Goal: Task Accomplishment & Management: Manage account settings

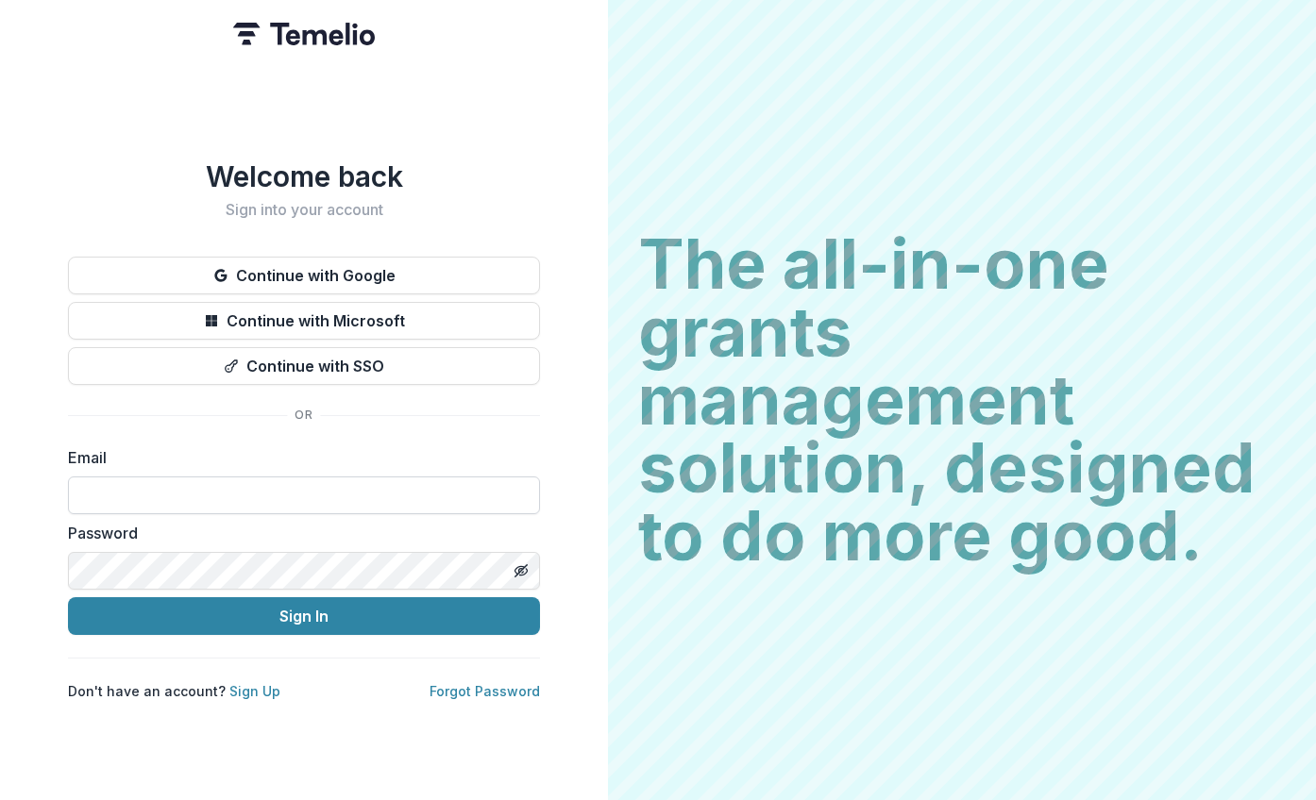
click at [257, 487] on input at bounding box center [304, 496] width 472 height 38
type input "**********"
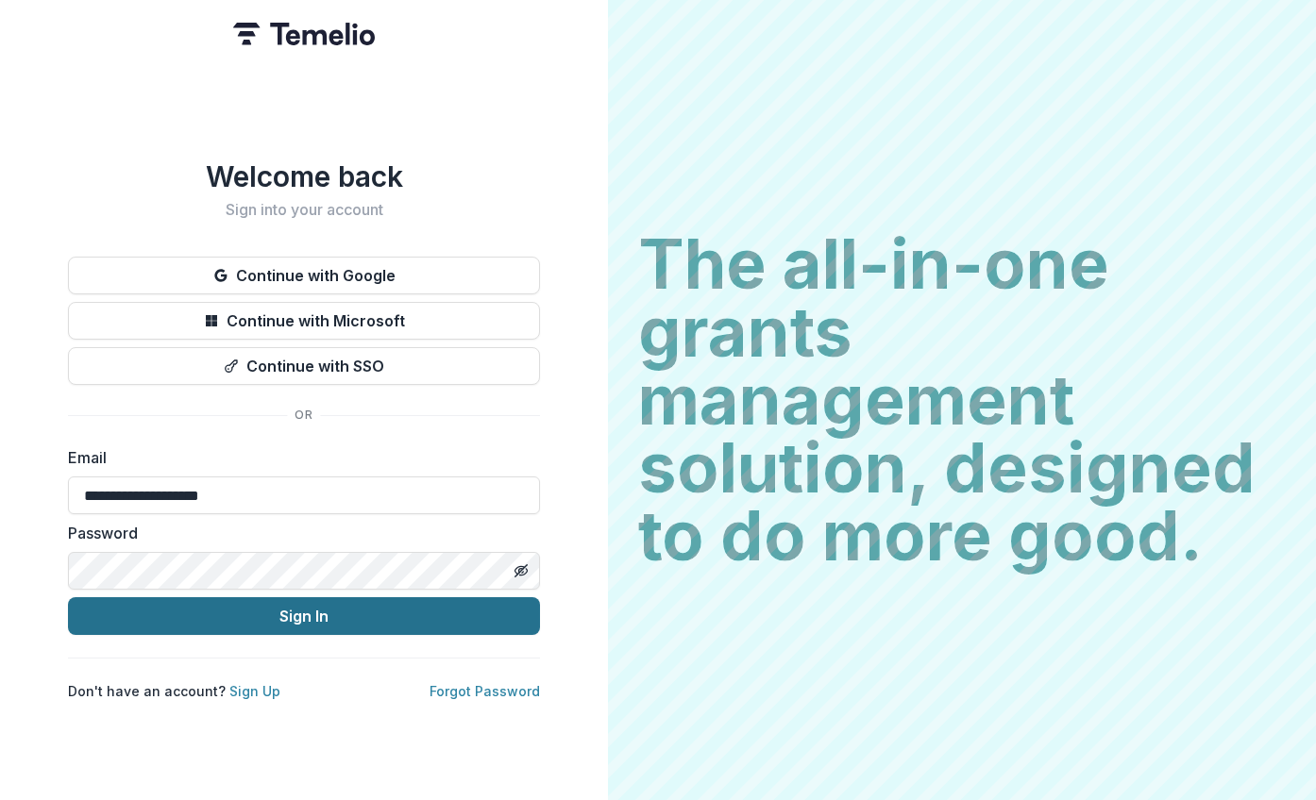
click at [340, 616] on button "Sign In" at bounding box center [304, 617] width 472 height 38
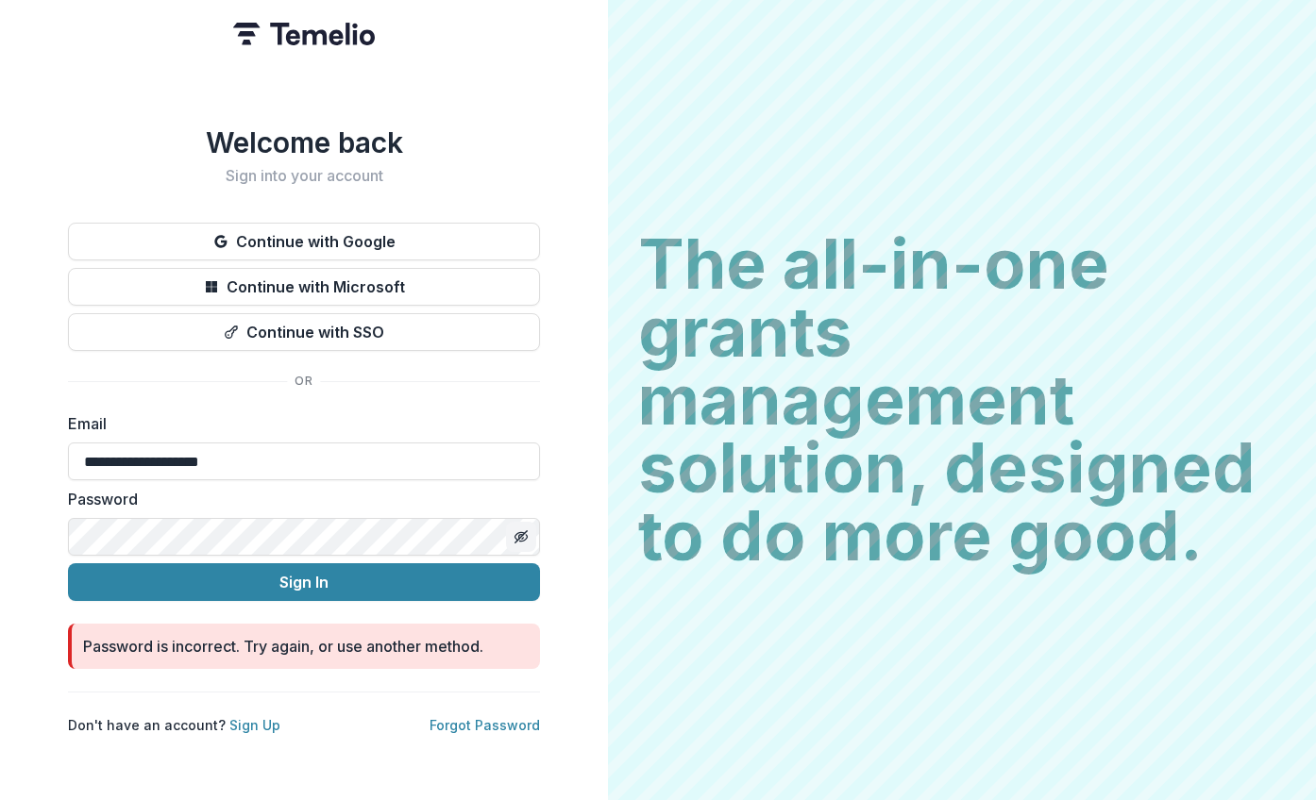
click at [530, 526] on button "Toggle password visibility" at bounding box center [521, 537] width 30 height 30
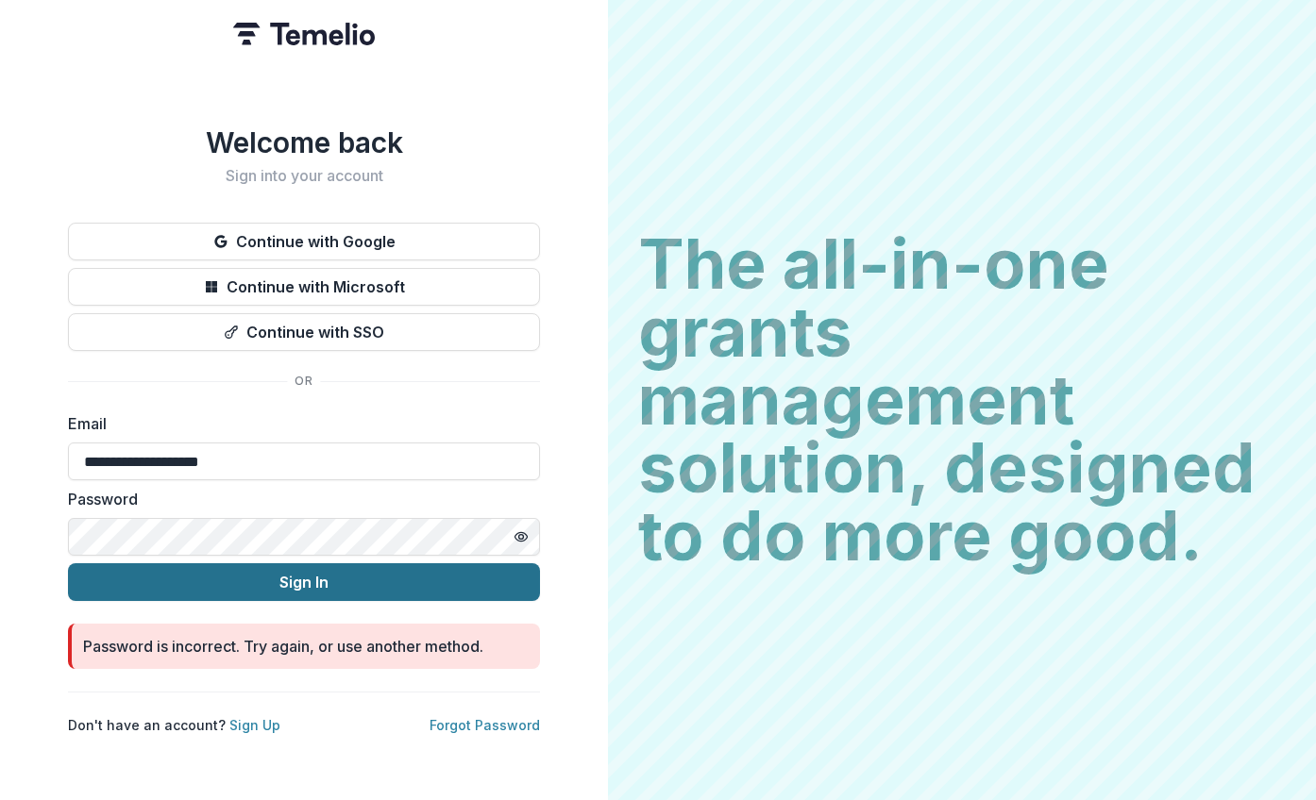
click at [234, 570] on button "Sign In" at bounding box center [304, 583] width 472 height 38
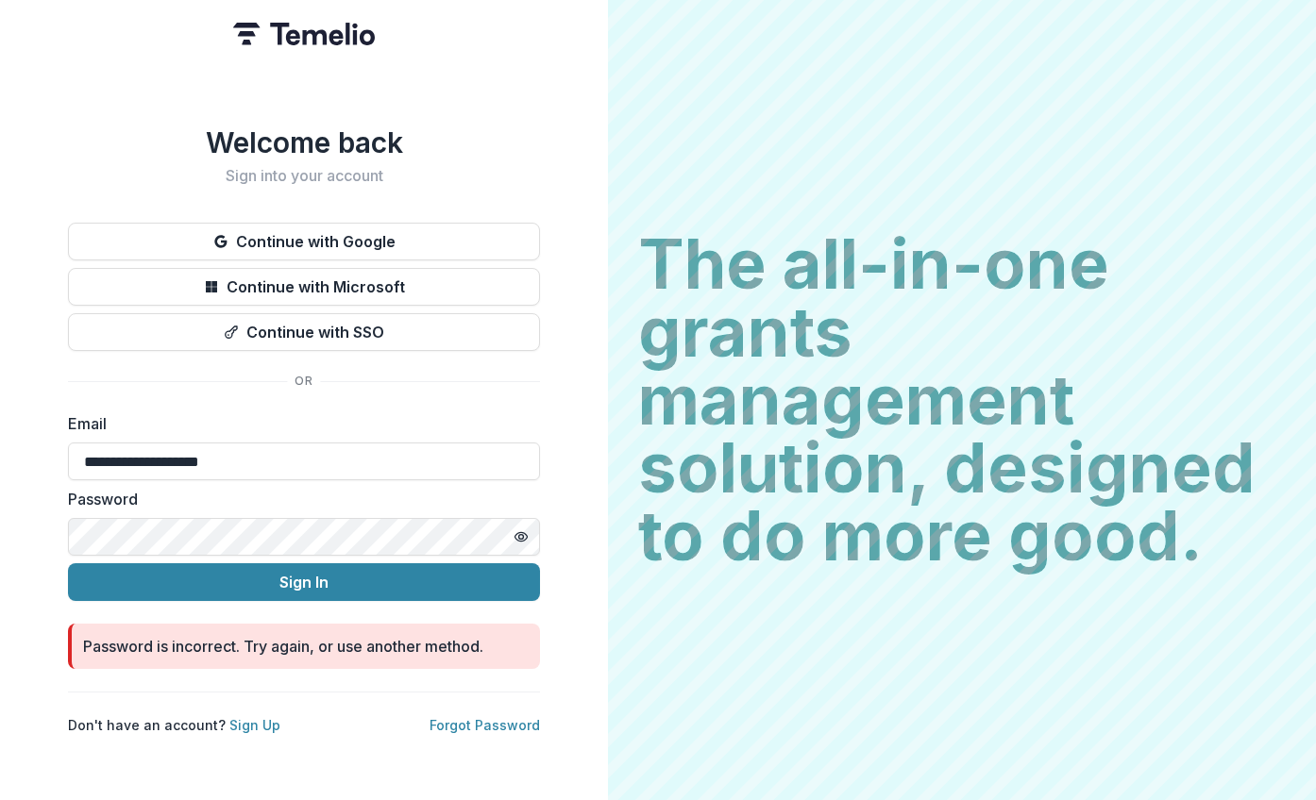
click at [7, 550] on div "**********" at bounding box center [304, 400] width 608 height 800
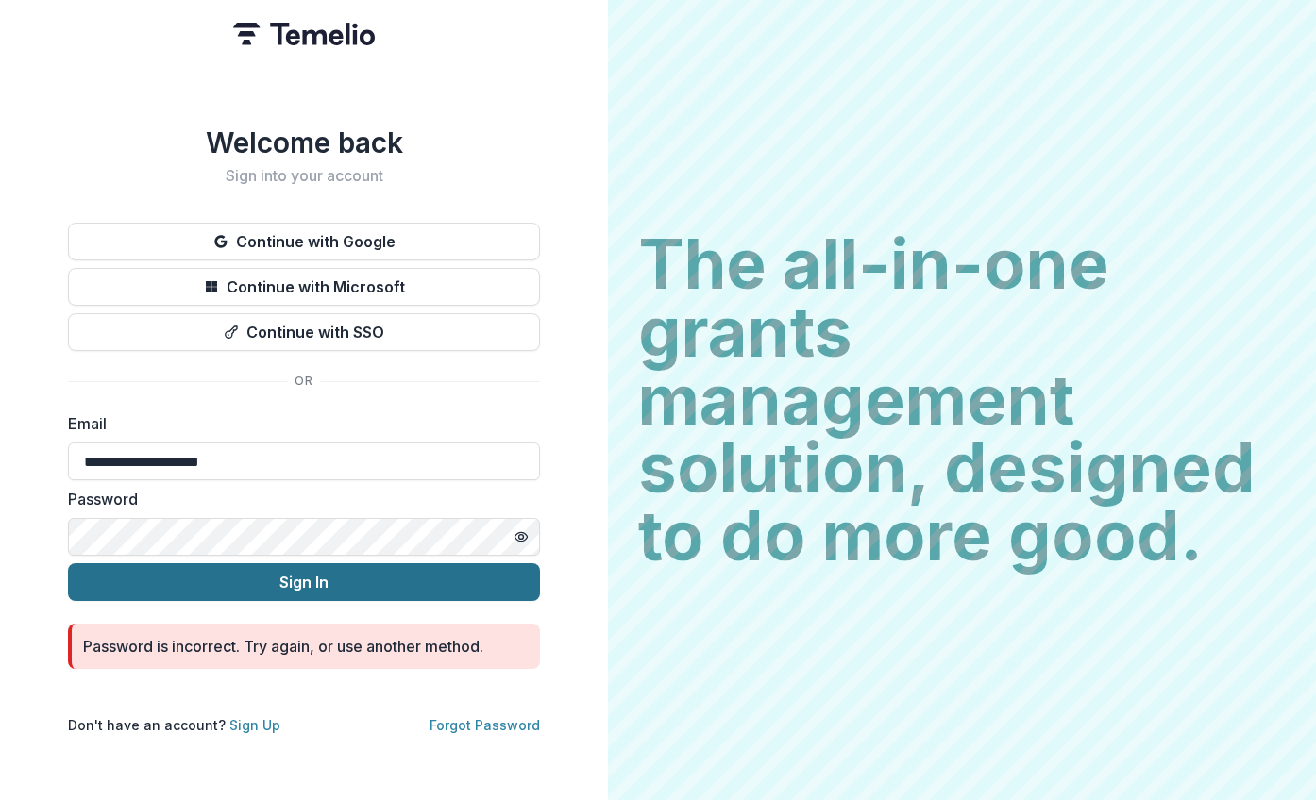
click at [311, 577] on button "Sign In" at bounding box center [304, 583] width 472 height 38
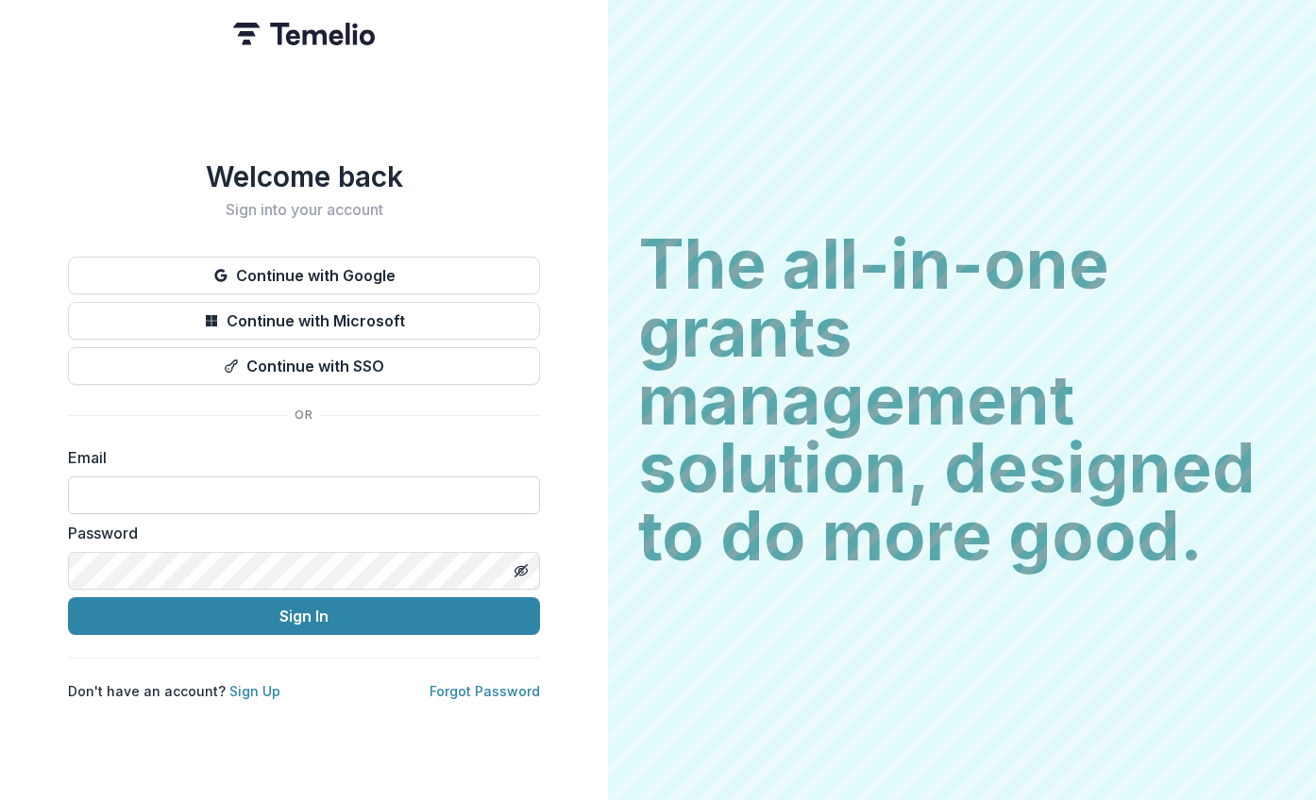
click at [310, 487] on input at bounding box center [304, 496] width 472 height 38
type input "**********"
click at [523, 572] on icon "Toggle password visibility" at bounding box center [522, 572] width 1 height 1
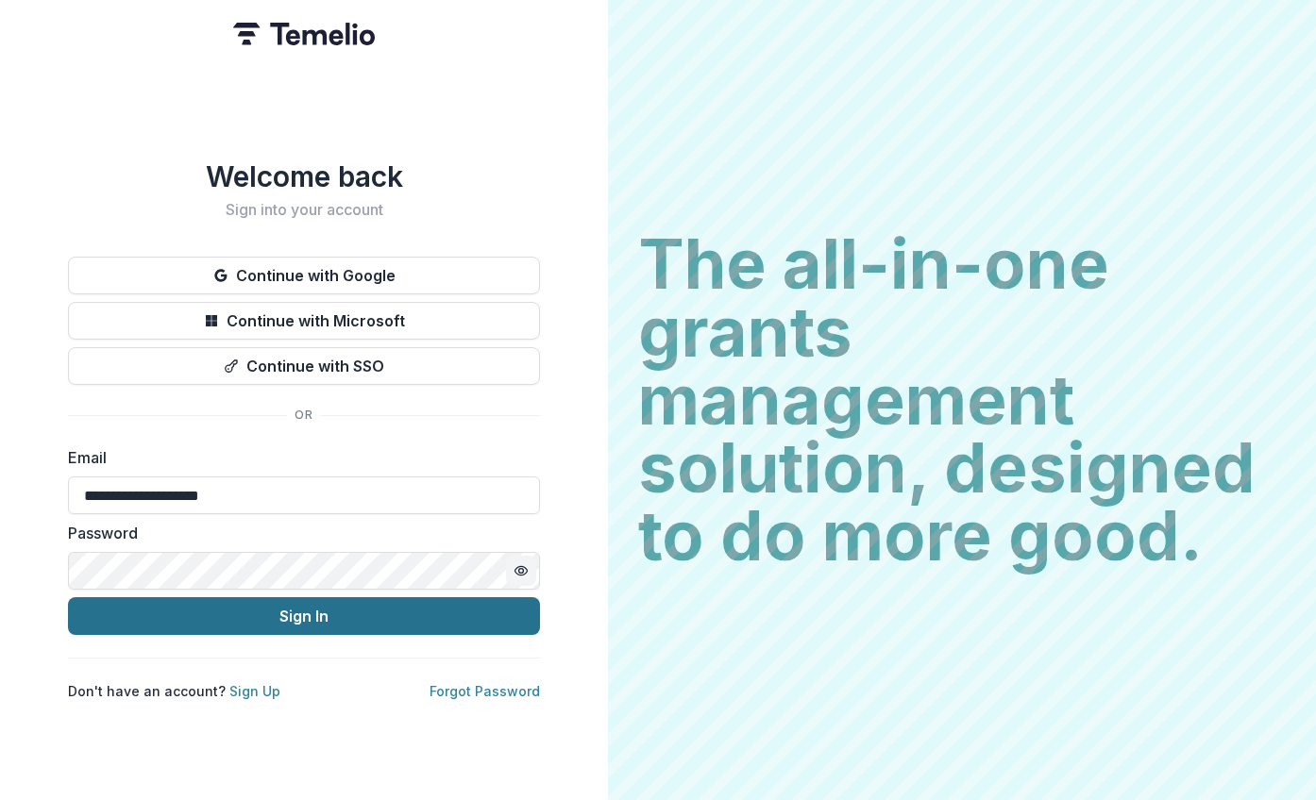
click at [338, 613] on button "Sign In" at bounding box center [304, 617] width 472 height 38
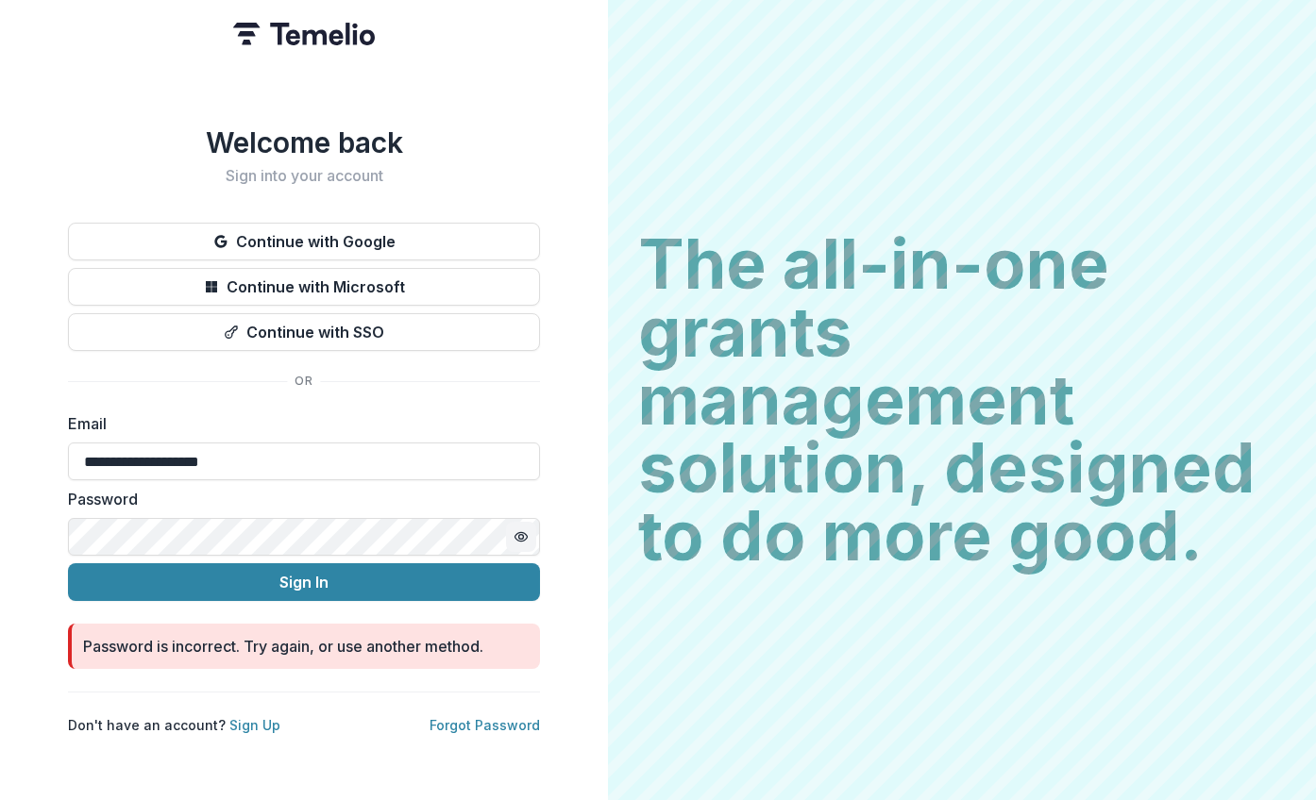
click at [0, 496] on html "**********" at bounding box center [658, 400] width 1316 height 800
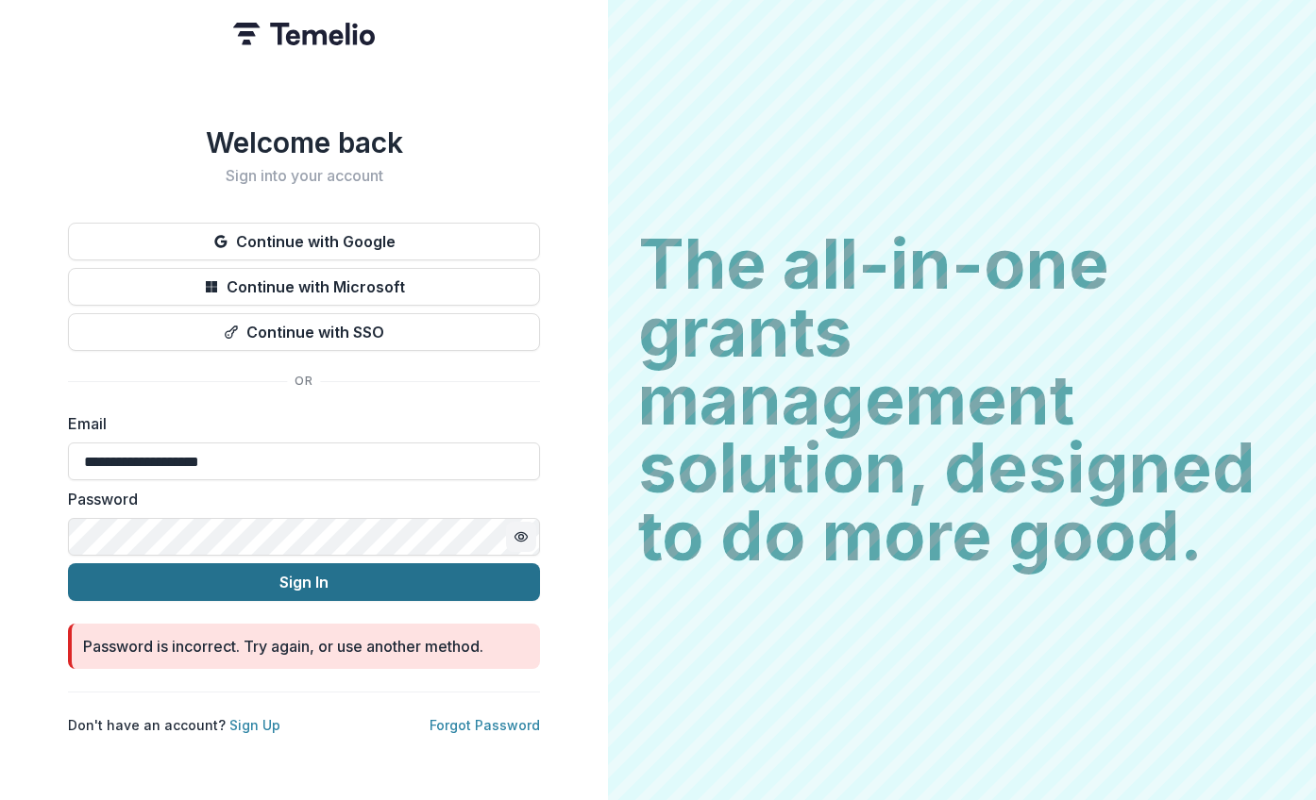
click at [279, 573] on button "Sign In" at bounding box center [304, 583] width 472 height 38
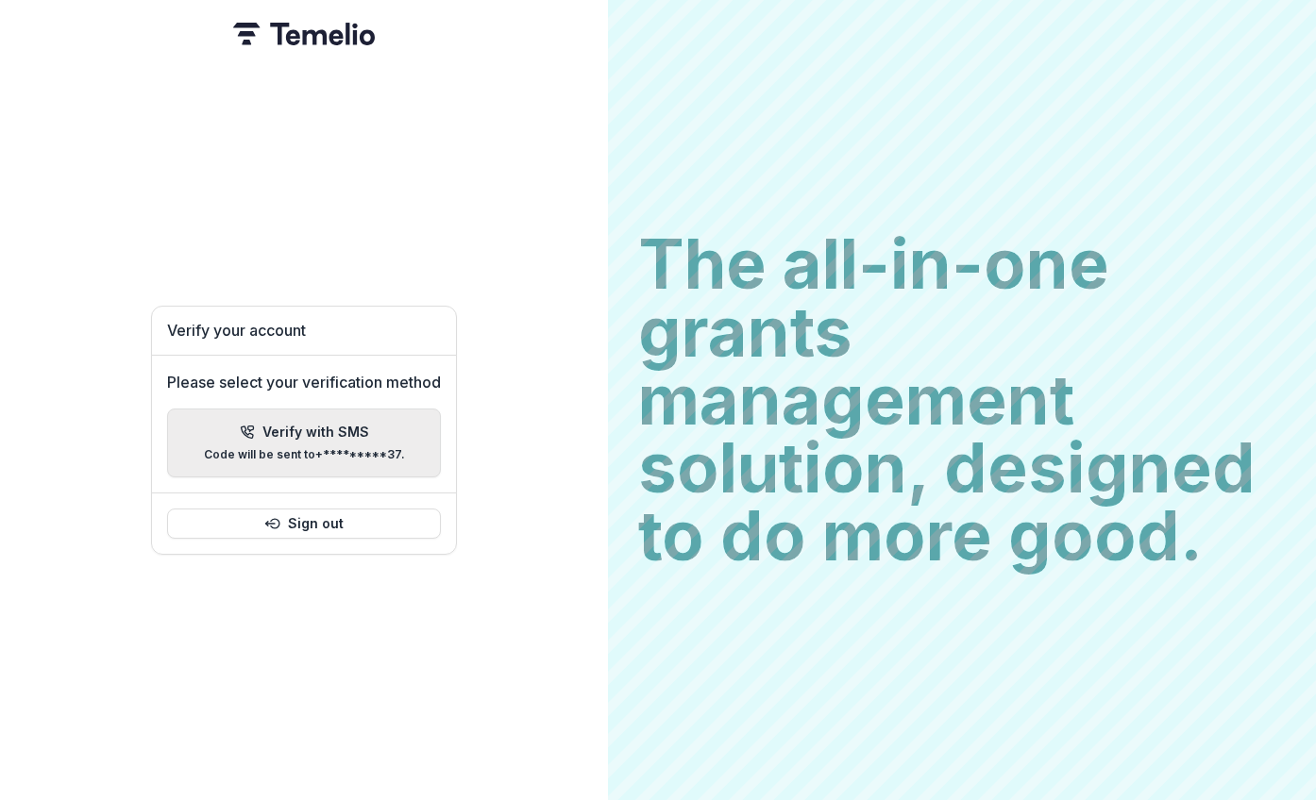
click at [294, 435] on div "Verify with SMS Code will be sent to +*********37 ." at bounding box center [304, 443] width 201 height 37
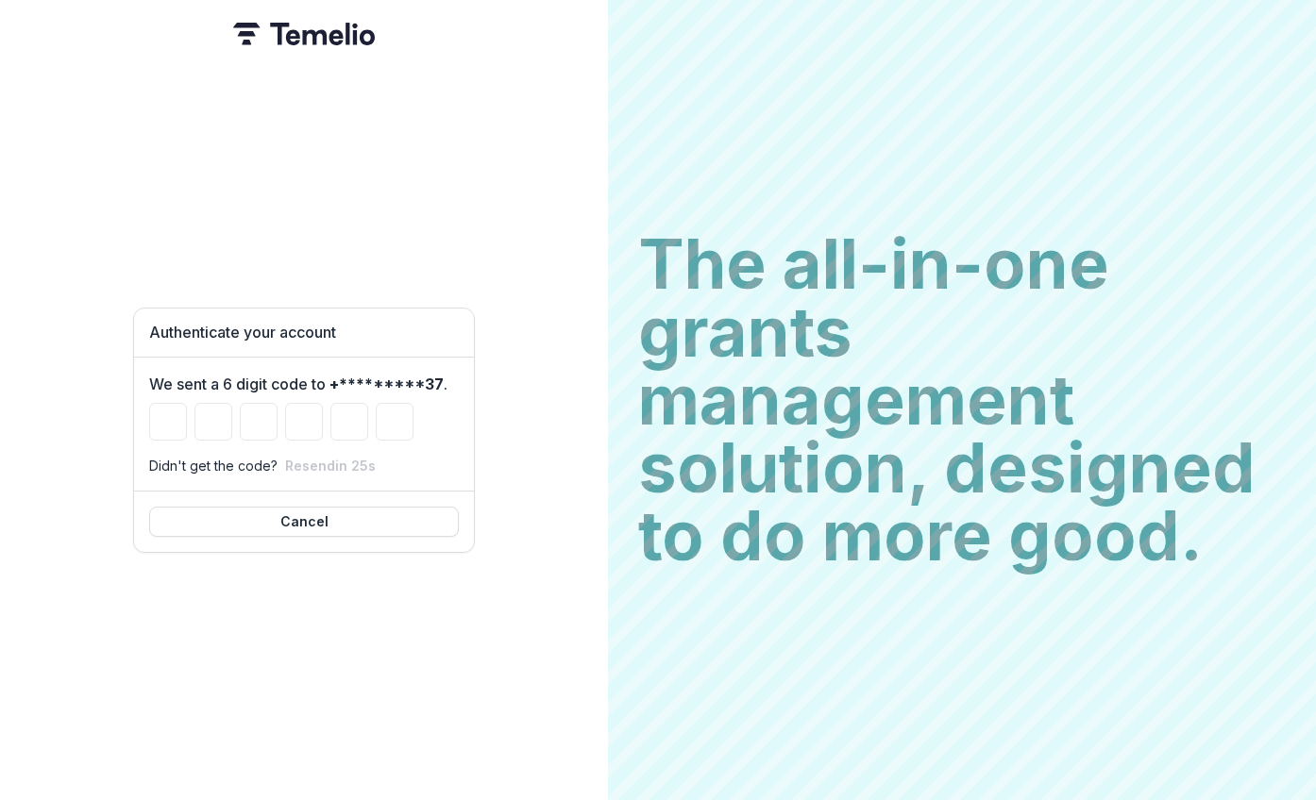
type input "*"
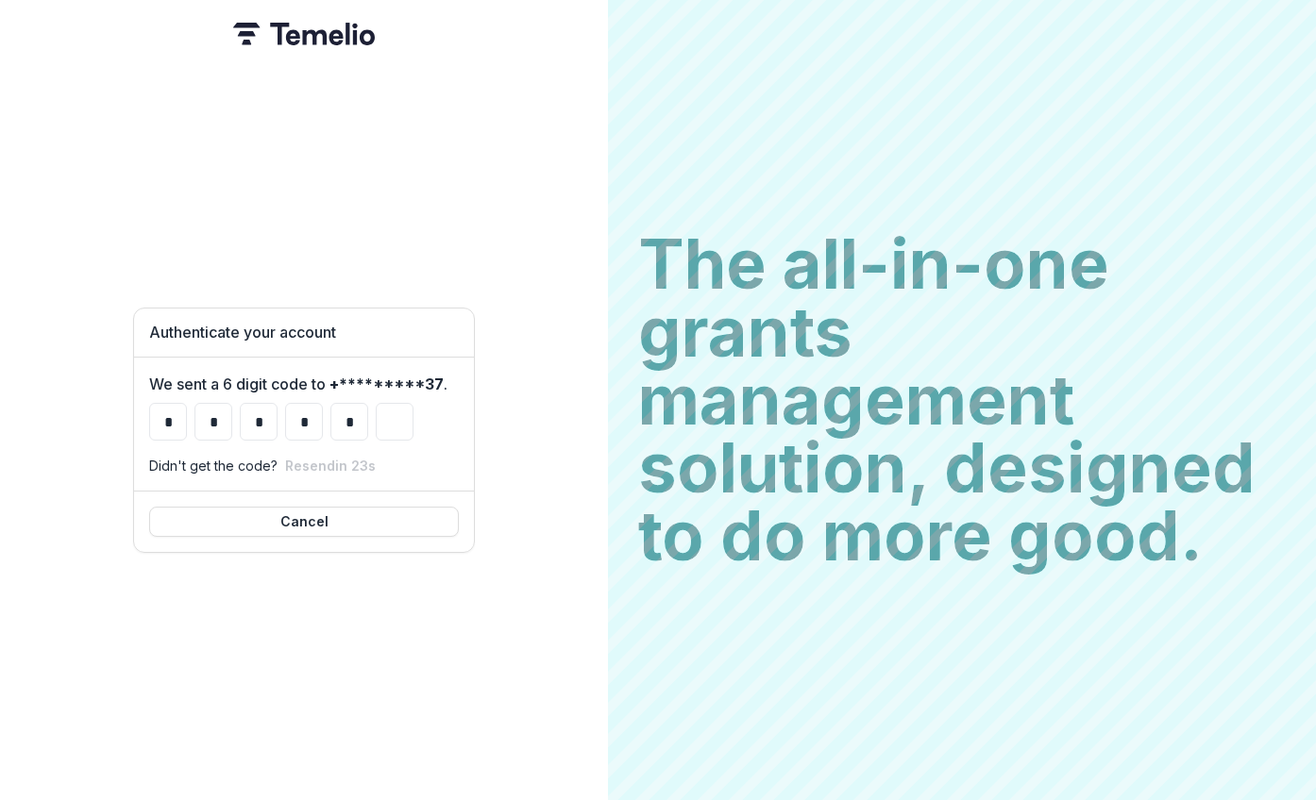
type input "*"
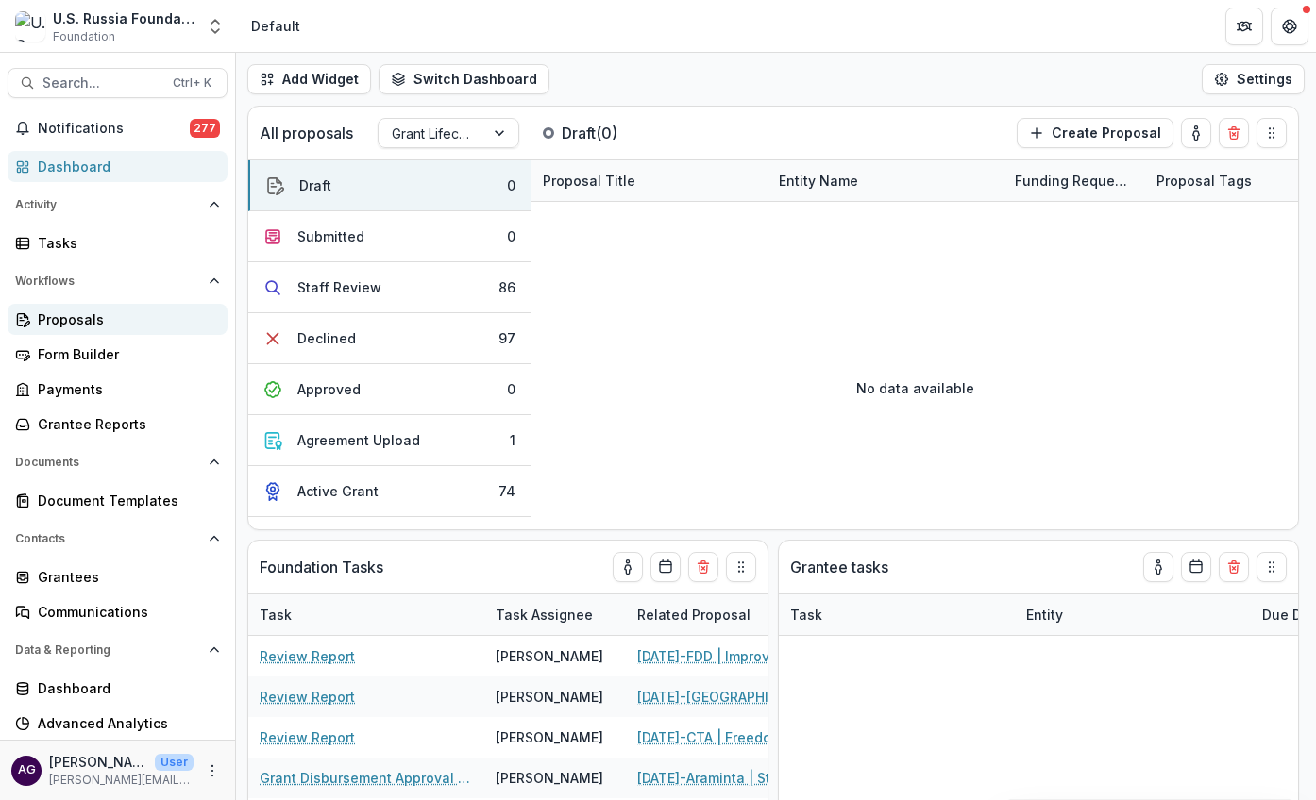
click at [81, 315] on div "Proposals" at bounding box center [125, 320] width 175 height 20
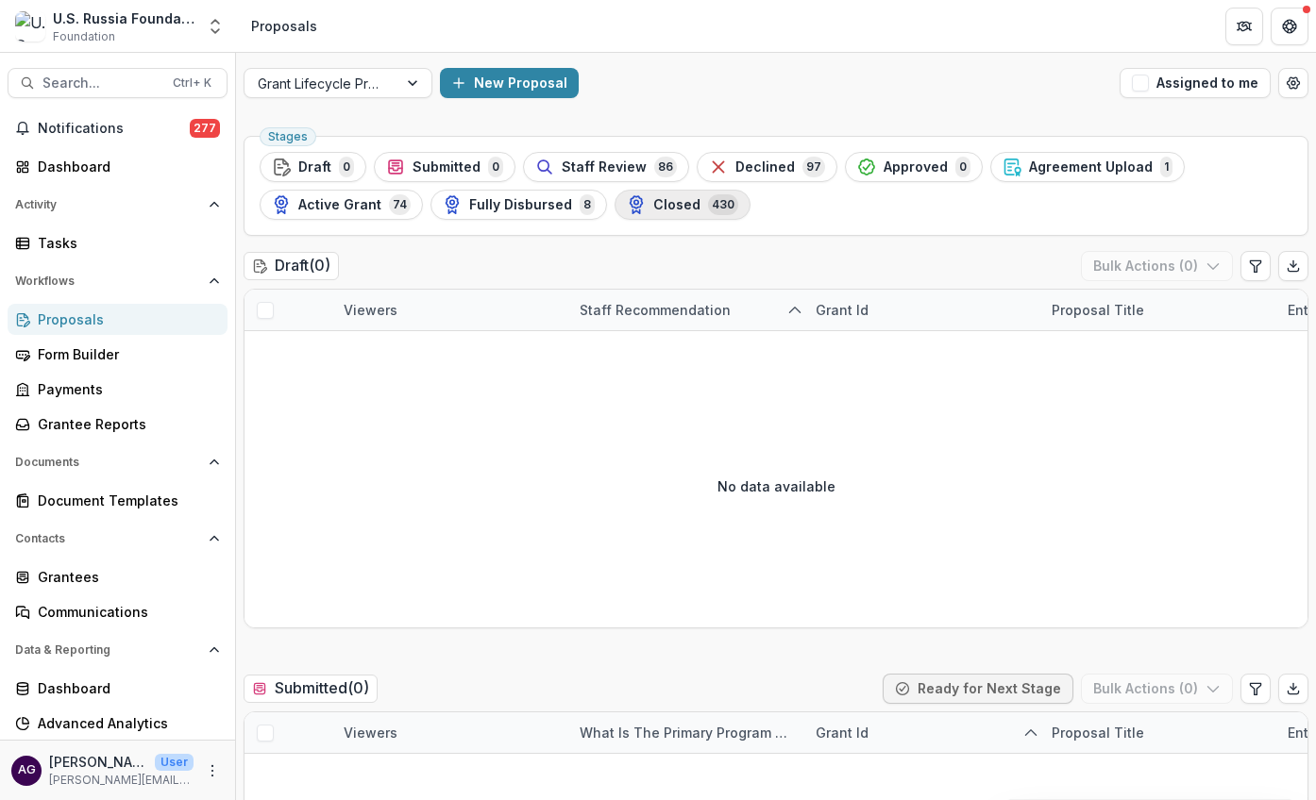
click at [653, 201] on span "Closed" at bounding box center [676, 205] width 47 height 16
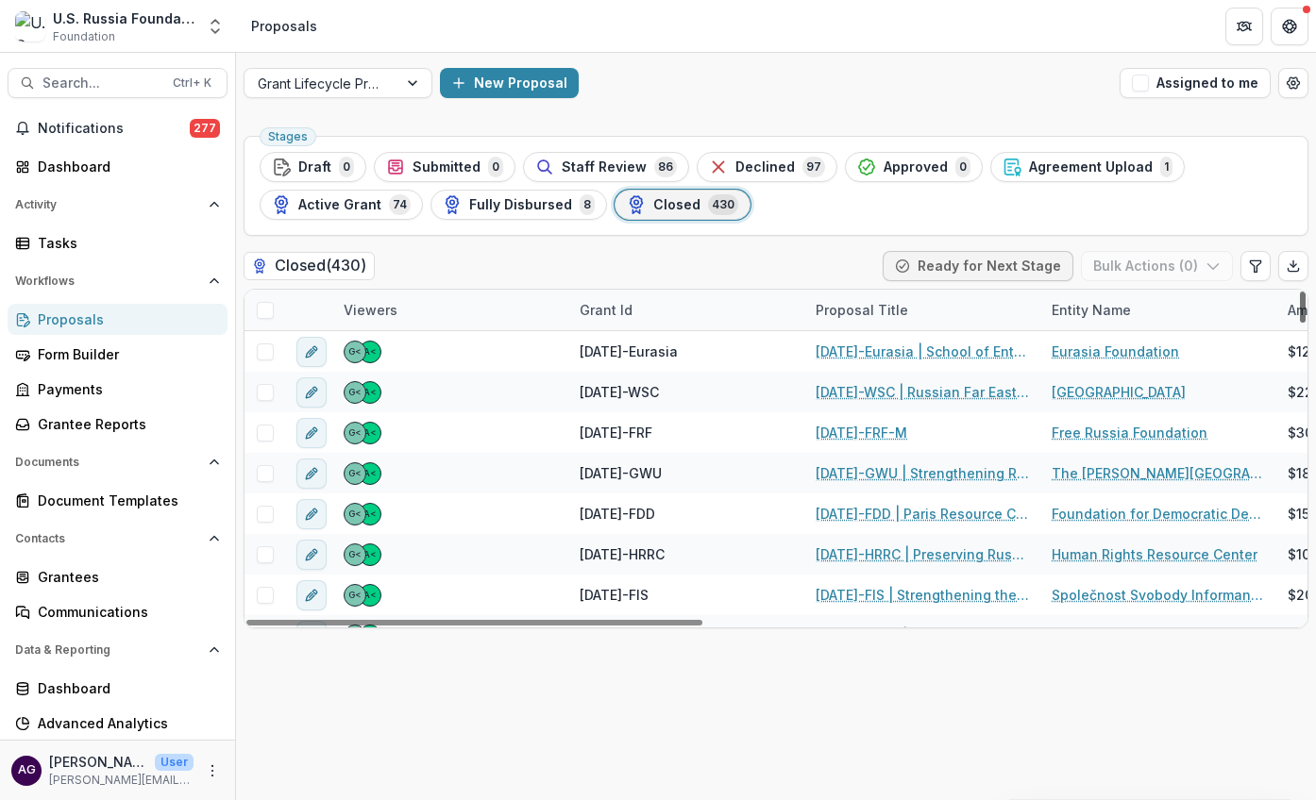
click at [1305, 304] on div at bounding box center [1303, 307] width 6 height 31
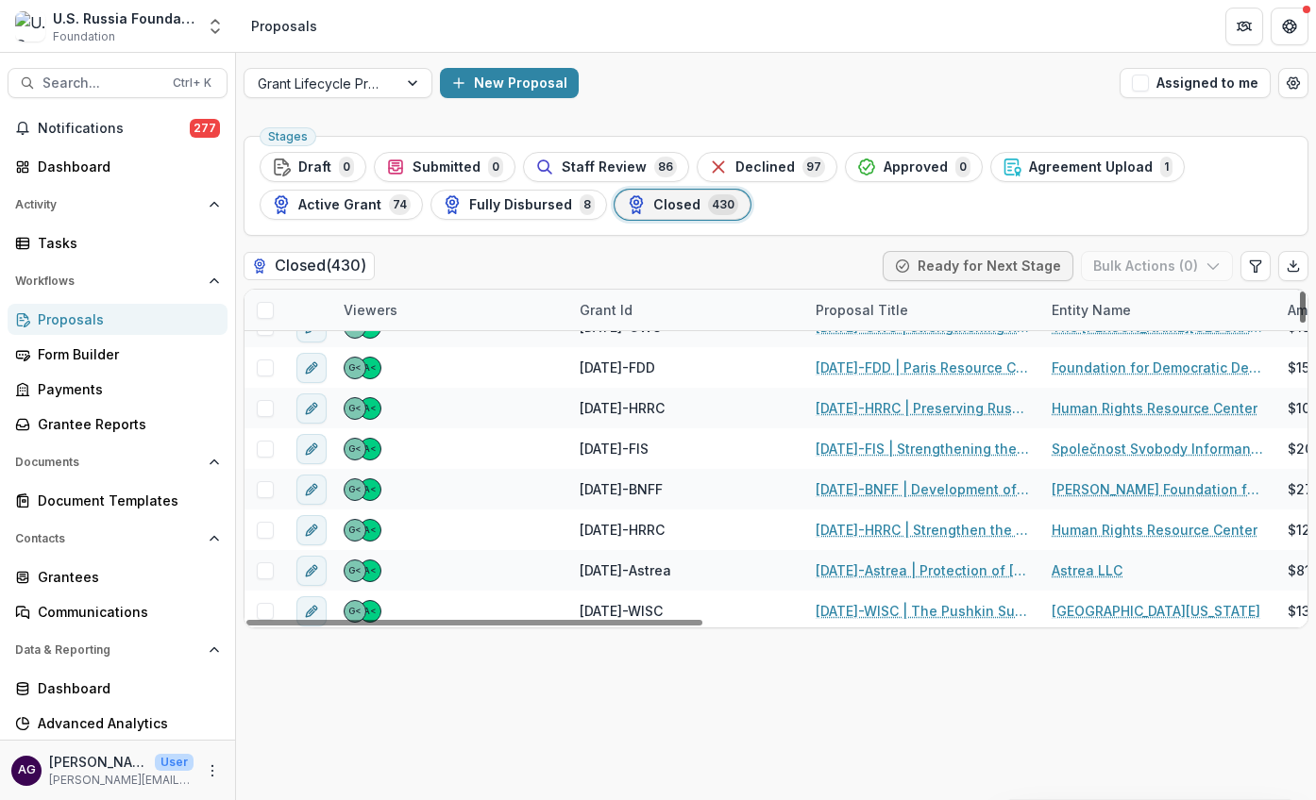
click at [1305, 319] on div at bounding box center [1303, 307] width 6 height 31
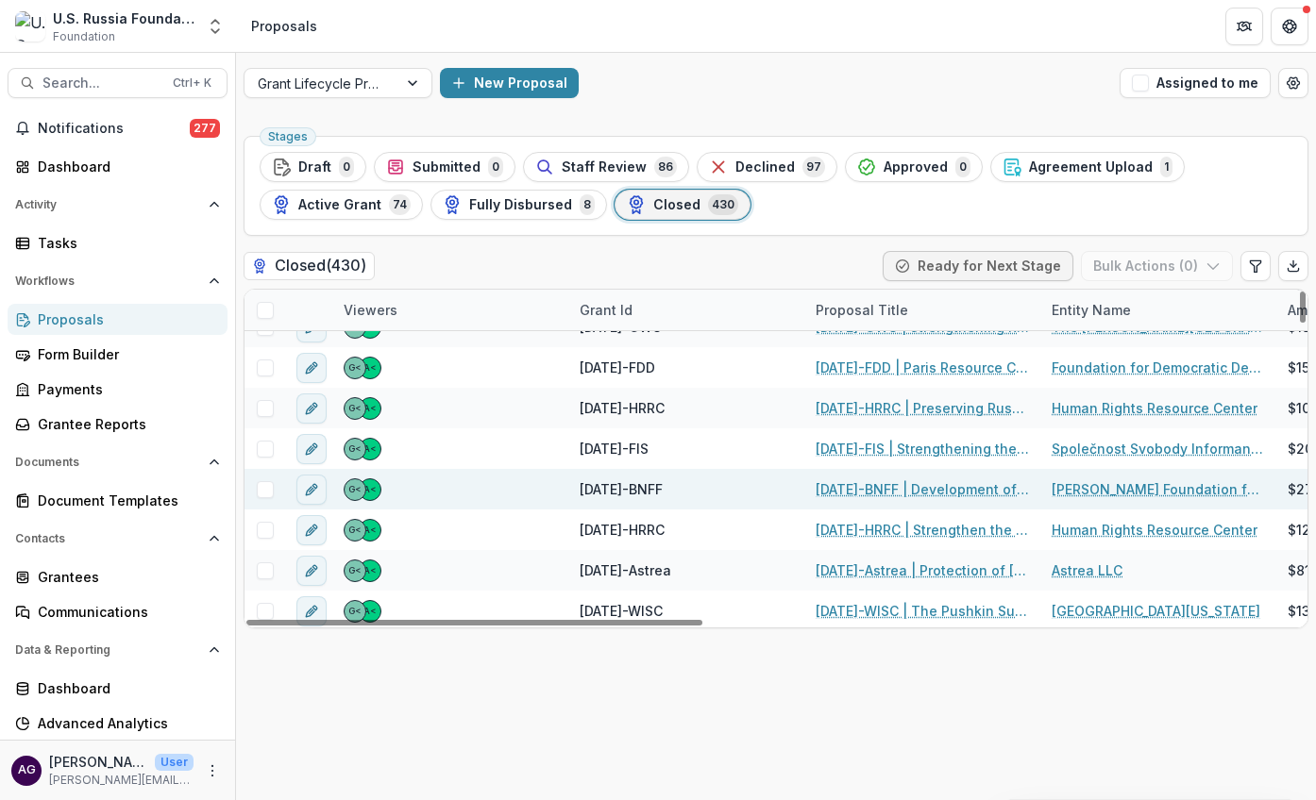
click at [630, 485] on span "[DATE]-BNFF" at bounding box center [621, 490] width 83 height 20
click at [876, 486] on link "[DATE]-BNFF | Development of the Media Studies Program" at bounding box center [922, 490] width 213 height 20
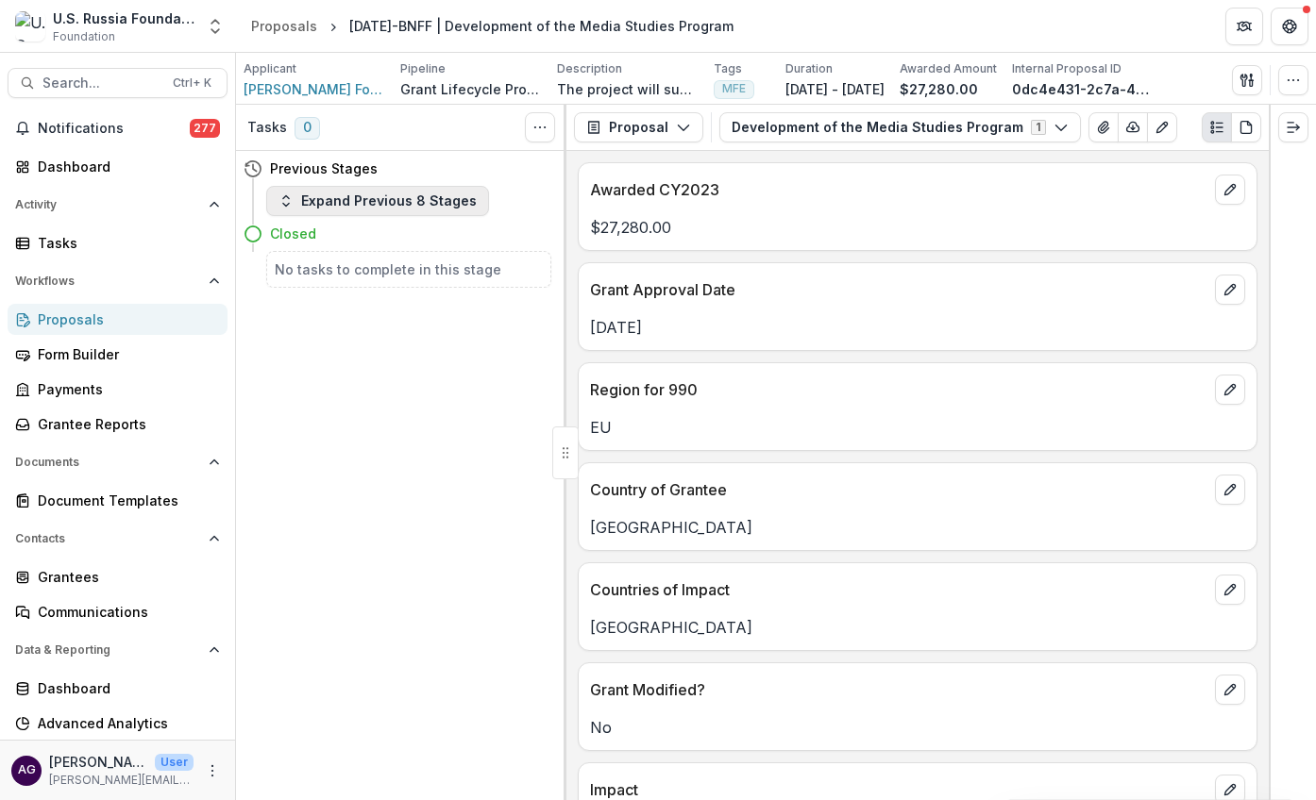
click at [389, 202] on button "Expand Previous 8 Stages" at bounding box center [377, 201] width 223 height 30
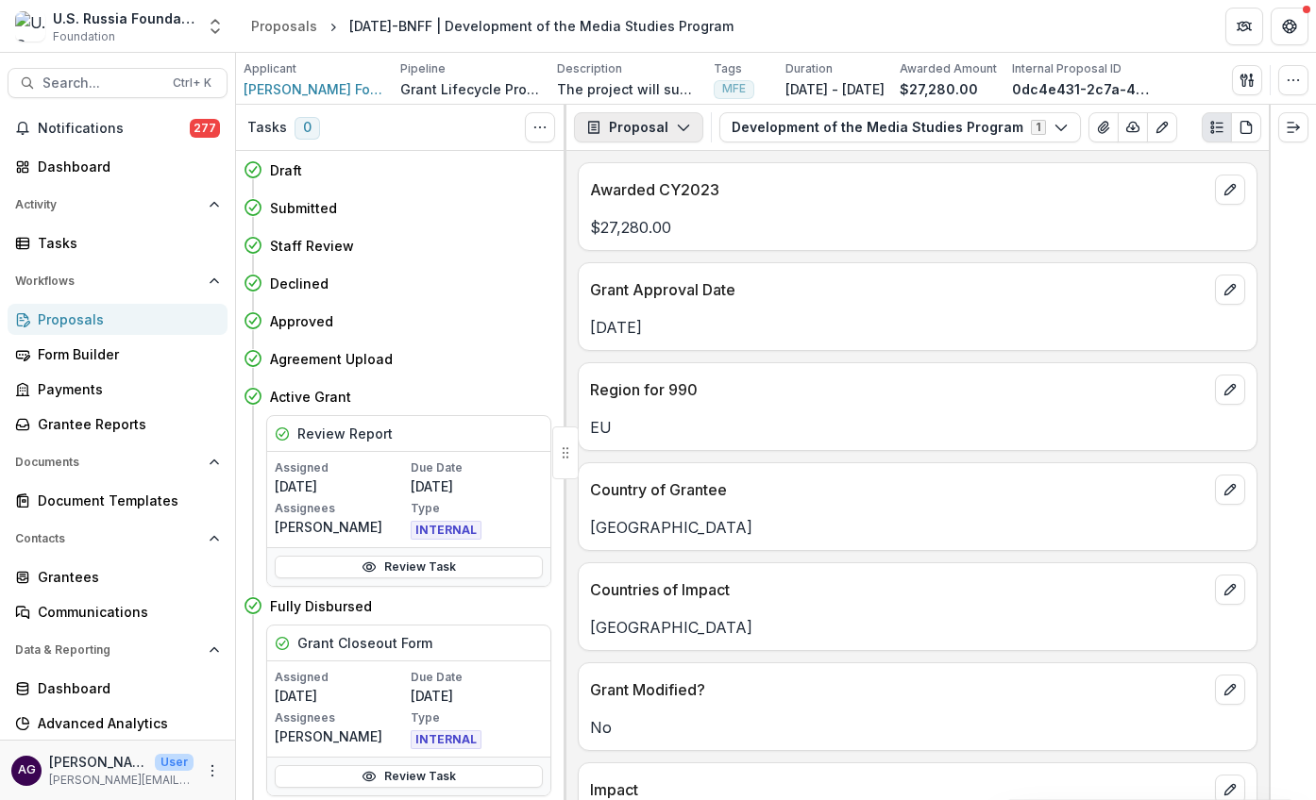
click at [623, 126] on button "Proposal" at bounding box center [638, 127] width 129 height 30
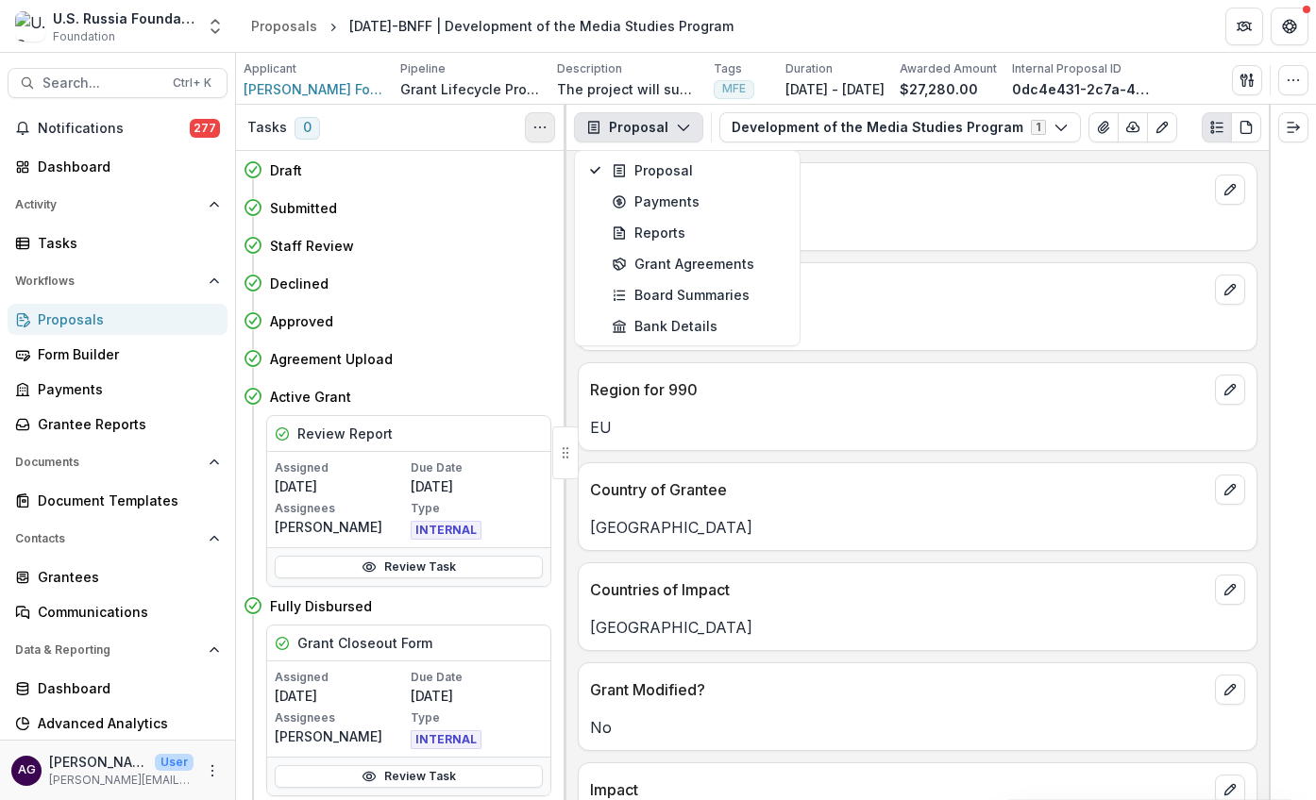
click at [540, 124] on icon "Toggle View Cancelled Tasks" at bounding box center [539, 127] width 15 height 15
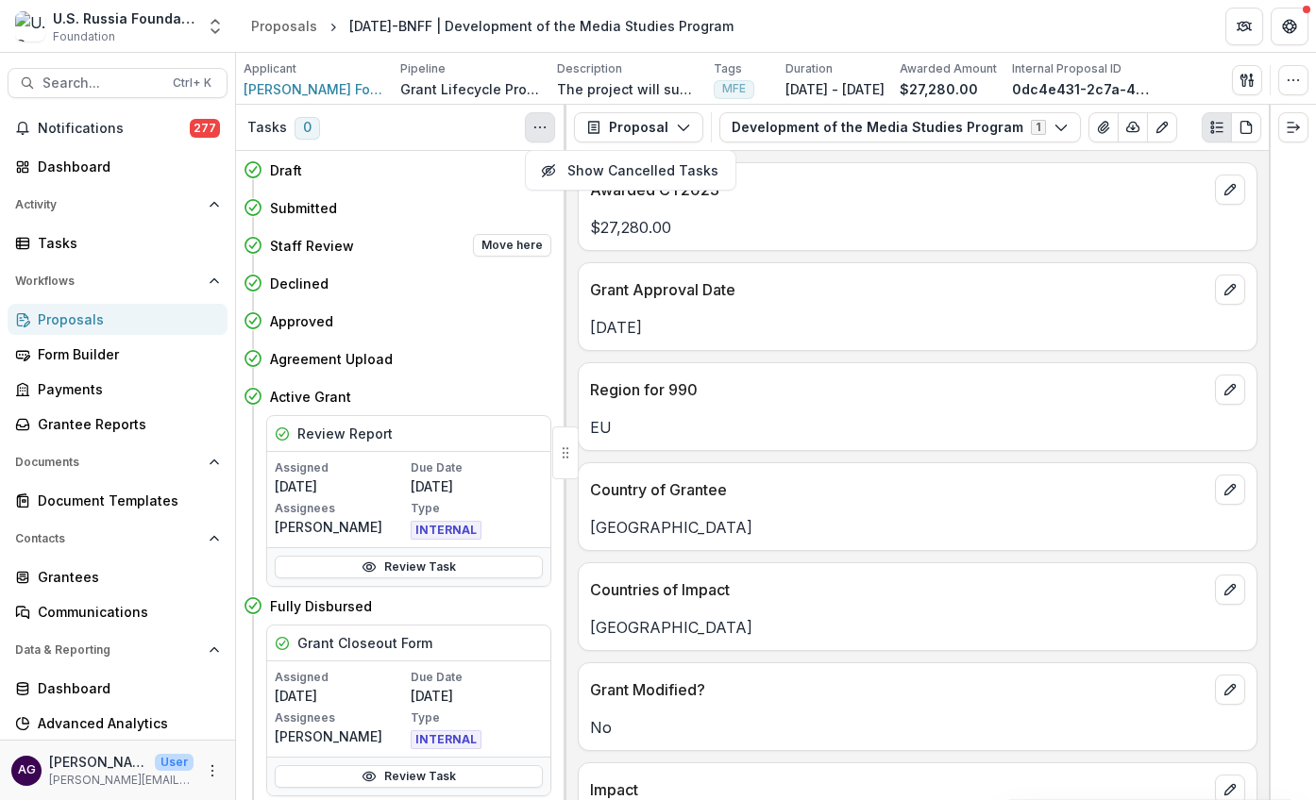
click at [438, 227] on div "Staff Review Move here" at bounding box center [398, 246] width 308 height 38
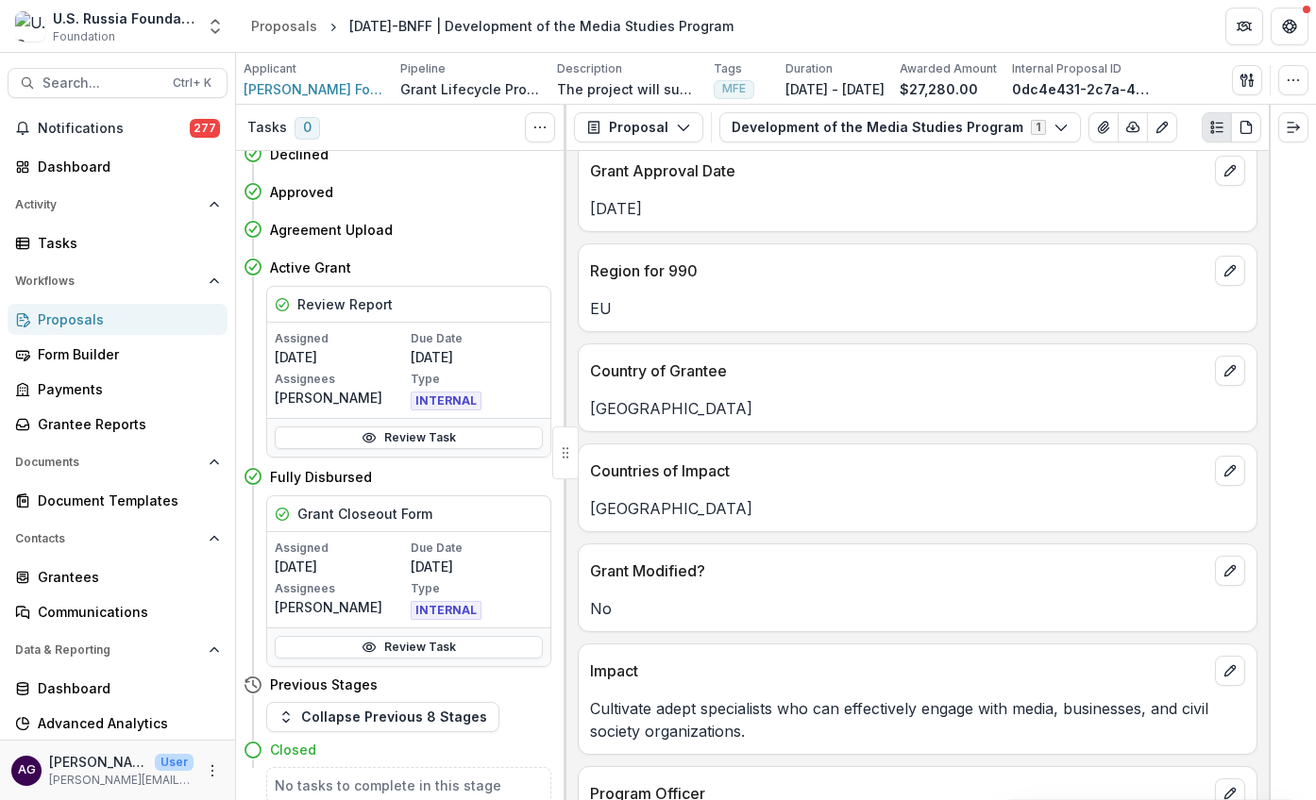
scroll to position [121, 0]
click at [456, 711] on button "Collapse Previous 8 Stages" at bounding box center [382, 717] width 233 height 30
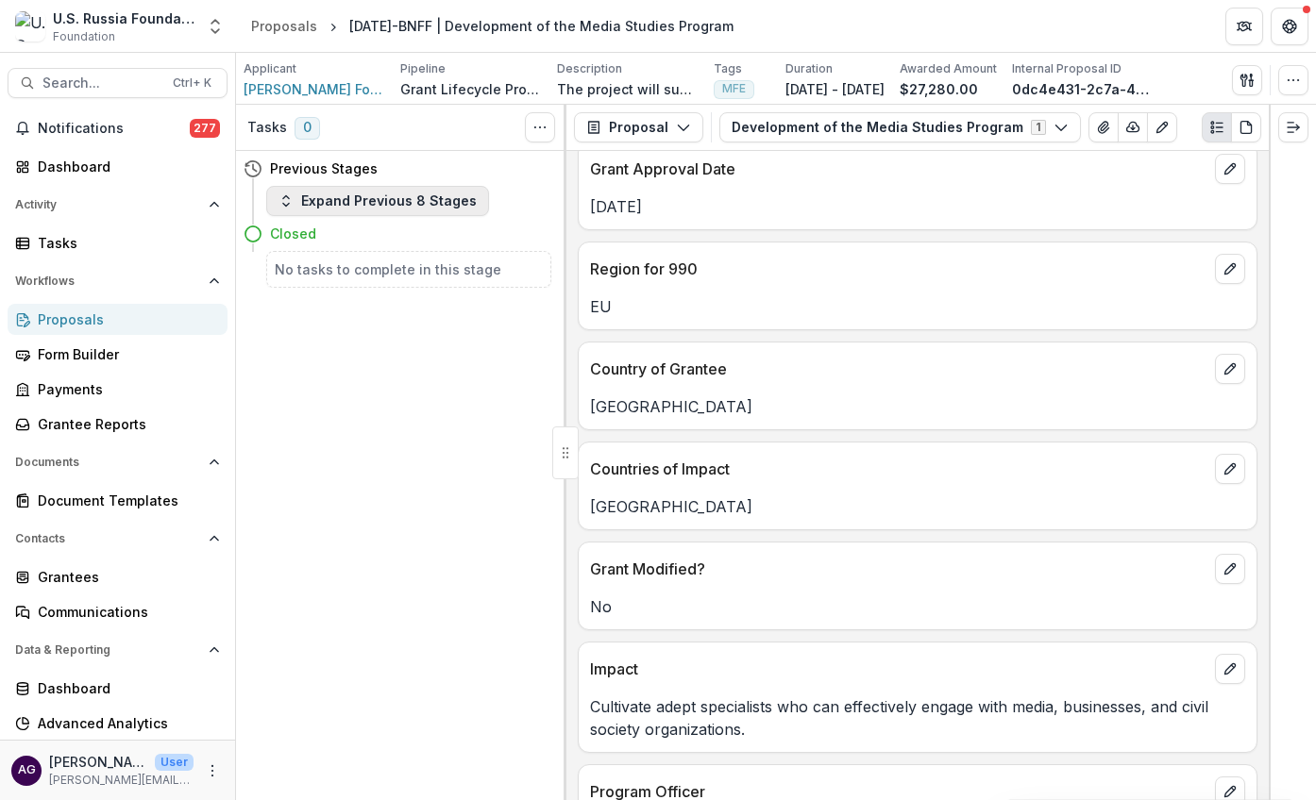
scroll to position [0, 0]
click at [434, 197] on button "Expand Previous 8 Stages" at bounding box center [377, 201] width 223 height 30
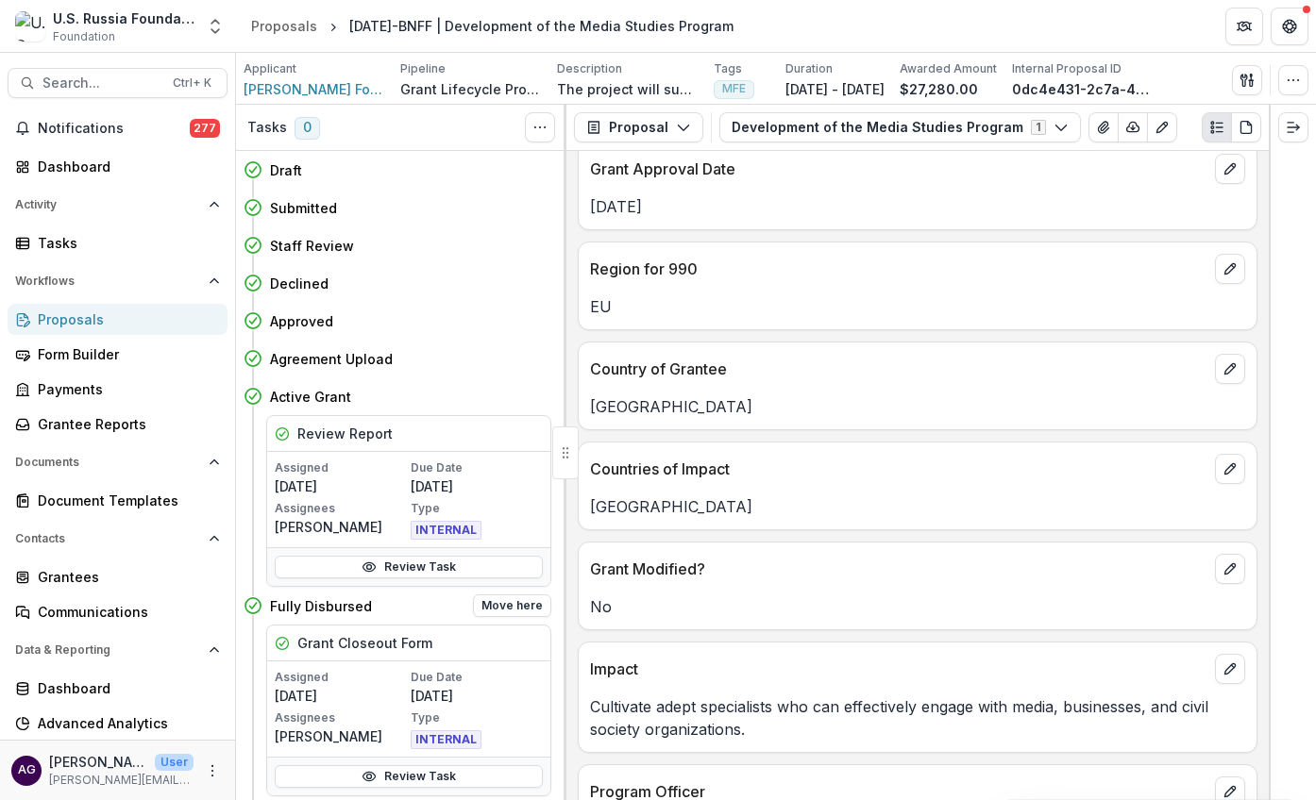
scroll to position [129, 0]
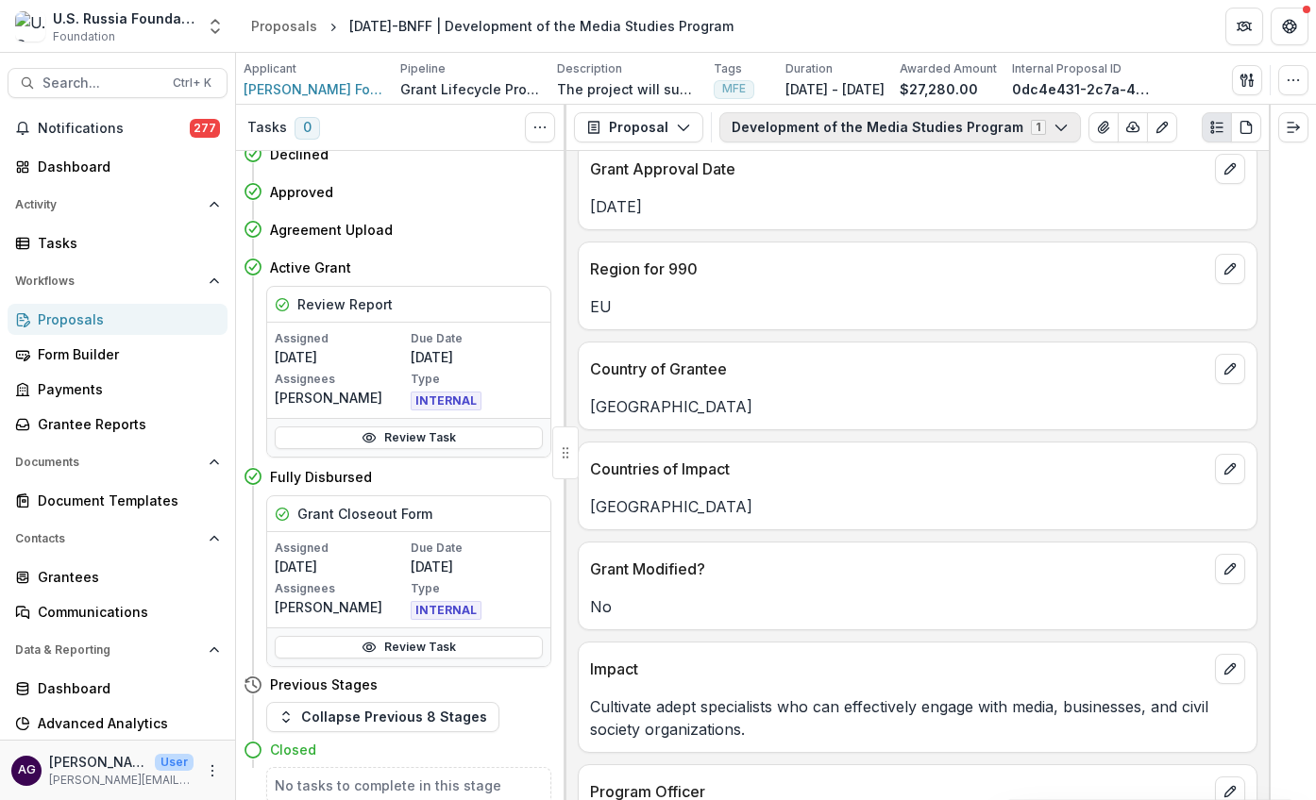
click at [909, 131] on button "Development of the Media Studies Program 1" at bounding box center [900, 127] width 362 height 30
click at [665, 120] on button "Proposal" at bounding box center [638, 127] width 129 height 30
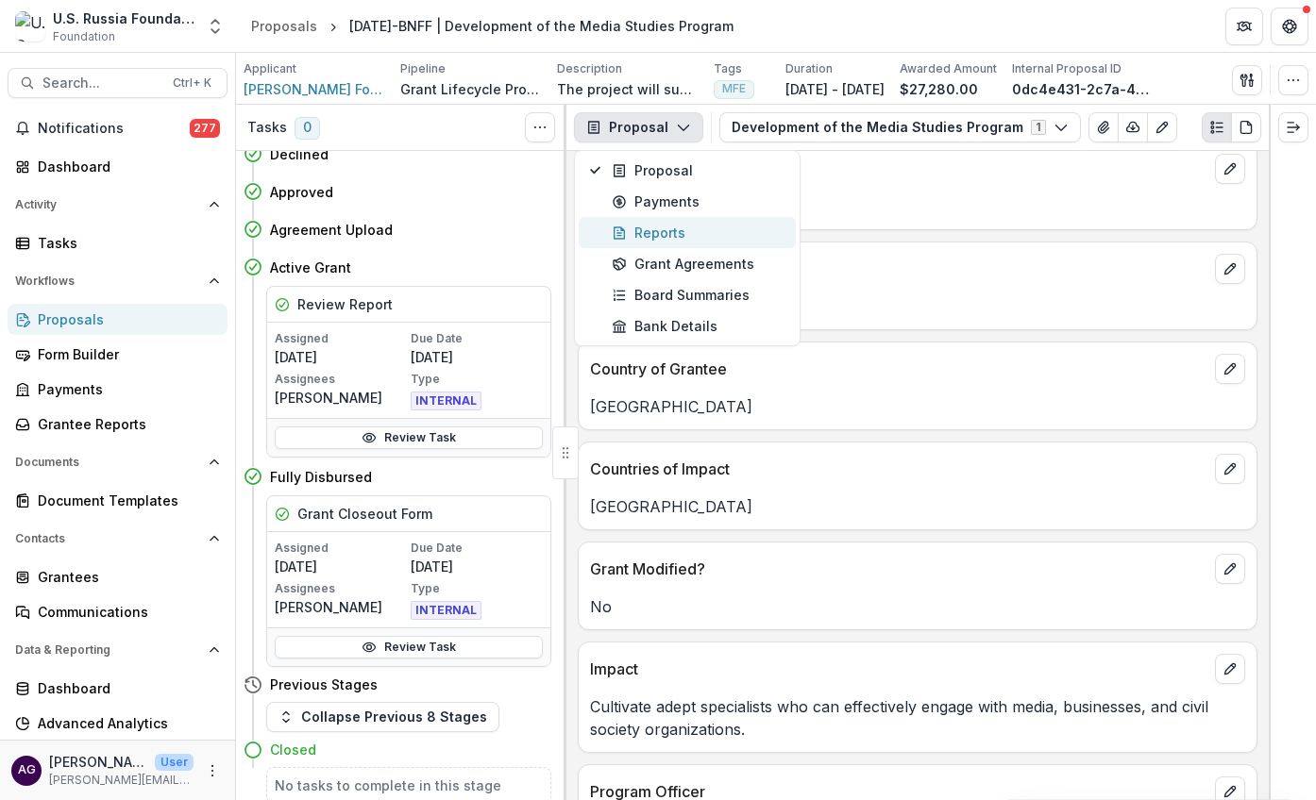
click at [661, 235] on div "Reports" at bounding box center [698, 233] width 173 height 20
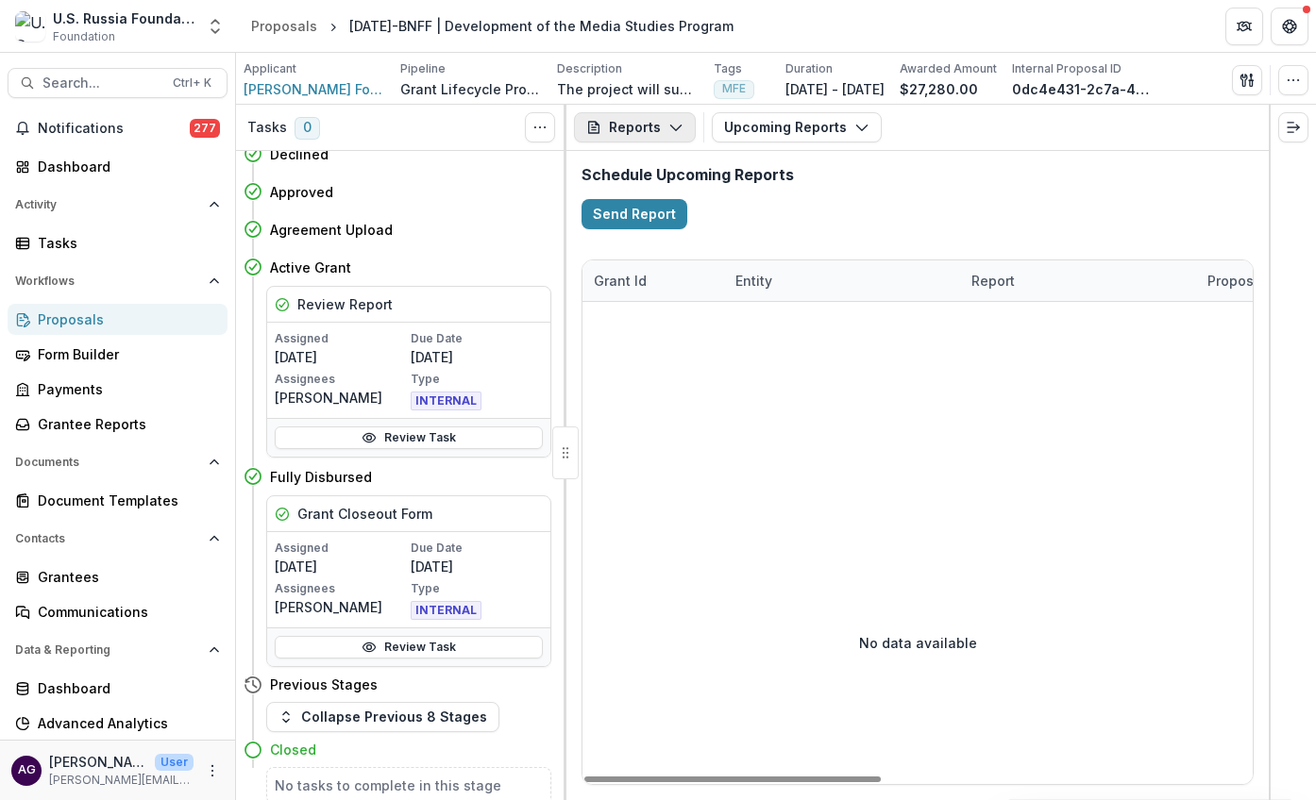
click at [642, 127] on button "Reports" at bounding box center [635, 127] width 122 height 30
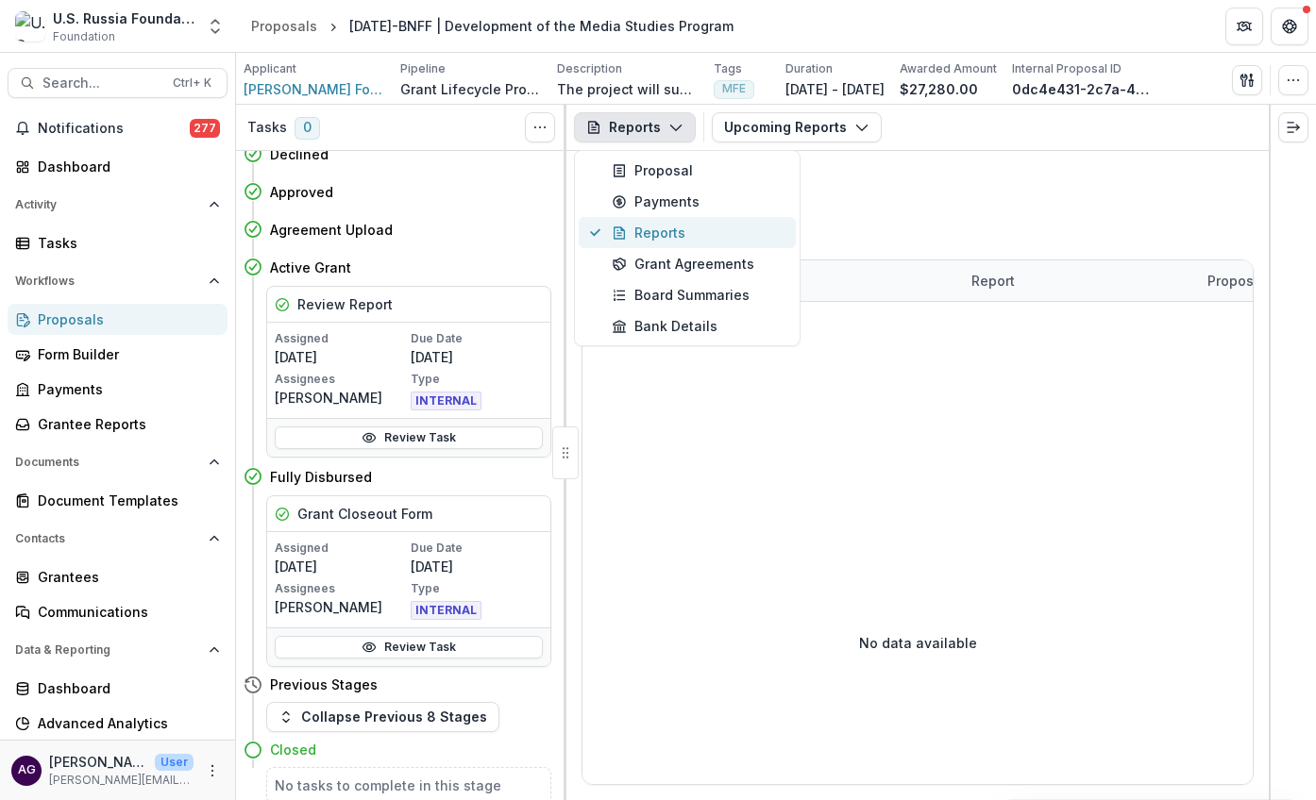
click at [668, 236] on div "Reports" at bounding box center [698, 233] width 173 height 20
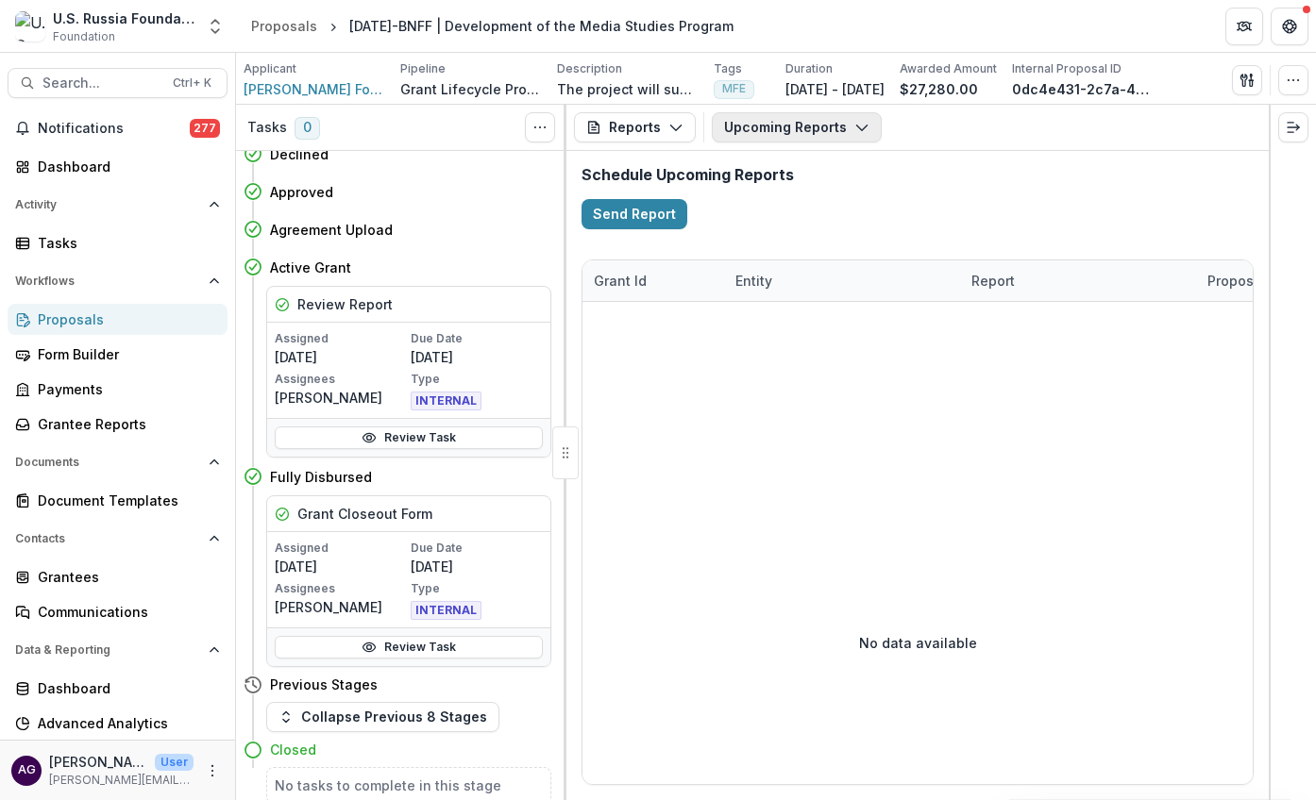
click at [788, 125] on button "Upcoming Reports" at bounding box center [797, 127] width 170 height 30
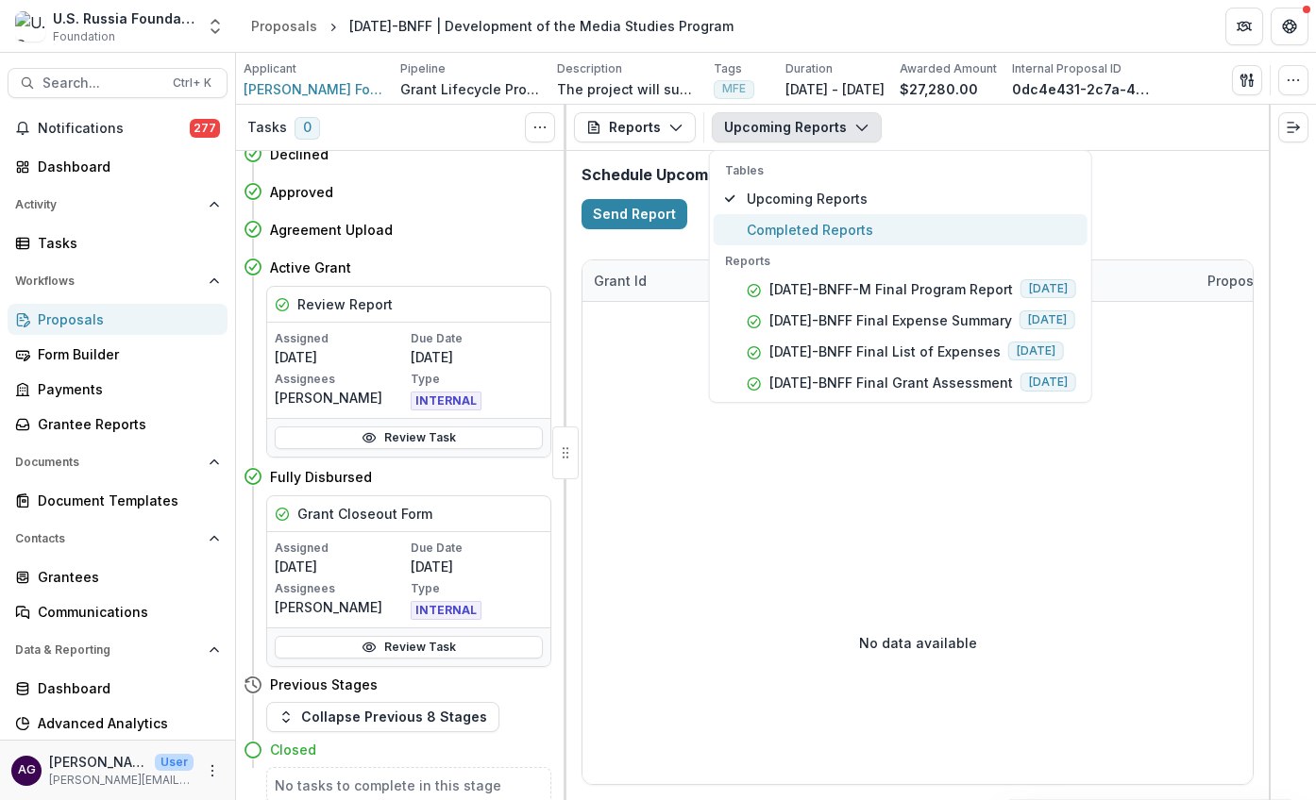
click at [832, 230] on span "Completed Reports" at bounding box center [911, 230] width 329 height 20
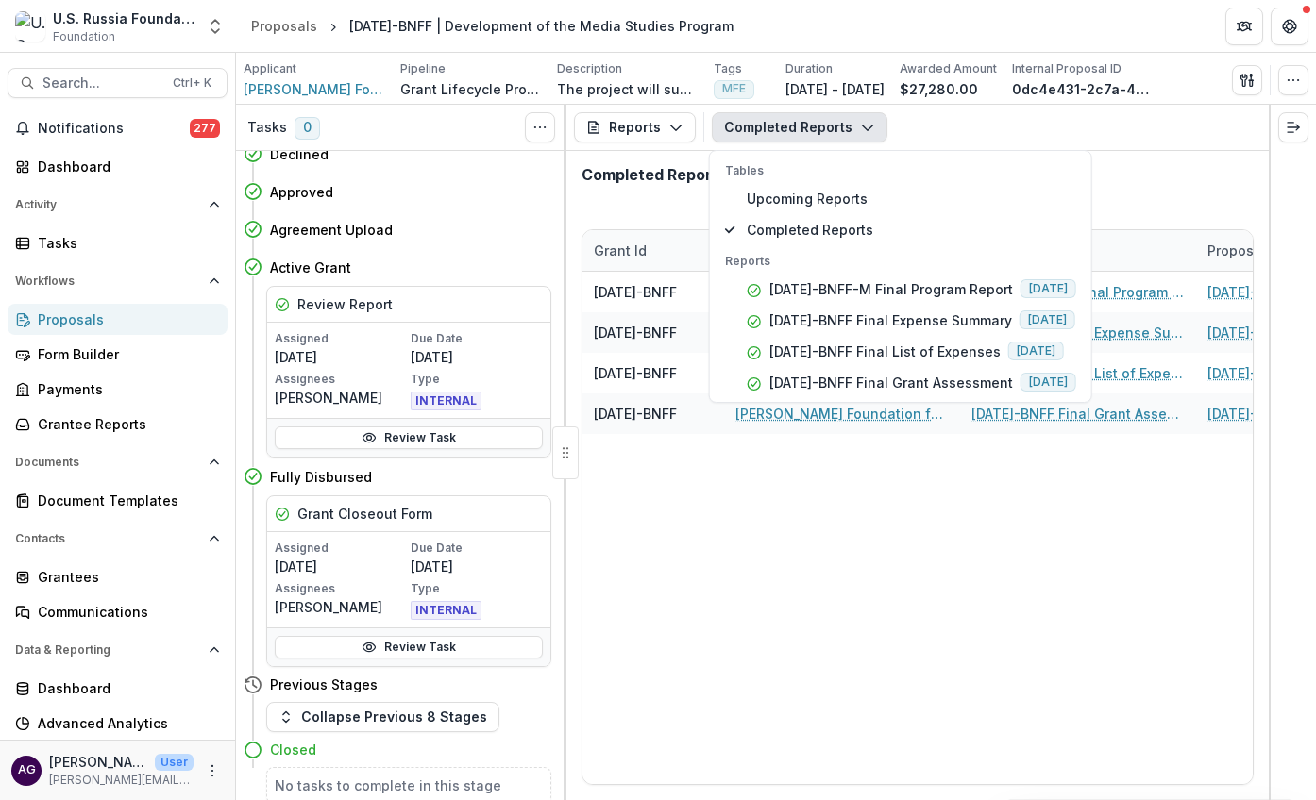
click at [942, 124] on div "Completed Reports Tables Upcoming Reports Completed Reports Reports [DATE]-BNFF…" at bounding box center [986, 127] width 549 height 30
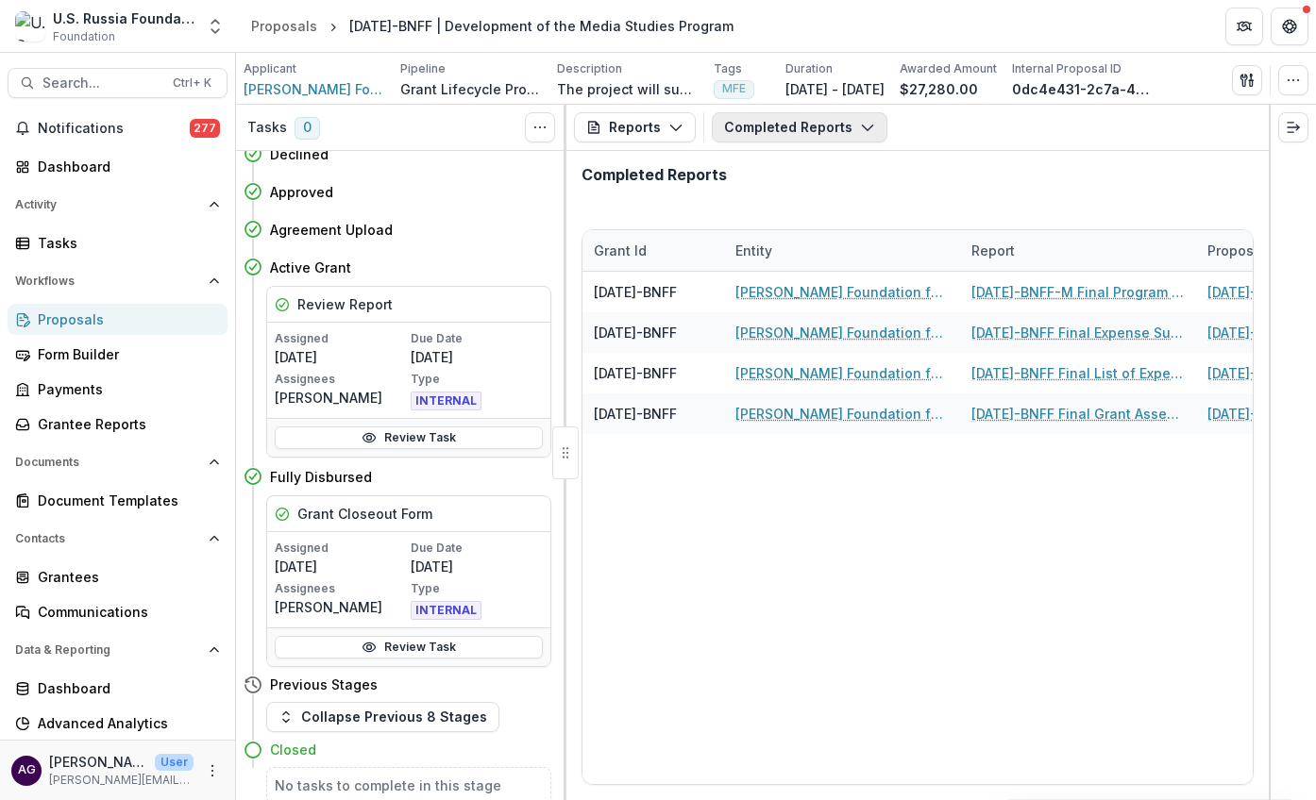
click at [828, 127] on button "Completed Reports" at bounding box center [800, 127] width 176 height 30
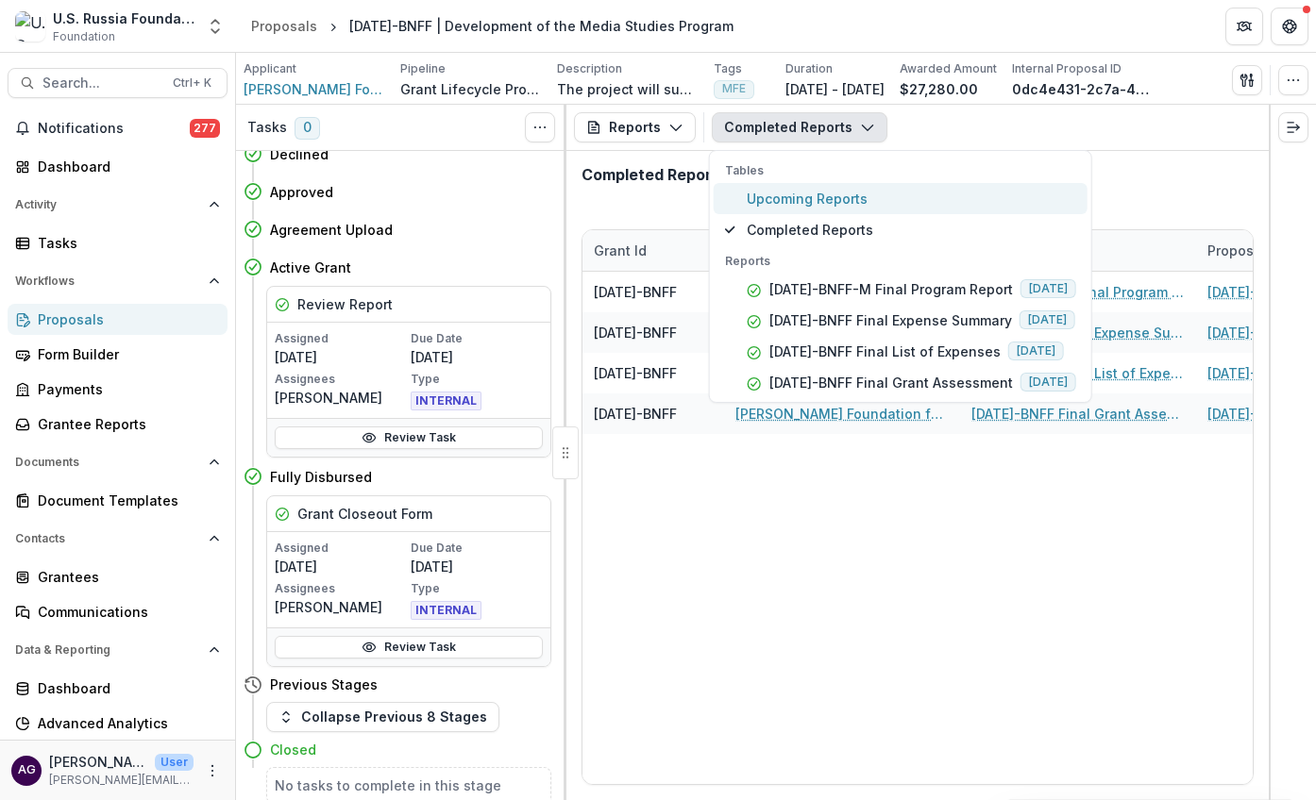
click at [799, 201] on span "Upcoming Reports" at bounding box center [911, 199] width 329 height 20
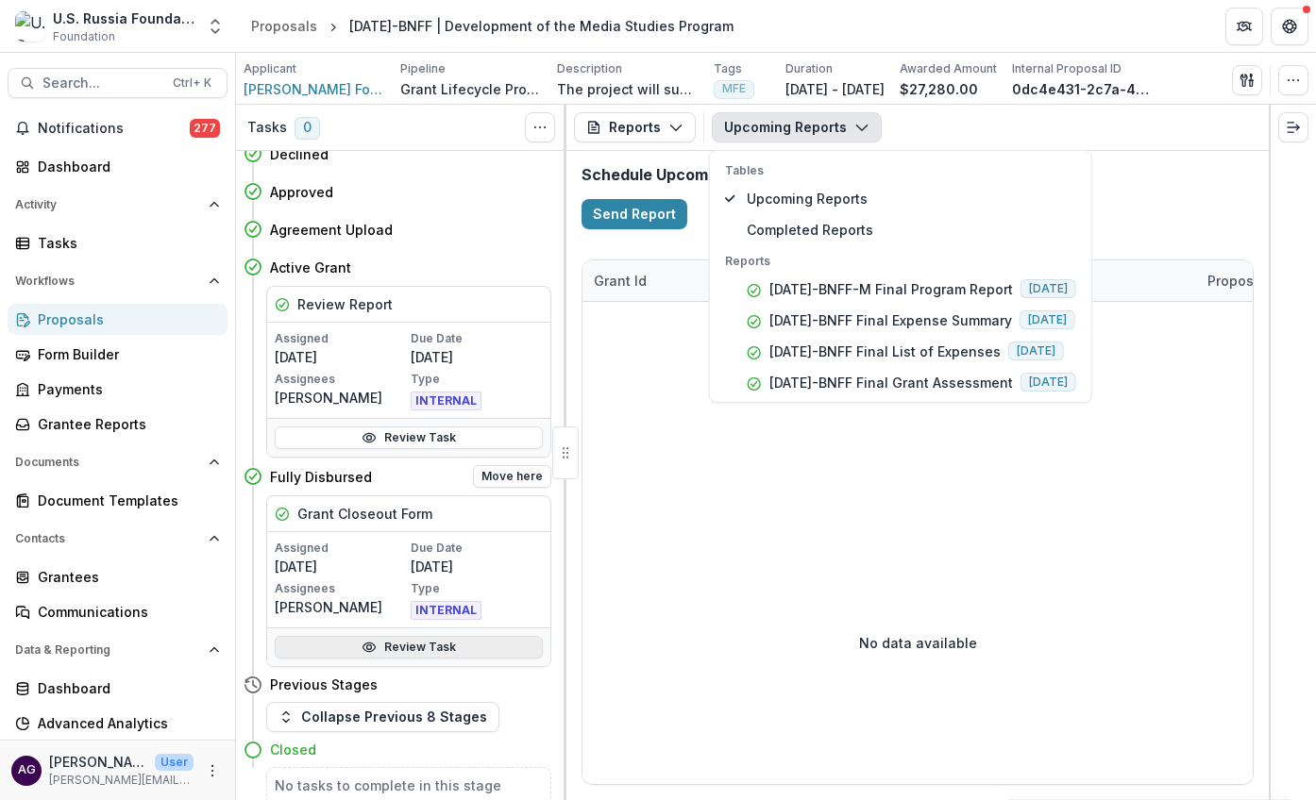
click at [419, 643] on link "Review Task" at bounding box center [409, 647] width 268 height 23
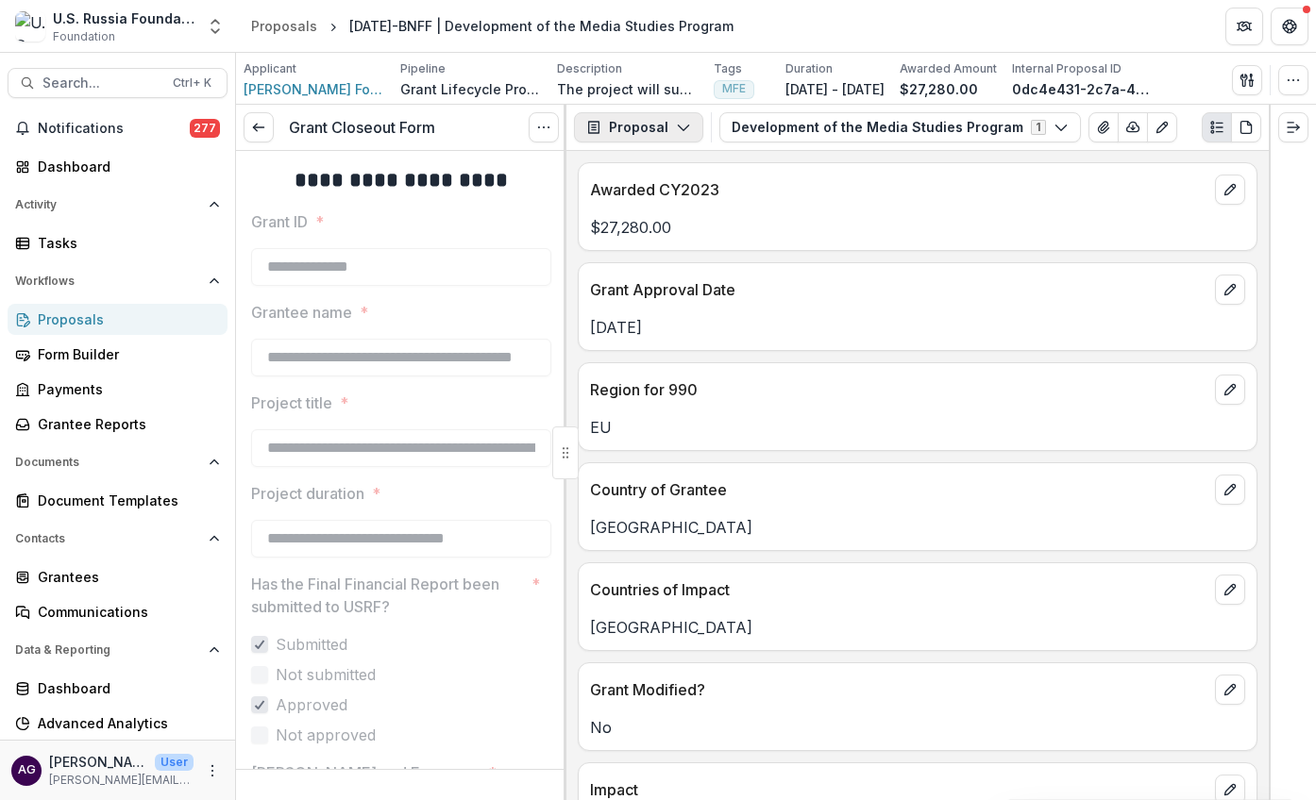
click at [655, 127] on button "Proposal" at bounding box center [638, 127] width 129 height 30
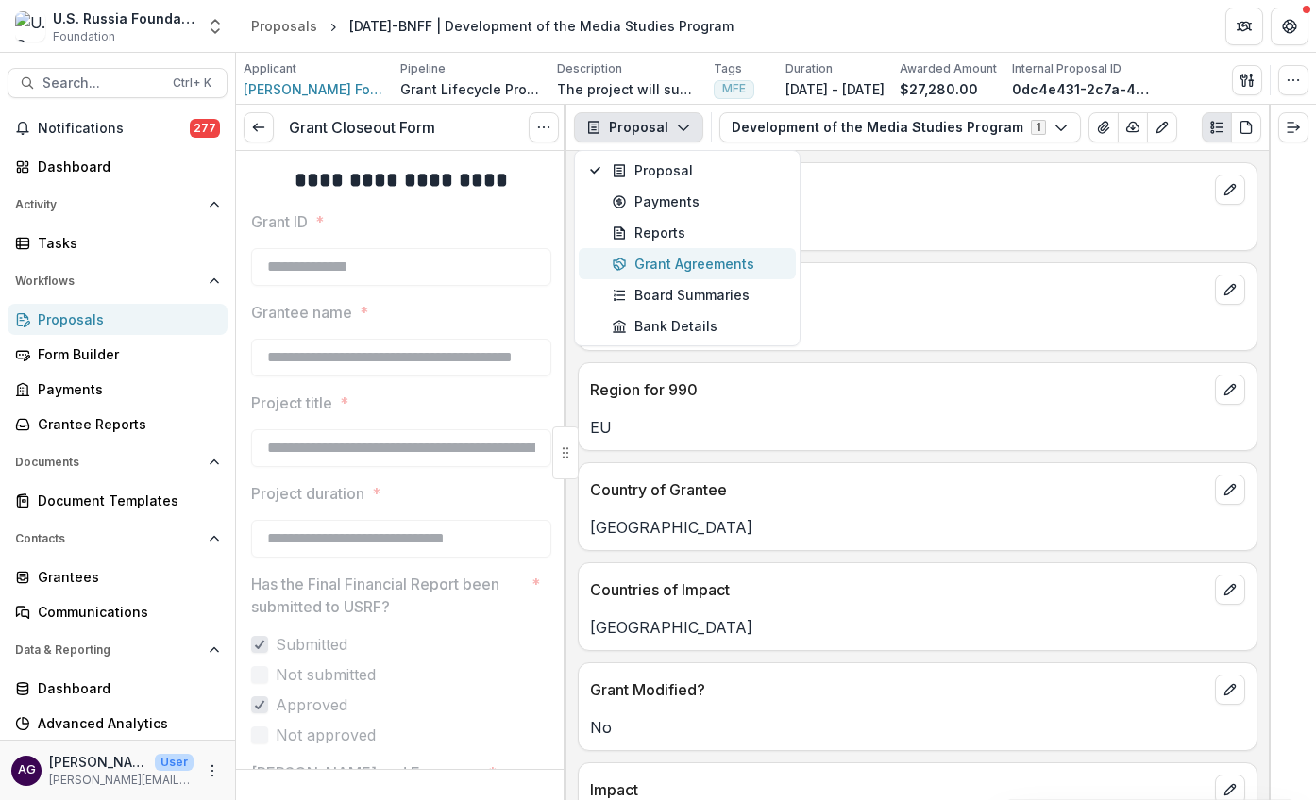
click at [676, 264] on div "Grant Agreements" at bounding box center [698, 264] width 173 height 20
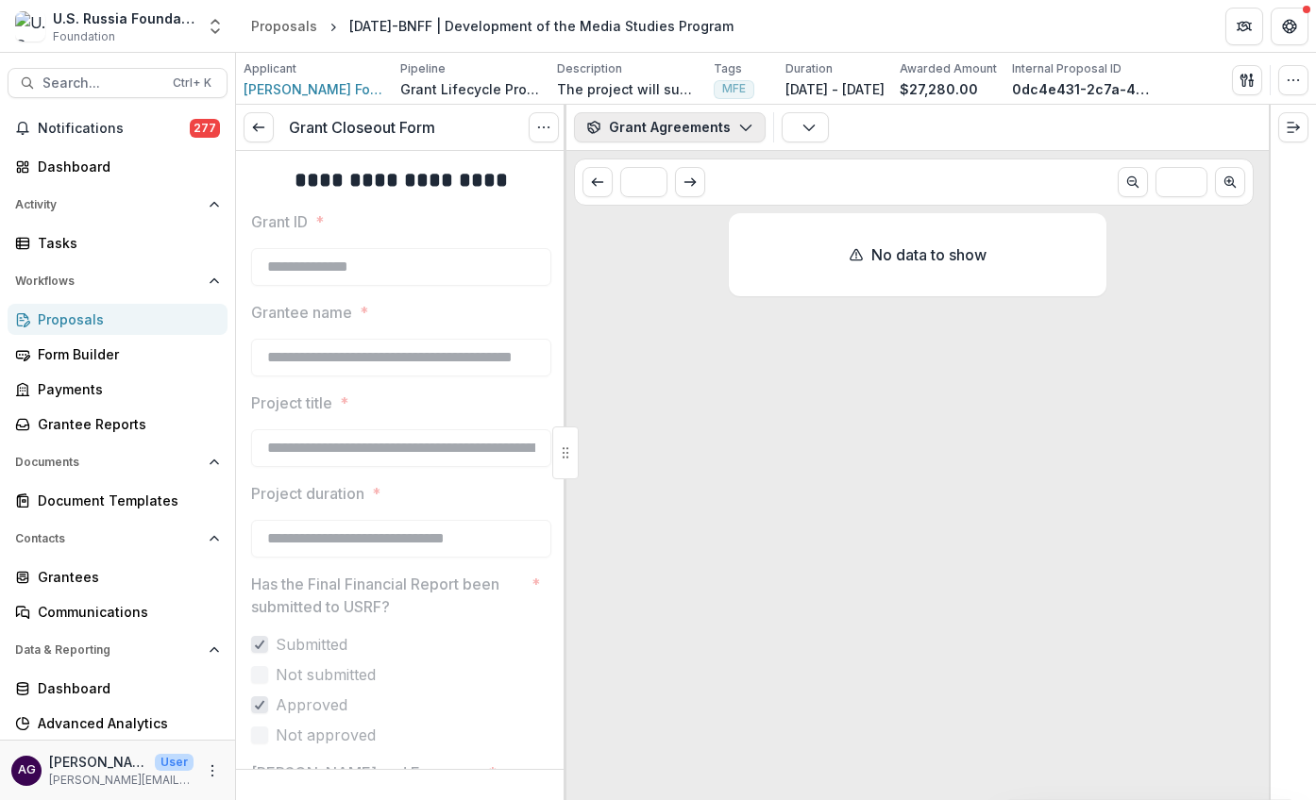
click at [641, 126] on button "Grant Agreements" at bounding box center [670, 127] width 192 height 30
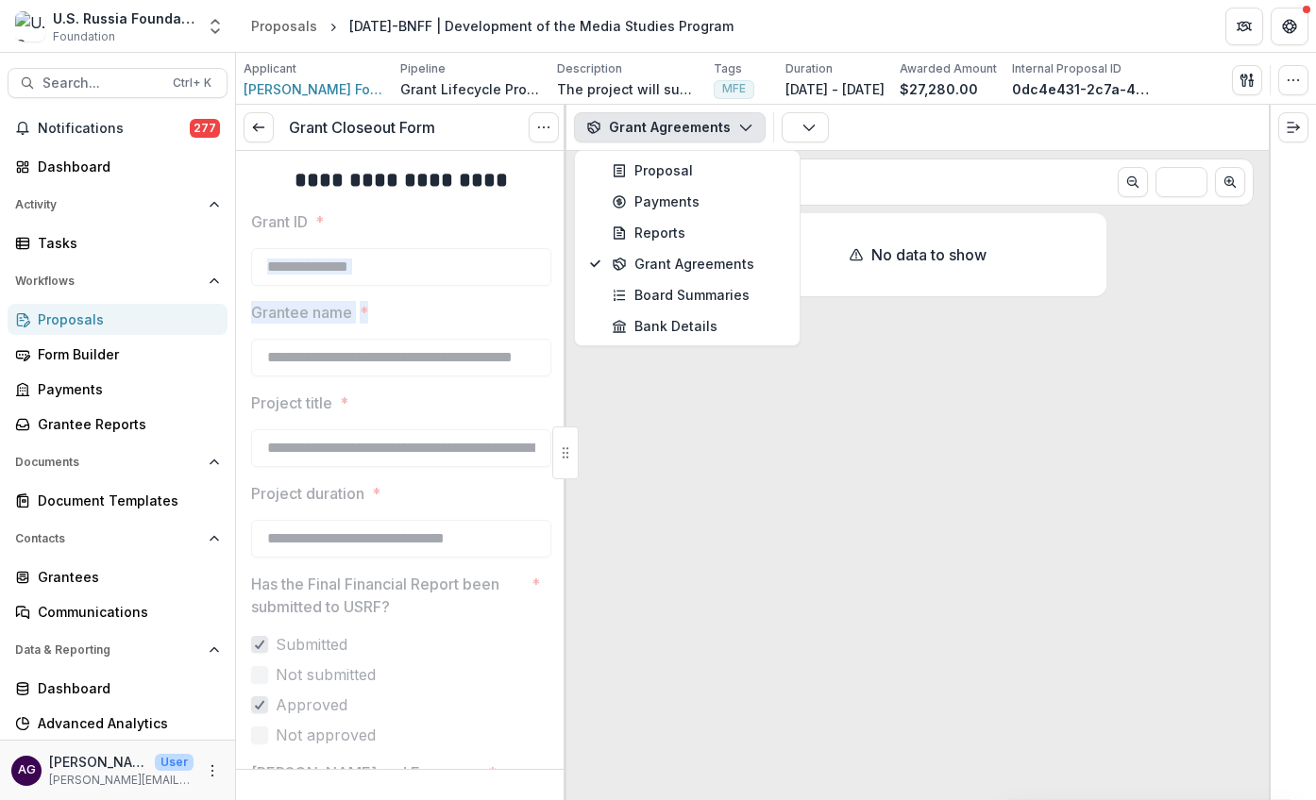
drag, startPoint x: 559, startPoint y: 269, endPoint x: 557, endPoint y: 296, distance: 27.4
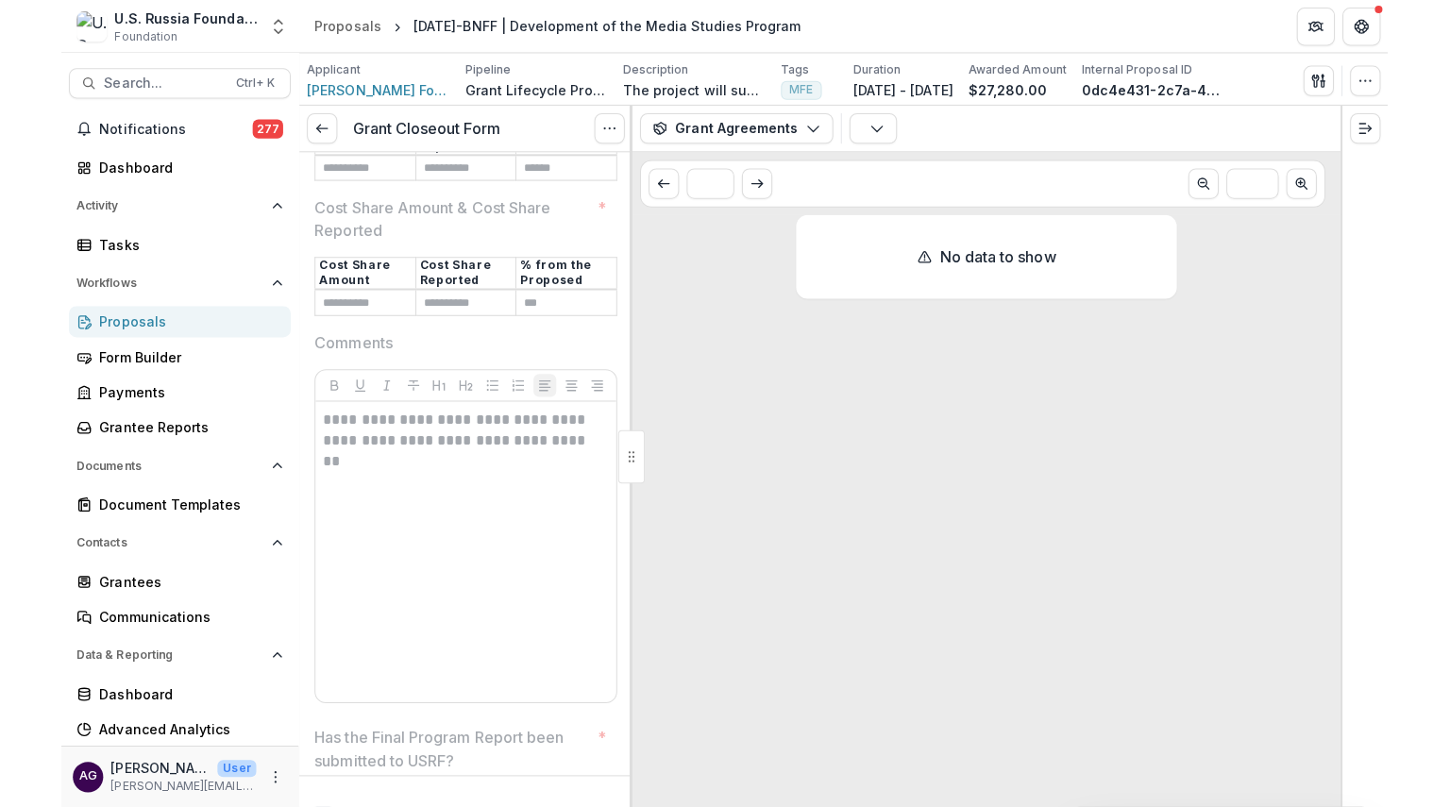
scroll to position [680, 0]
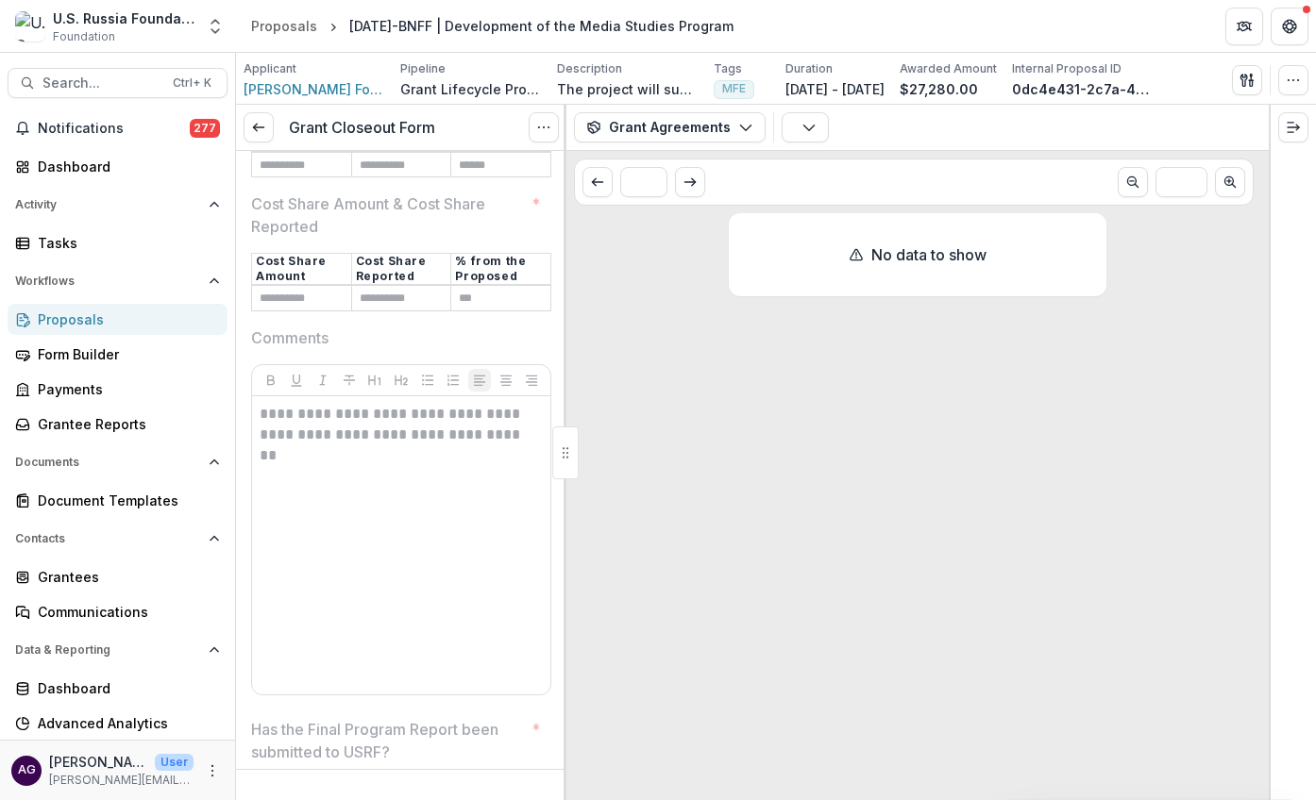
click at [390, 329] on span "Comments" at bounding box center [395, 338] width 289 height 23
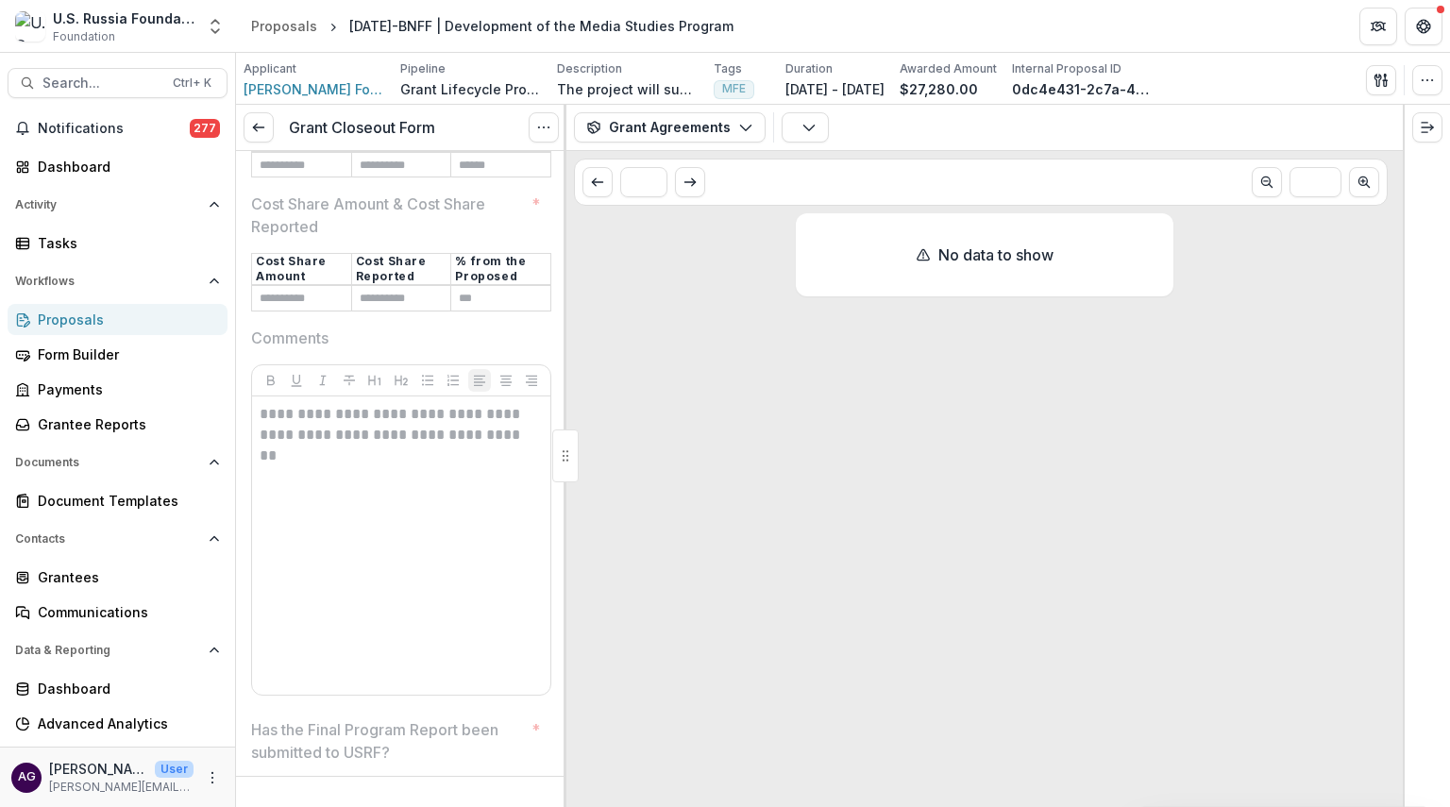
click at [94, 318] on div "Proposals" at bounding box center [125, 320] width 175 height 20
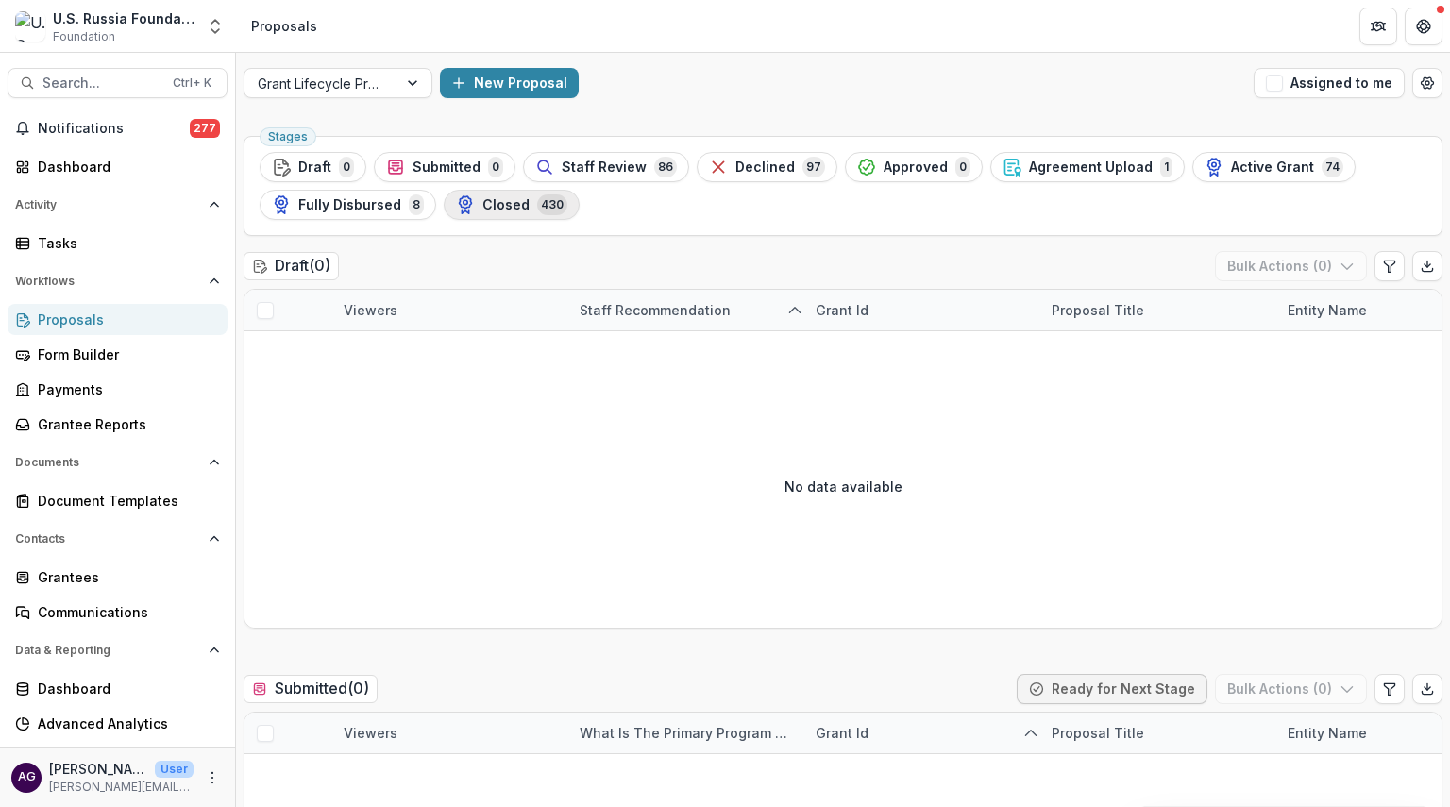
click at [500, 207] on span "Closed" at bounding box center [505, 205] width 47 height 16
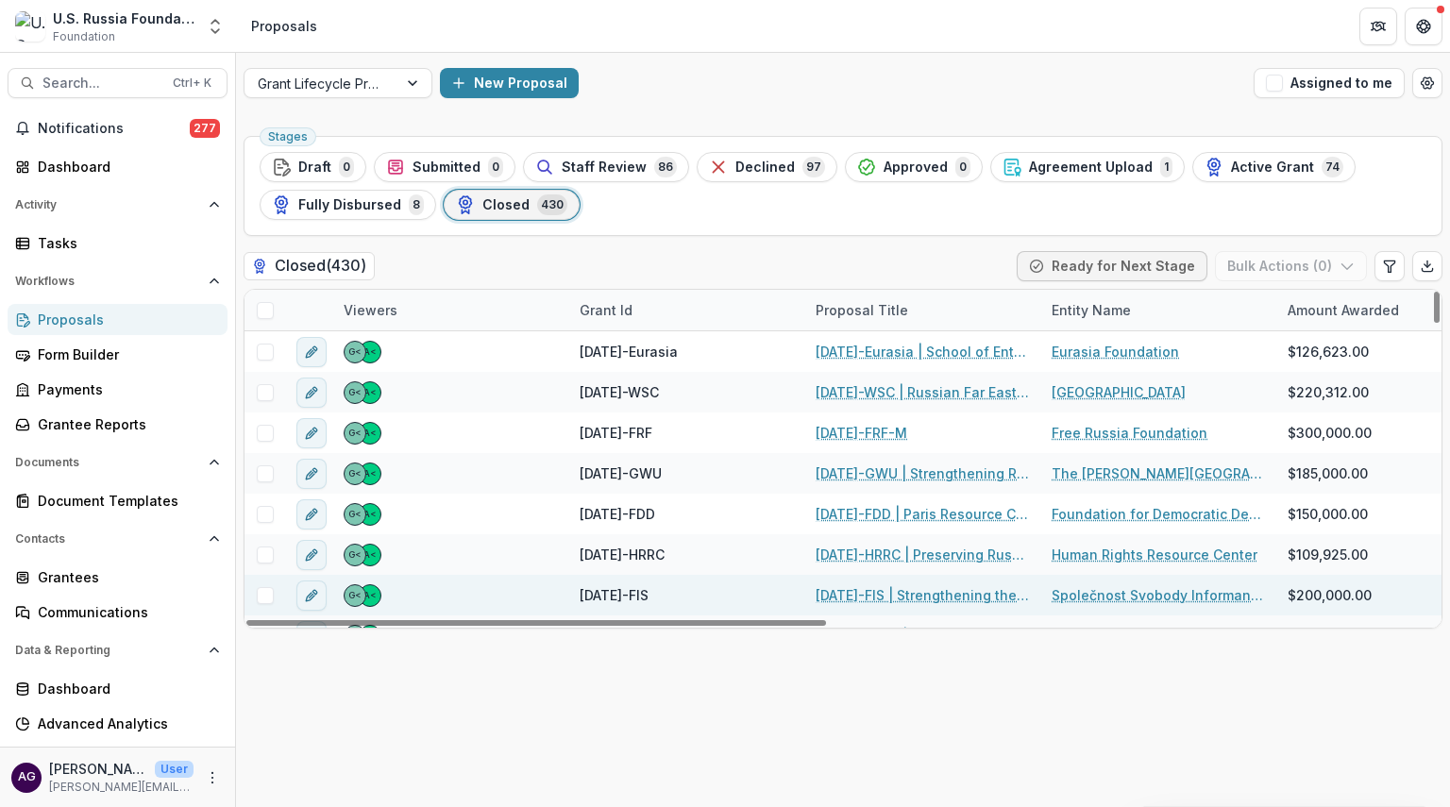
click at [876, 596] on link "[DATE]-FIS | Strengthening the Independence of the Bar [DATE]-FIS" at bounding box center [922, 595] width 213 height 20
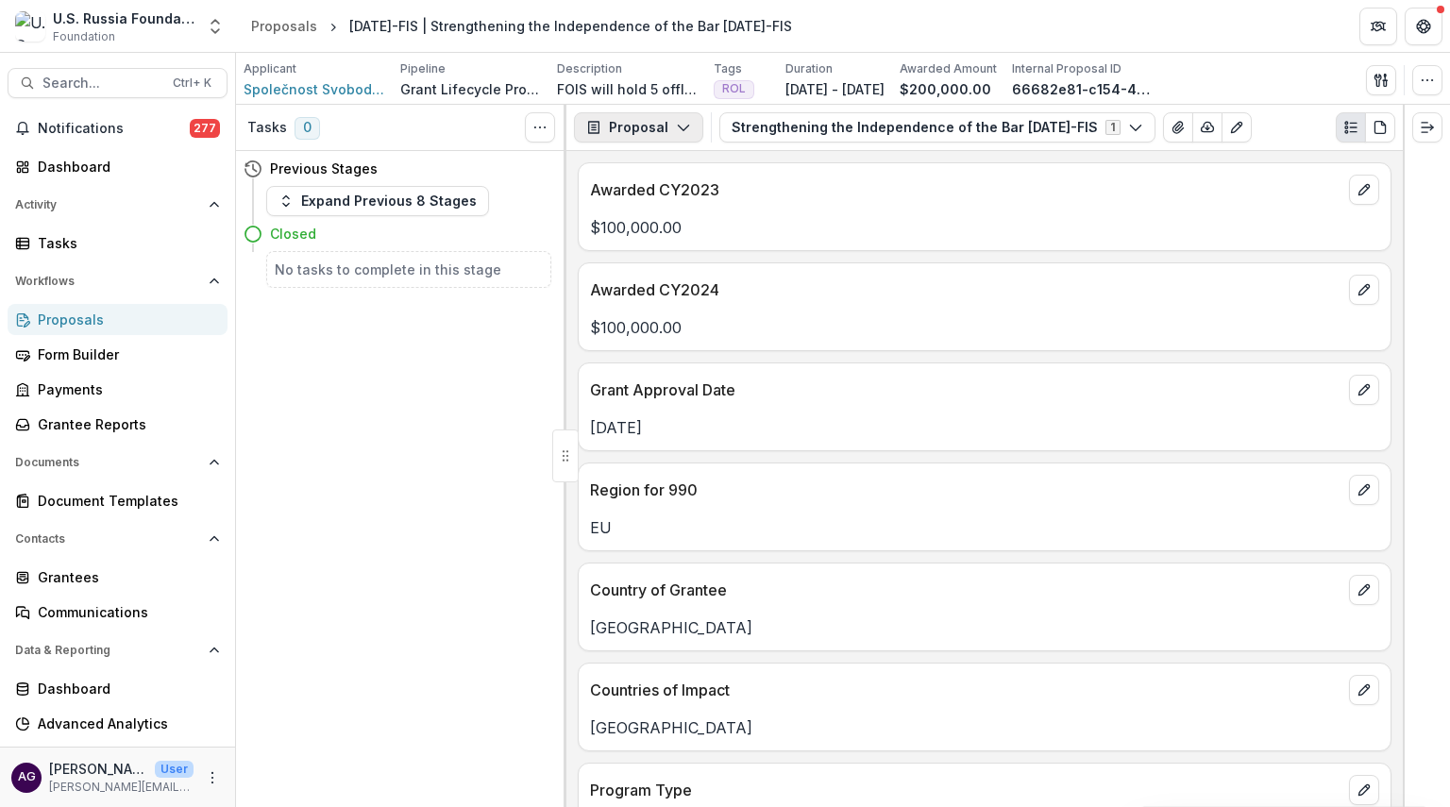
click at [631, 129] on button "Proposal" at bounding box center [638, 127] width 129 height 30
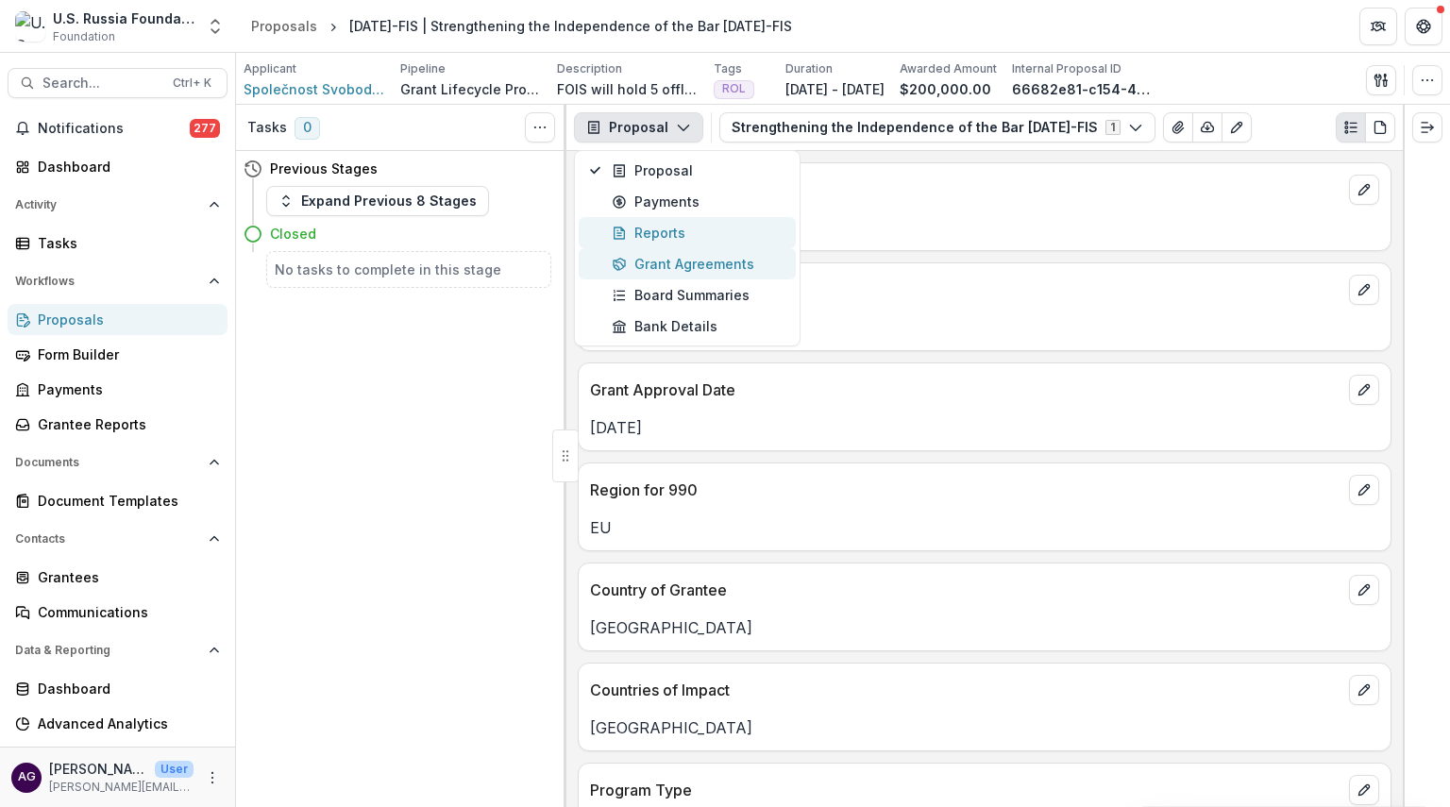
click at [652, 233] on div "Reports" at bounding box center [698, 233] width 173 height 20
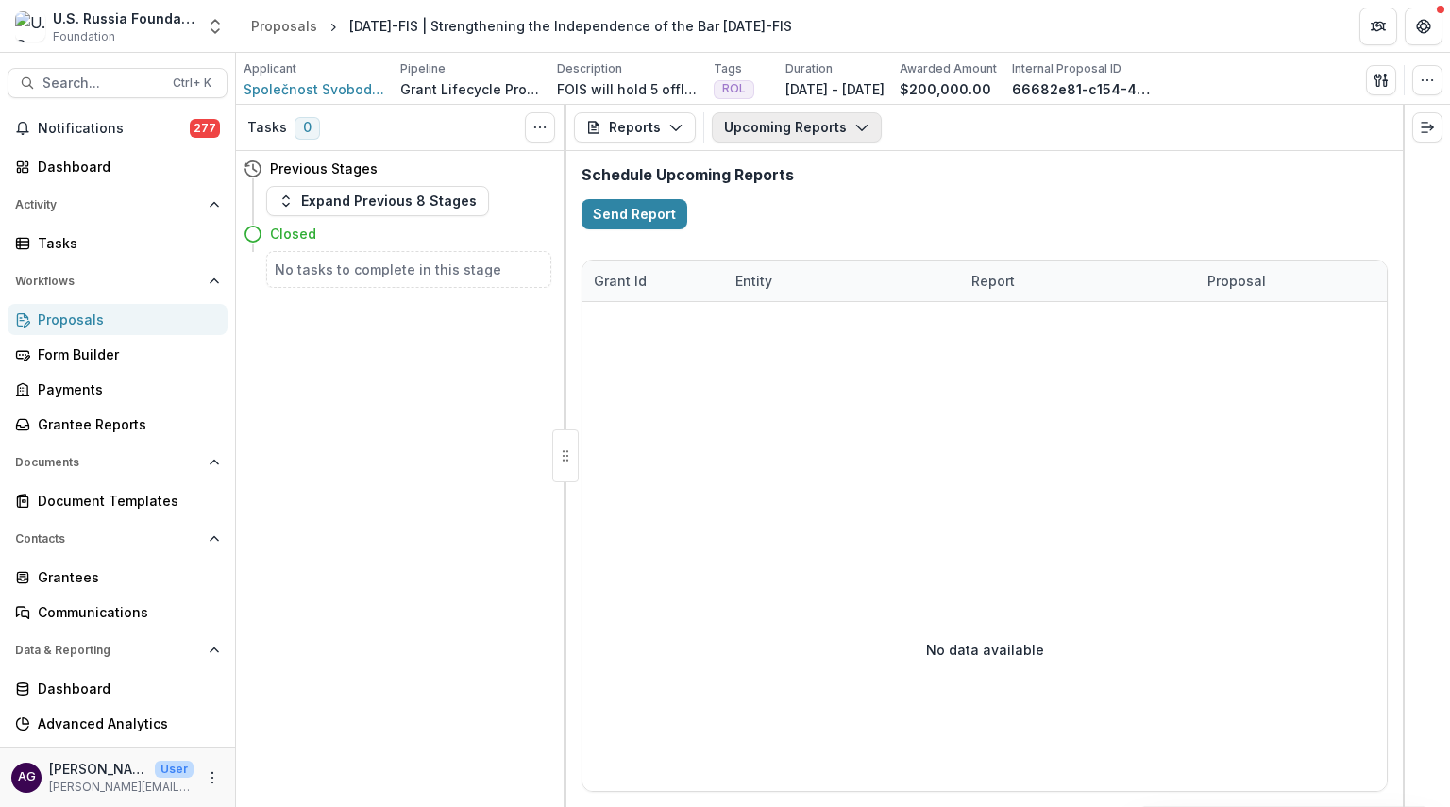
click at [800, 131] on button "Upcoming Reports" at bounding box center [797, 127] width 170 height 30
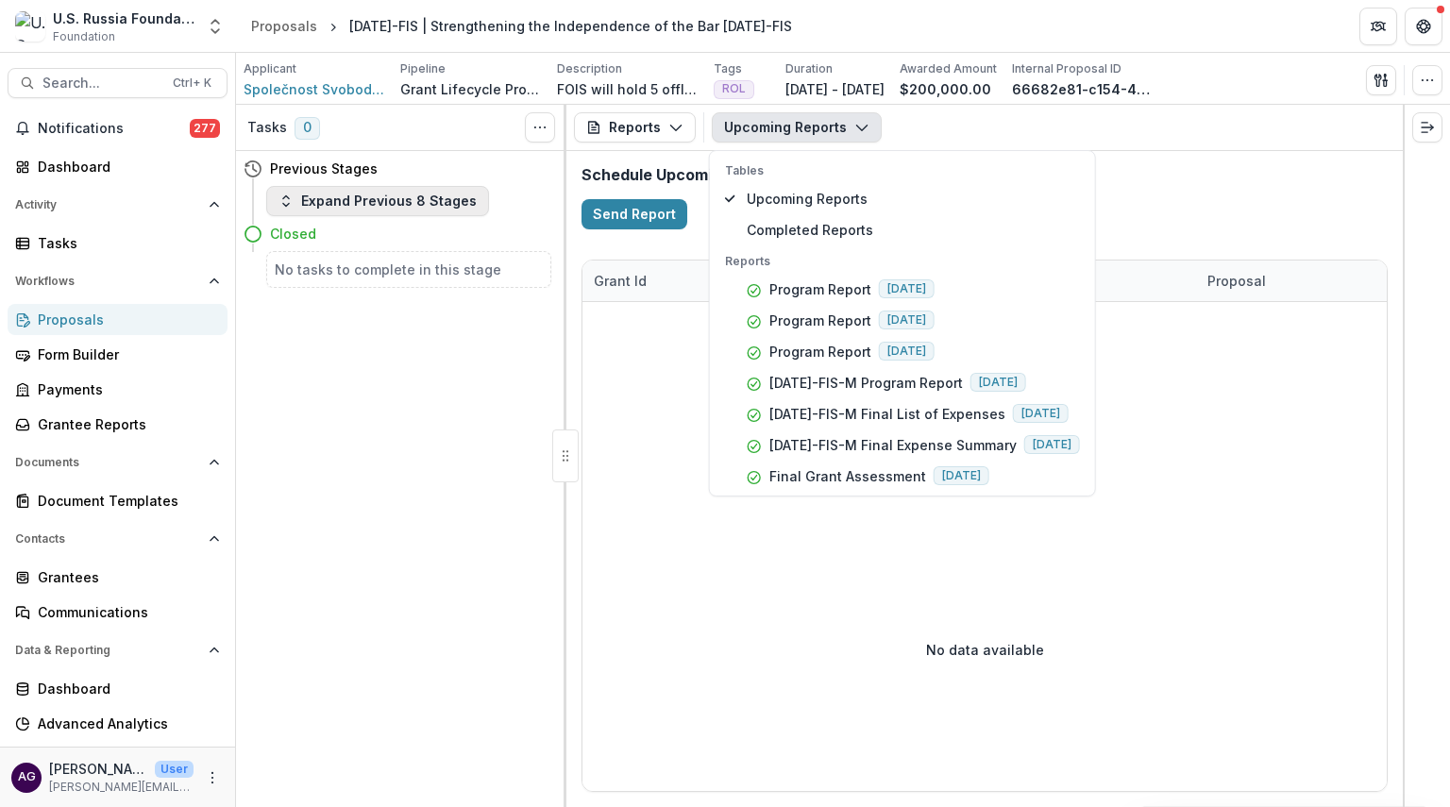
click at [389, 200] on button "Expand Previous 8 Stages" at bounding box center [377, 201] width 223 height 30
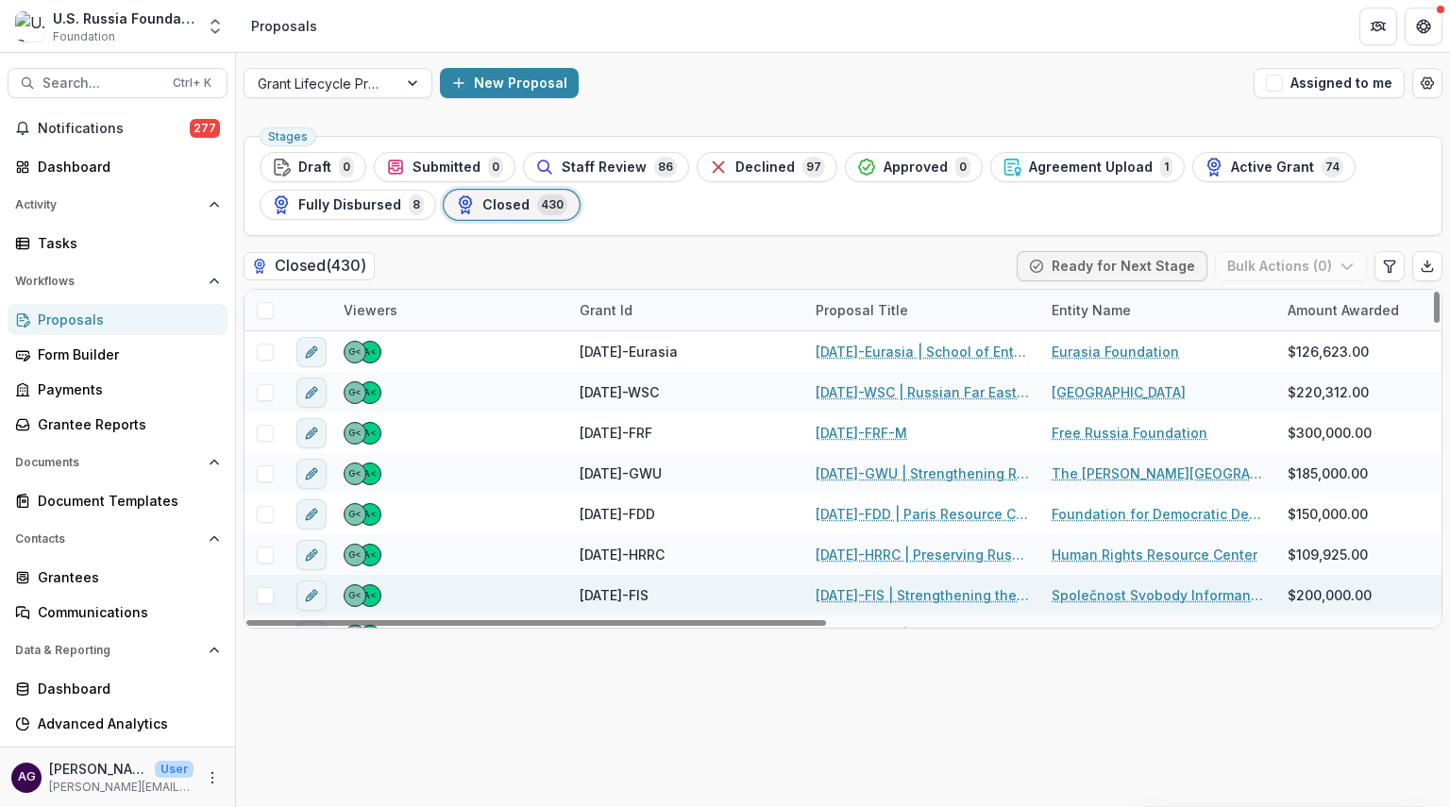
click at [842, 589] on link "[DATE]-FIS | Strengthening the Independence of the Bar [DATE]-FIS" at bounding box center [922, 595] width 213 height 20
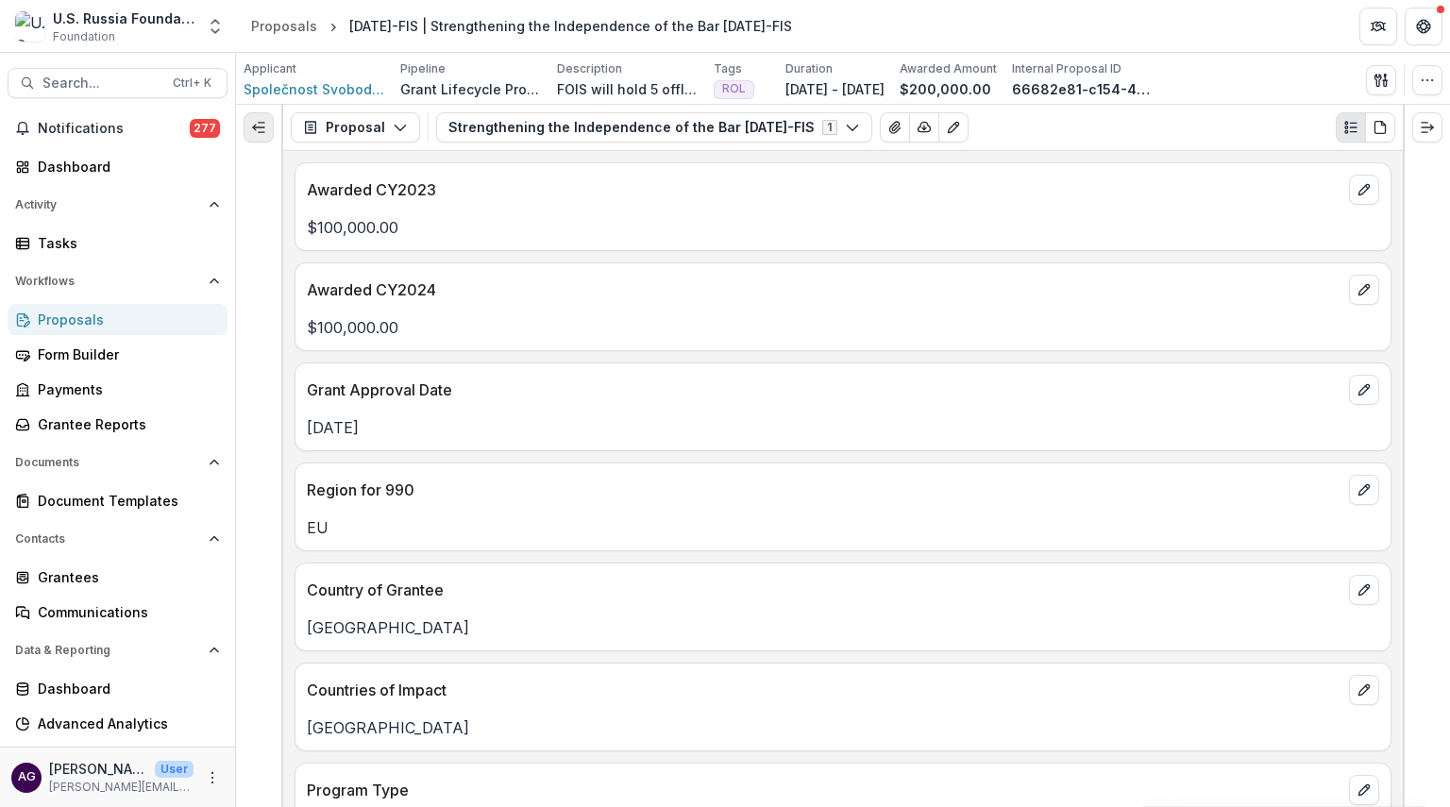
click at [257, 122] on icon "Expand left" at bounding box center [258, 127] width 15 height 15
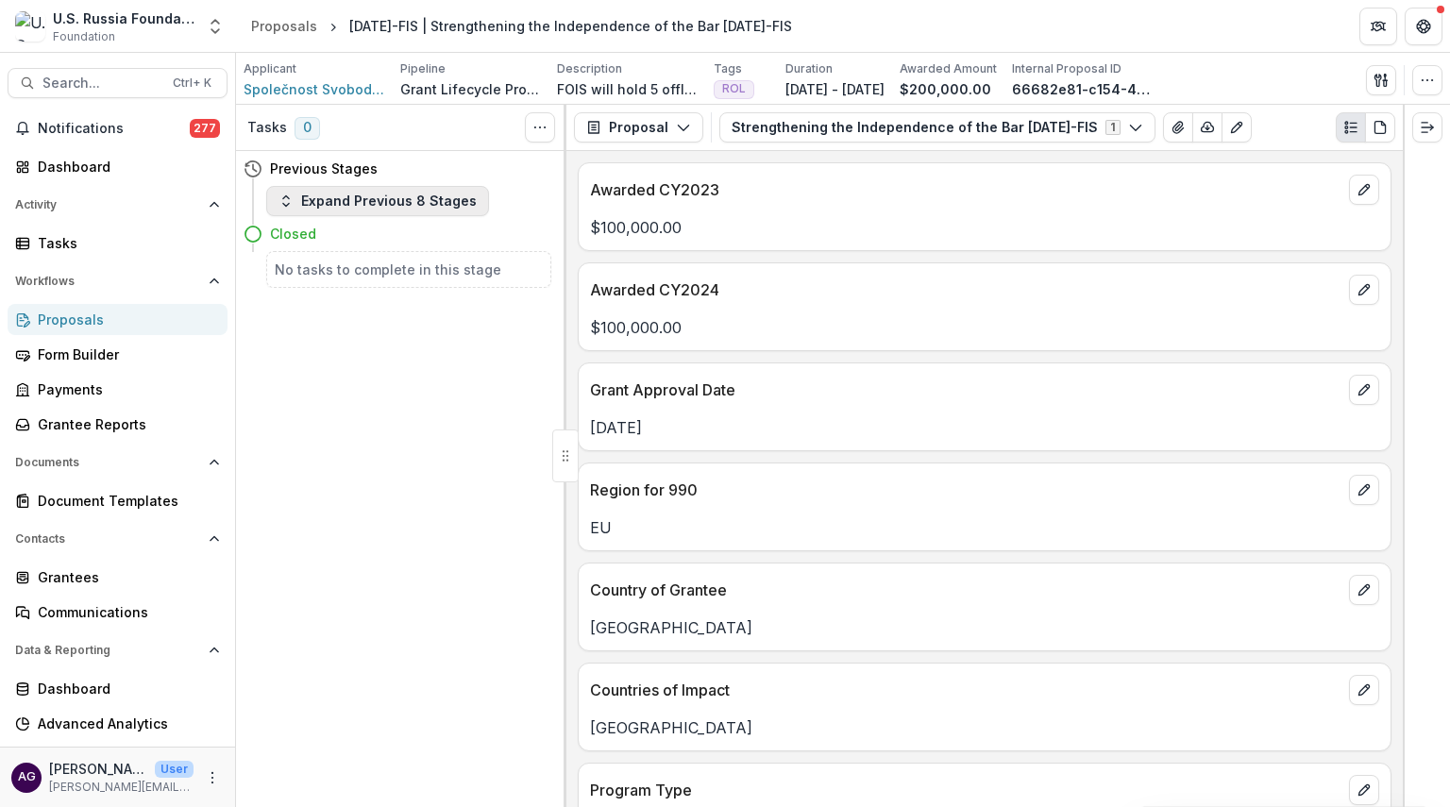
click at [385, 199] on button "Expand Previous 8 Stages" at bounding box center [377, 201] width 223 height 30
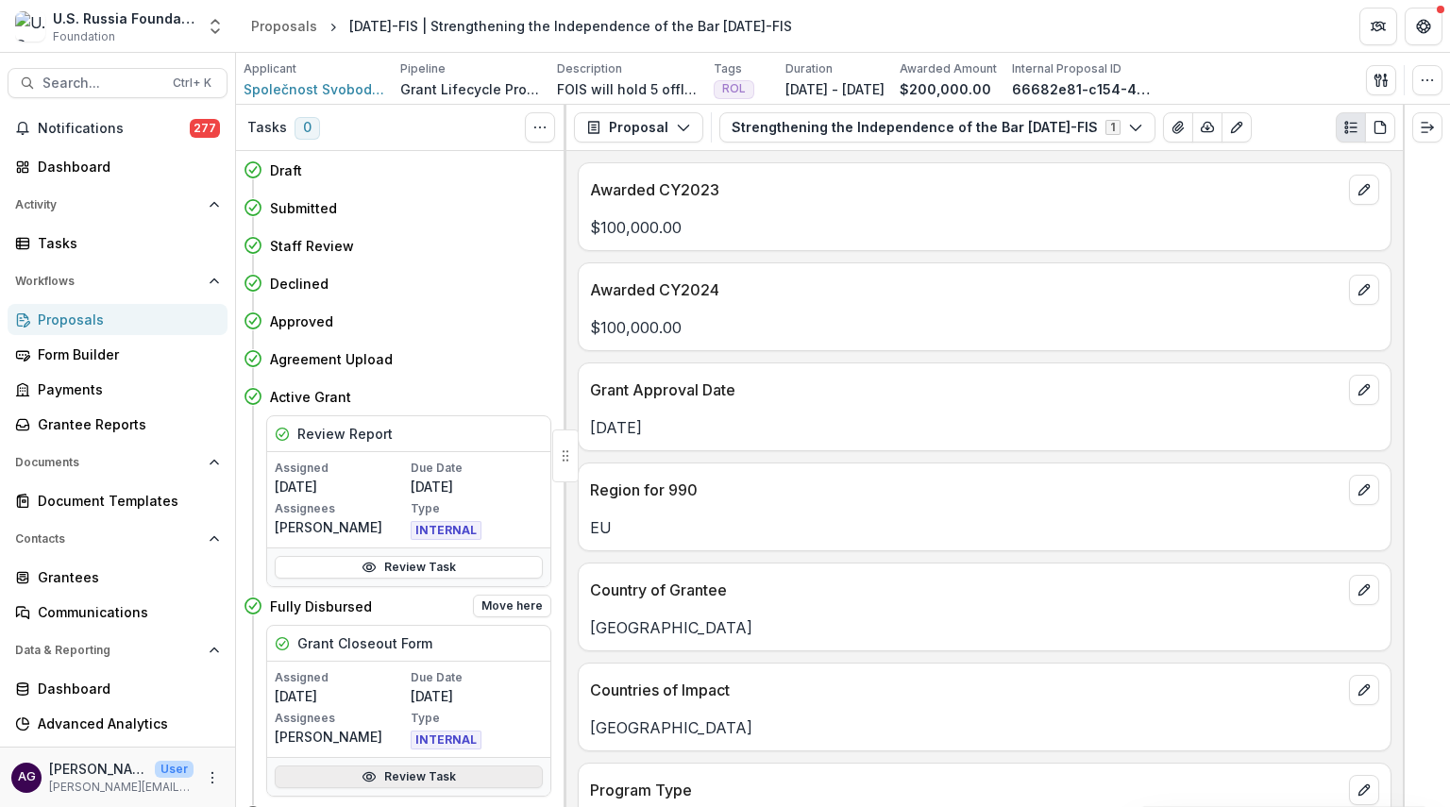
click at [445, 771] on link "Review Task" at bounding box center [409, 777] width 268 height 23
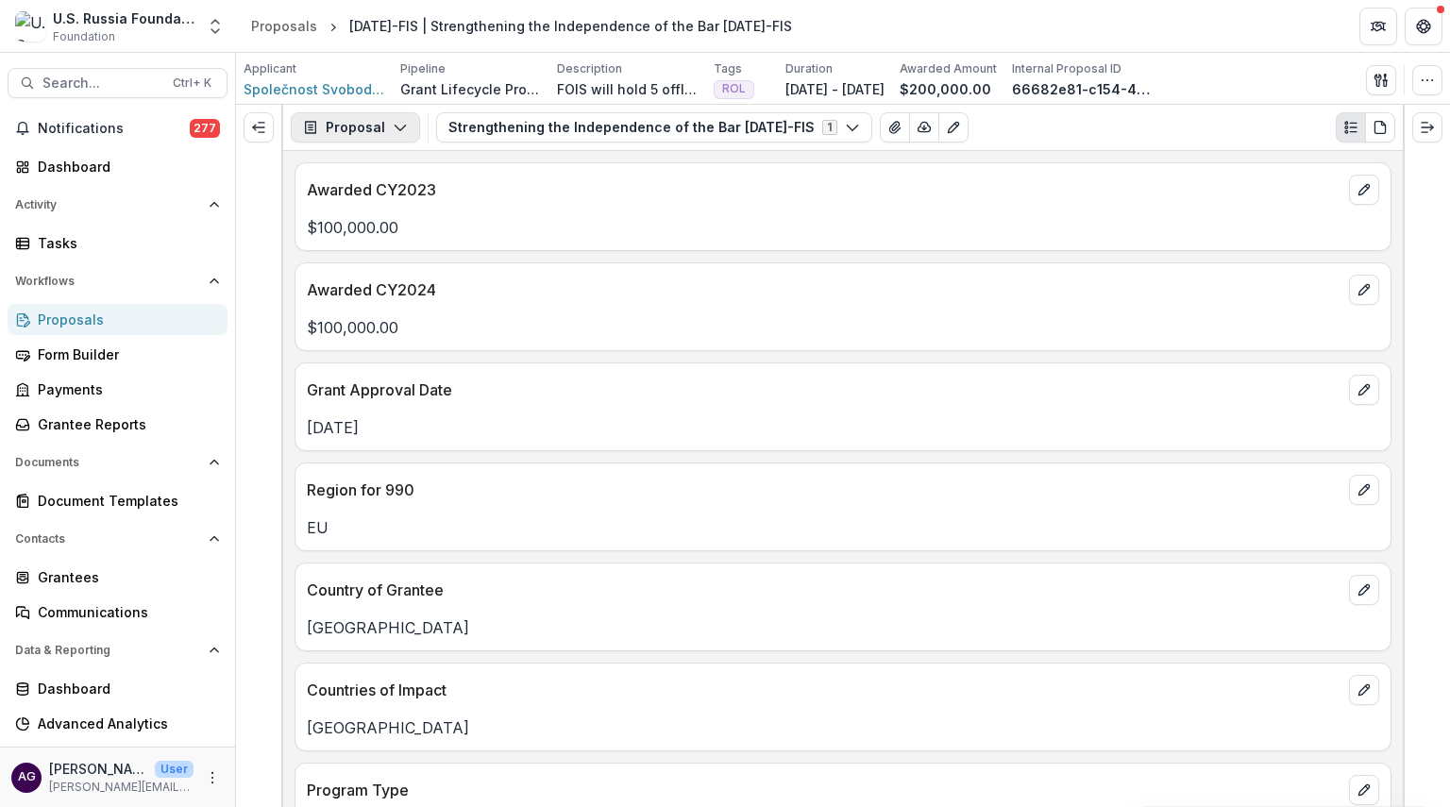
click at [354, 131] on button "Proposal" at bounding box center [355, 127] width 129 height 30
click at [262, 126] on icon "Expand left" at bounding box center [258, 127] width 15 height 15
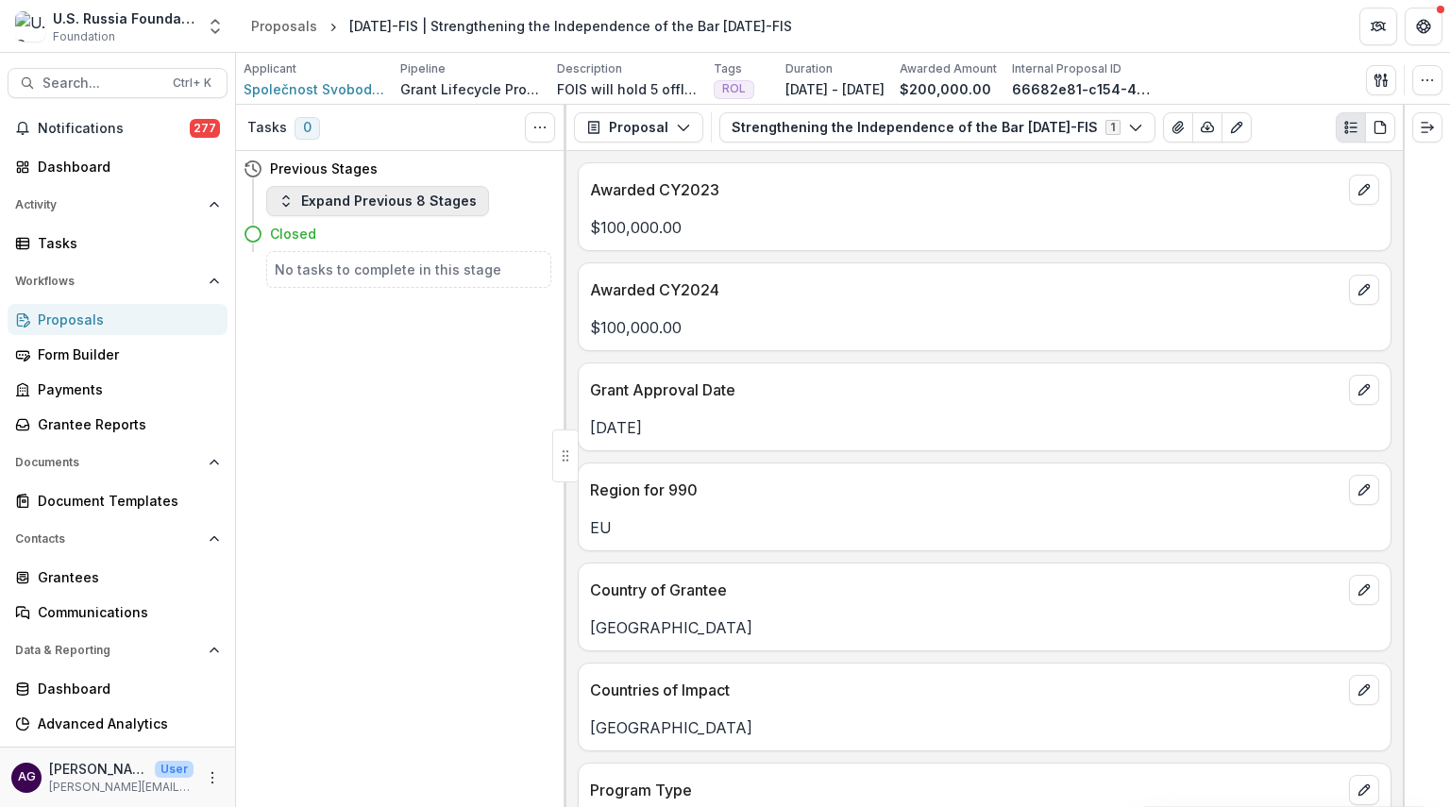
click at [427, 195] on button "Expand Previous 8 Stages" at bounding box center [377, 201] width 223 height 30
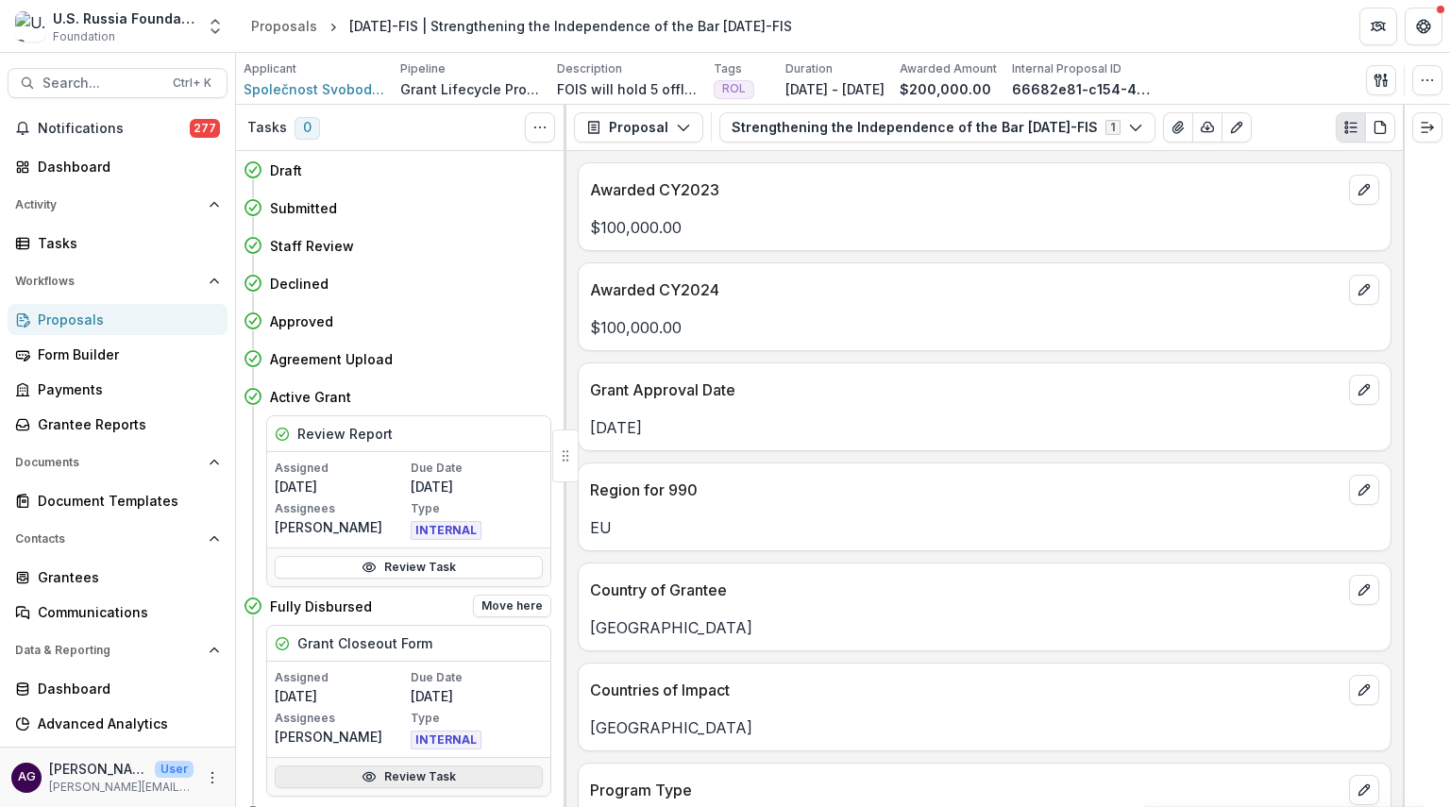
click at [429, 778] on link "Review Task" at bounding box center [409, 777] width 268 height 23
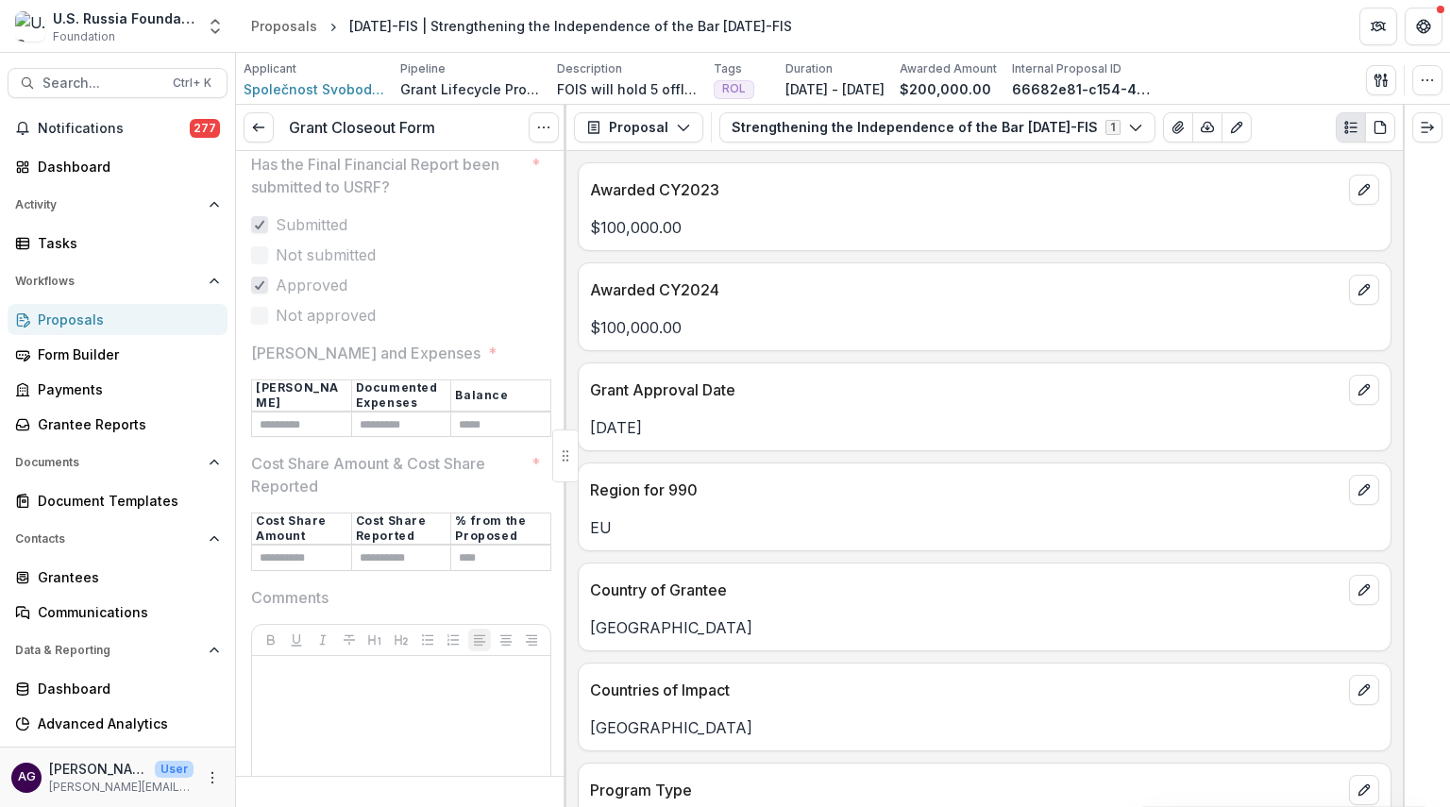
scroll to position [473, 0]
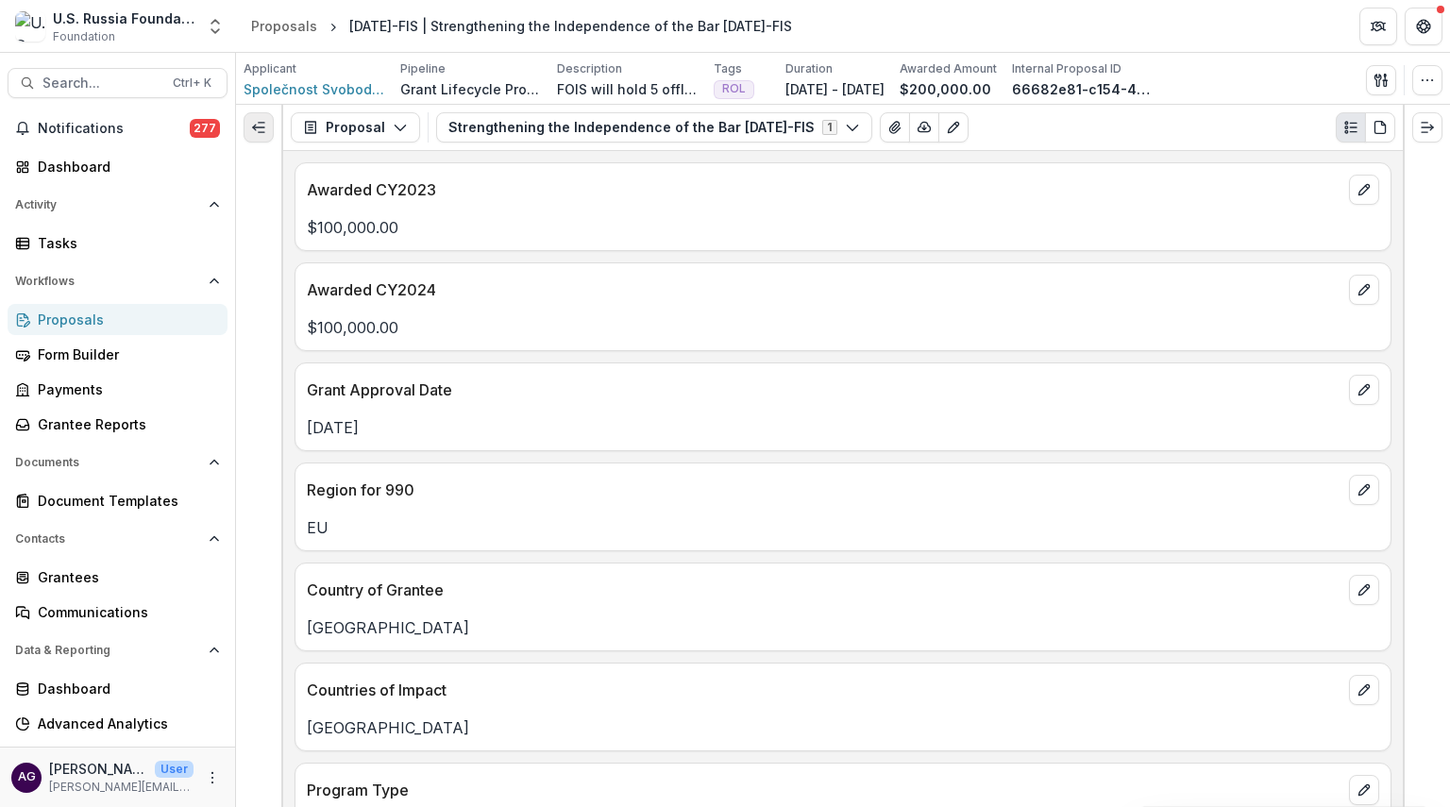
click at [262, 123] on line "Expand left" at bounding box center [262, 123] width 6 height 0
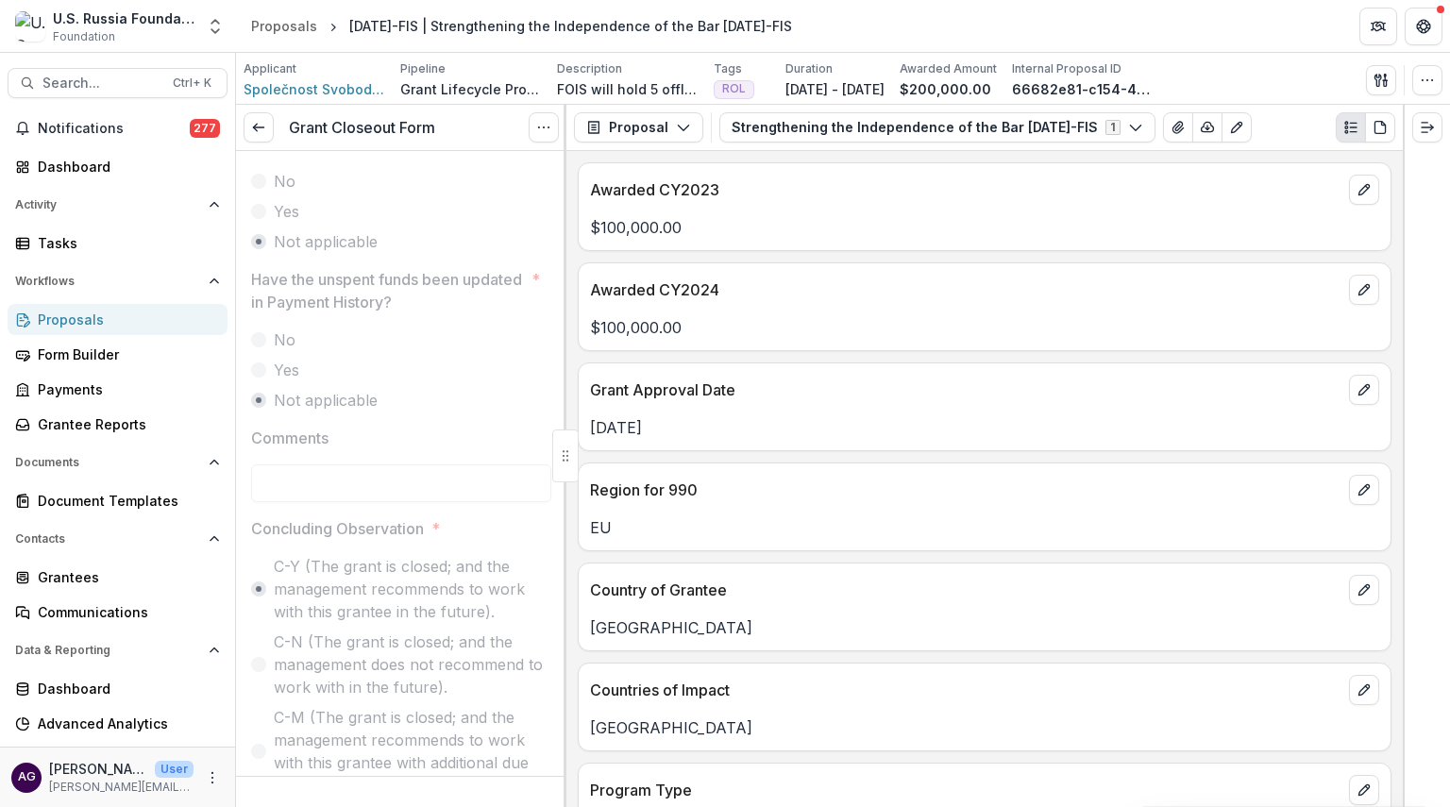
scroll to position [2136, 0]
click at [92, 320] on div "Proposals" at bounding box center [125, 320] width 175 height 20
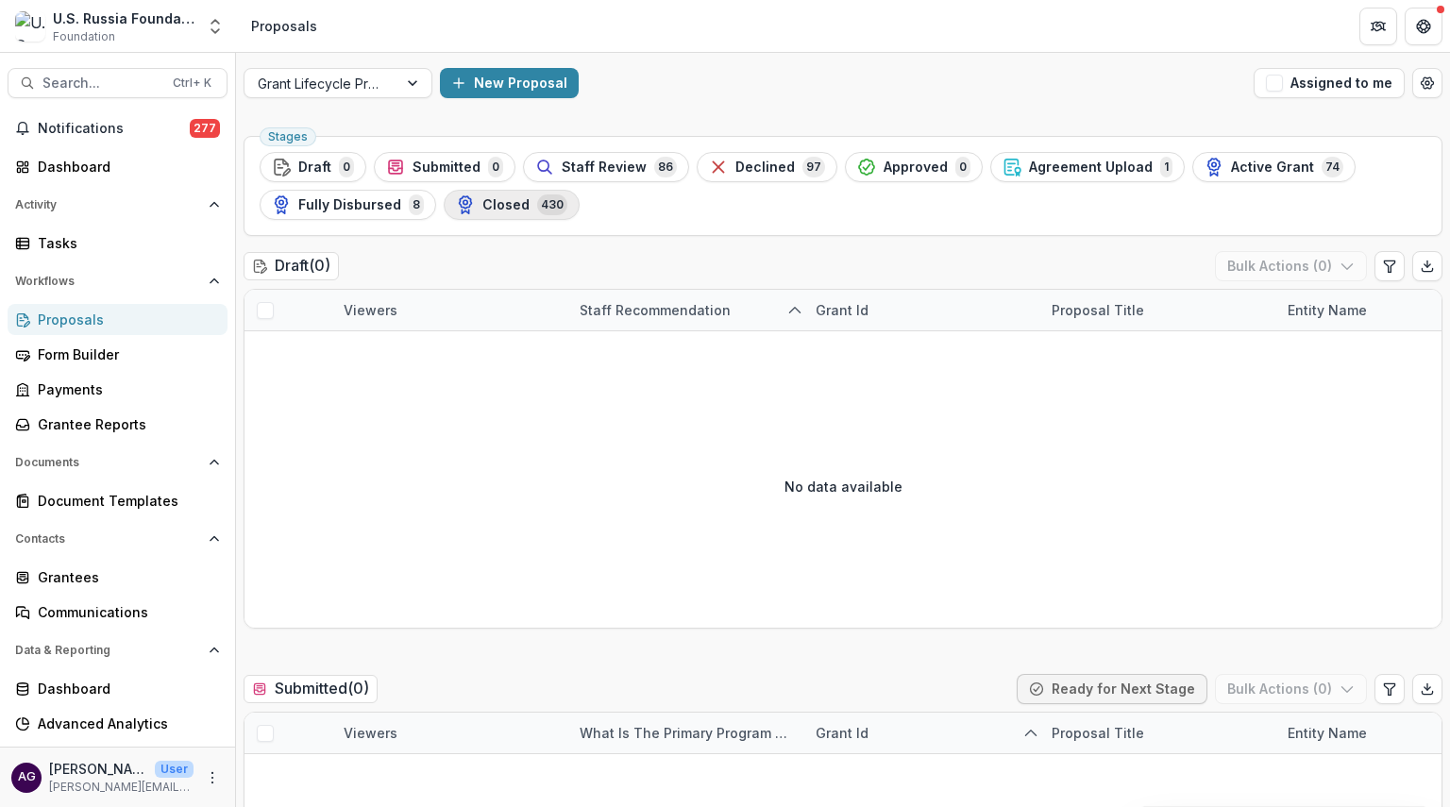
click at [485, 212] on div "Closed 430" at bounding box center [511, 204] width 111 height 21
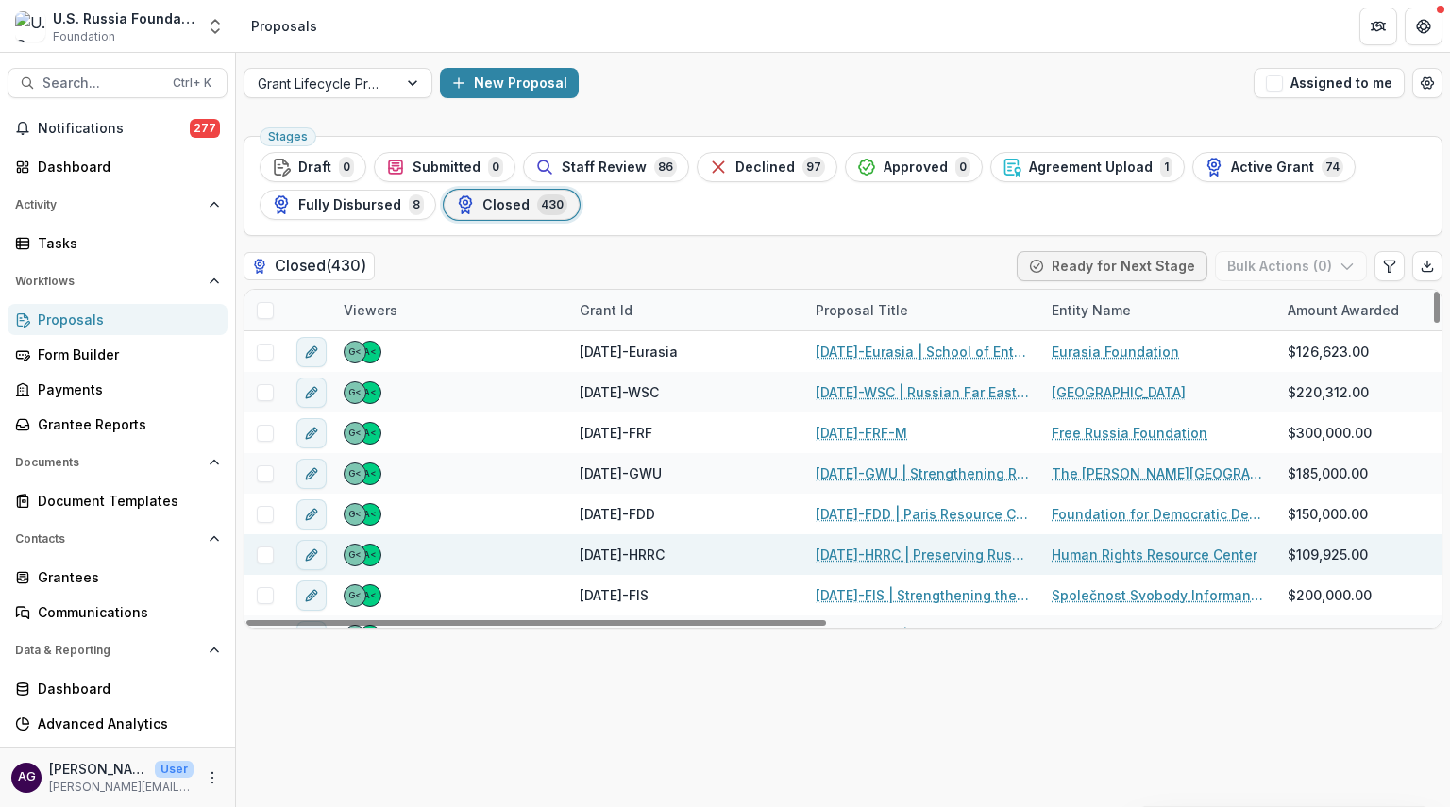
click at [848, 550] on link "[DATE]-HRRC | Preserving Russia’s Regional Journalism 2" at bounding box center [922, 555] width 213 height 20
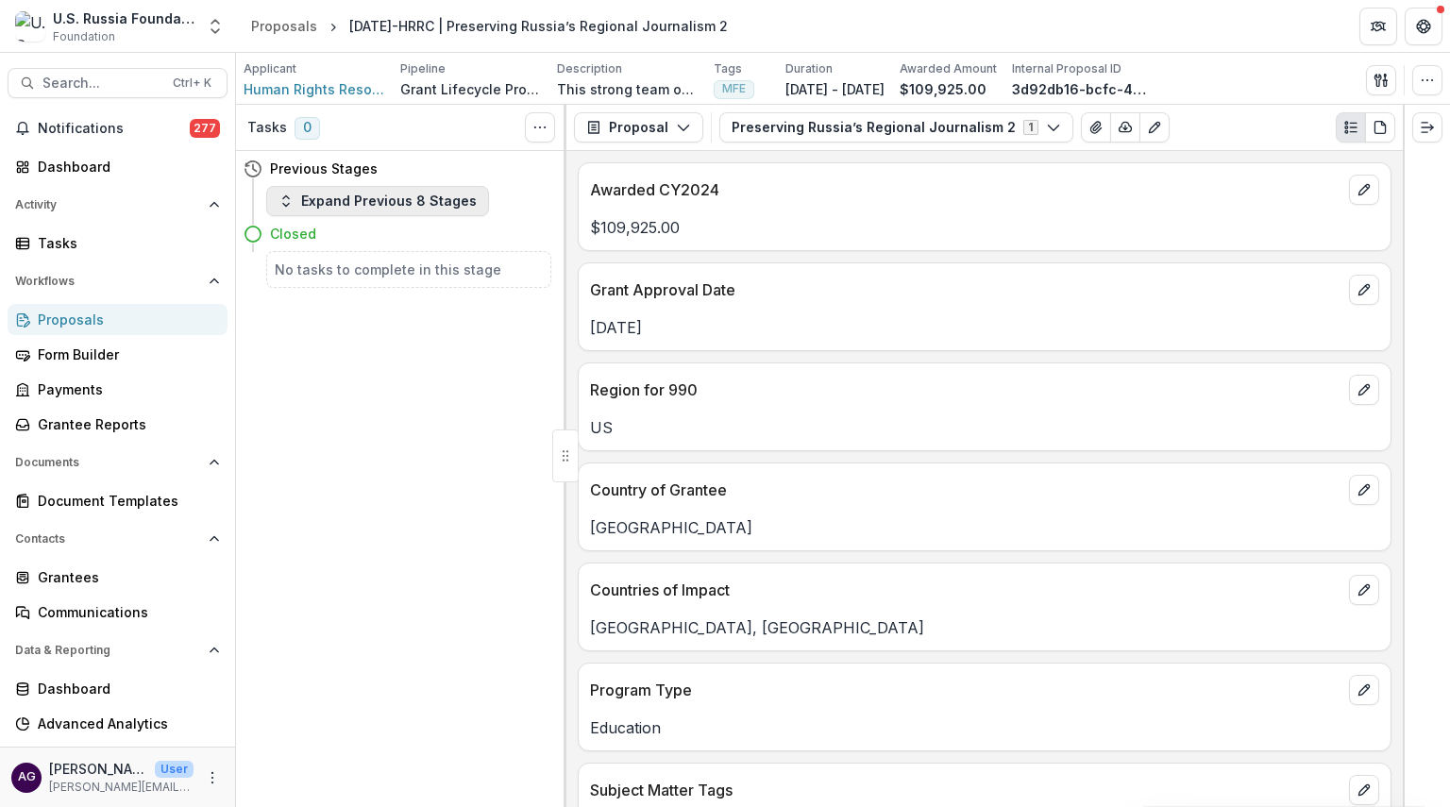
click at [378, 199] on button "Expand Previous 8 Stages" at bounding box center [377, 201] width 223 height 30
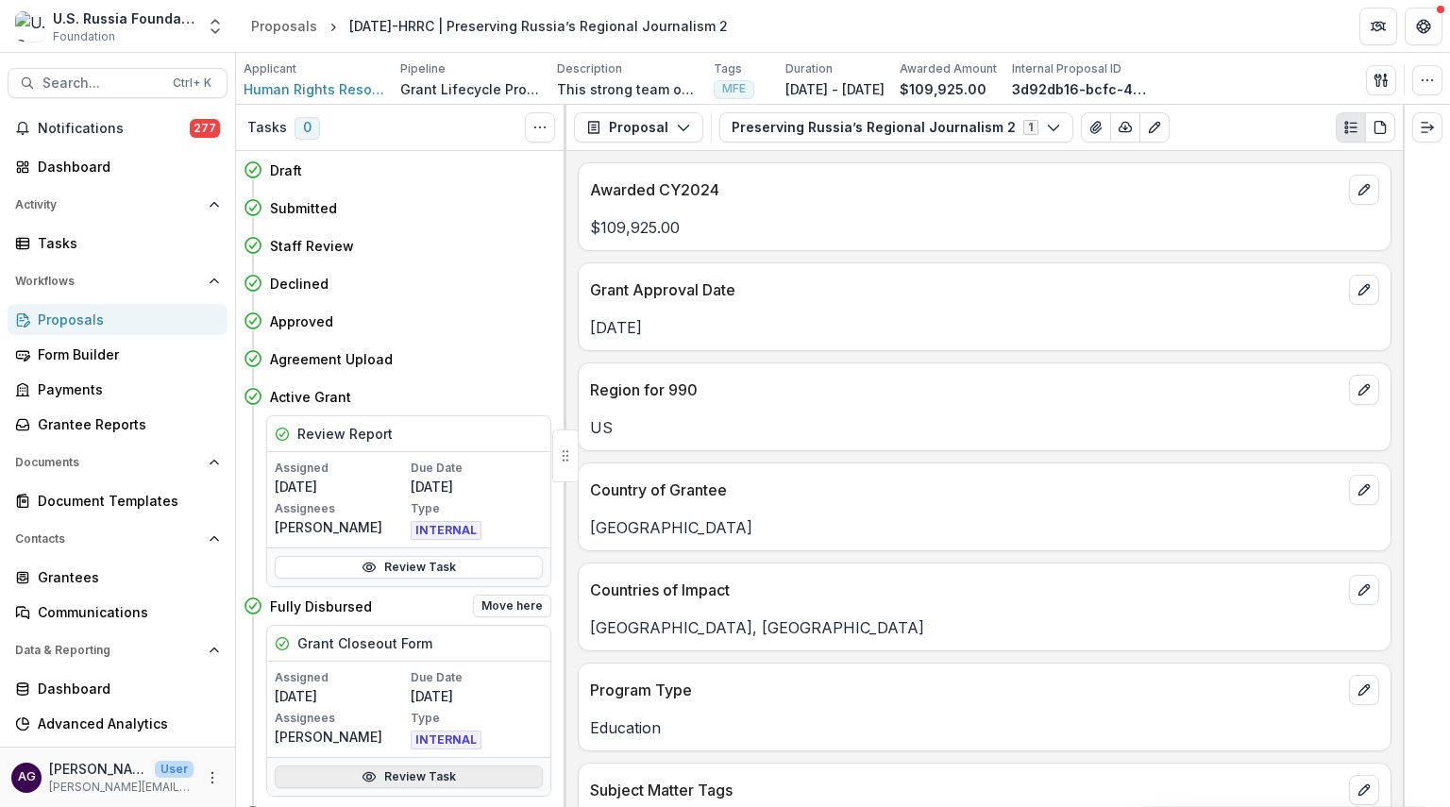
click at [413, 783] on link "Review Task" at bounding box center [409, 777] width 268 height 23
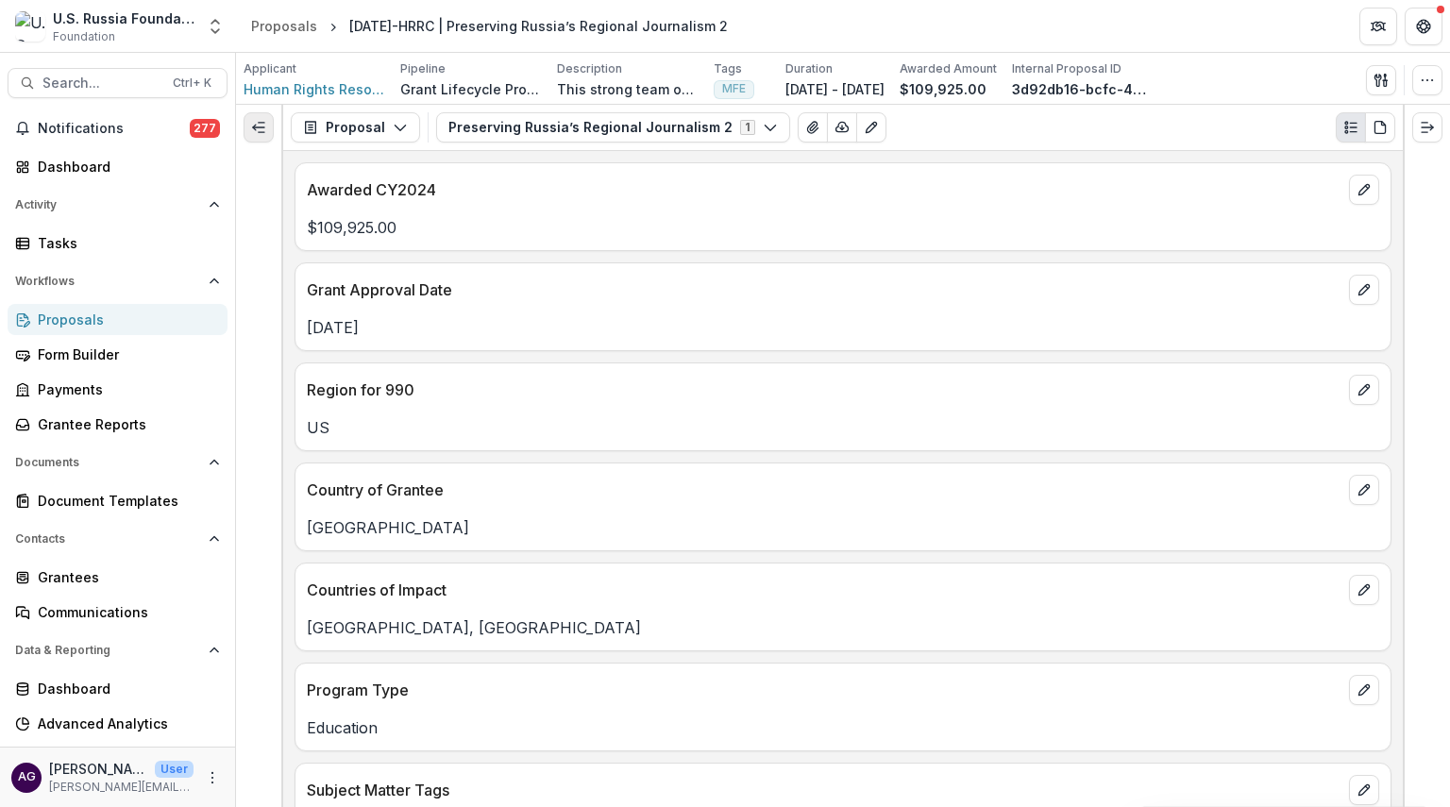
click at [261, 128] on icon "Expand left" at bounding box center [258, 127] width 15 height 15
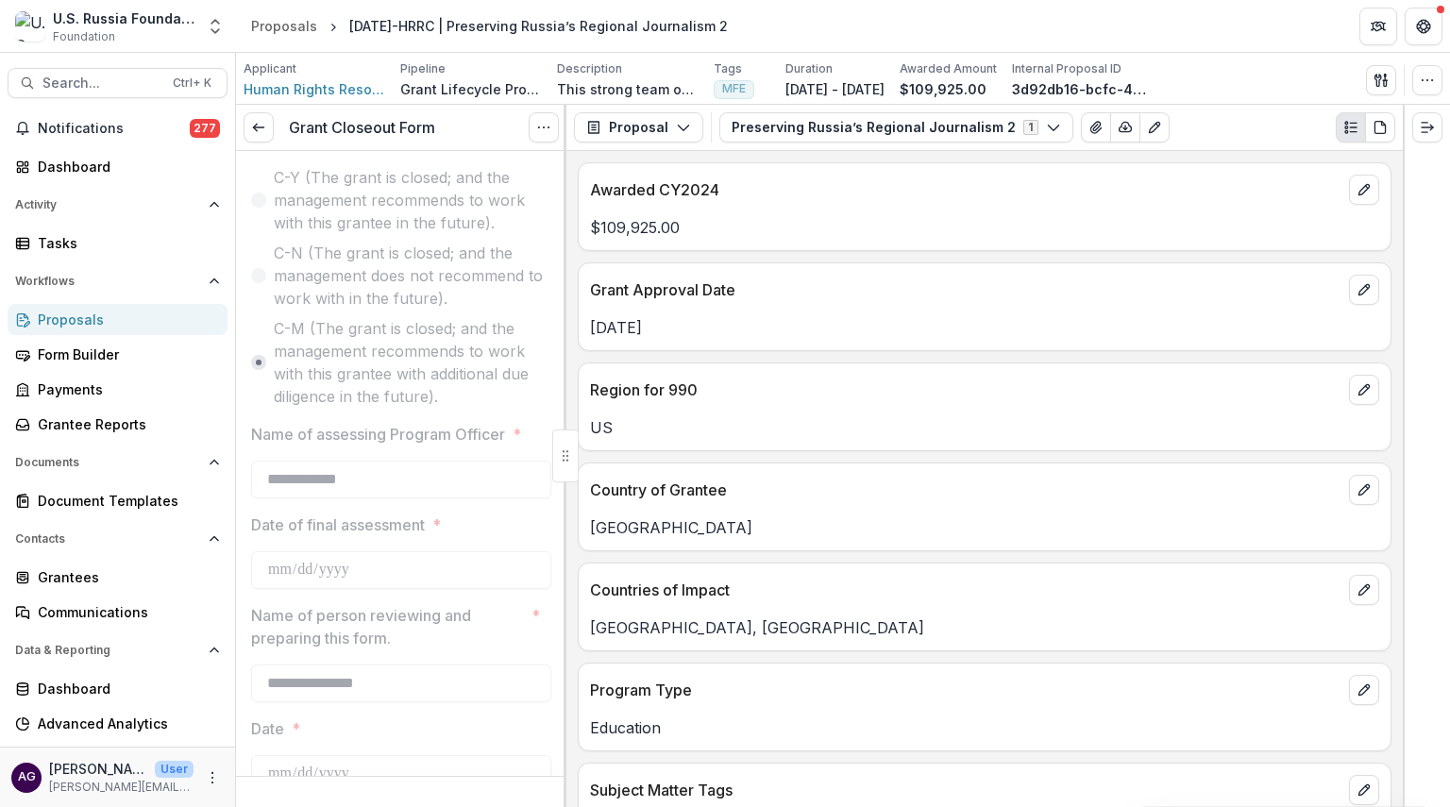
scroll to position [2569, 0]
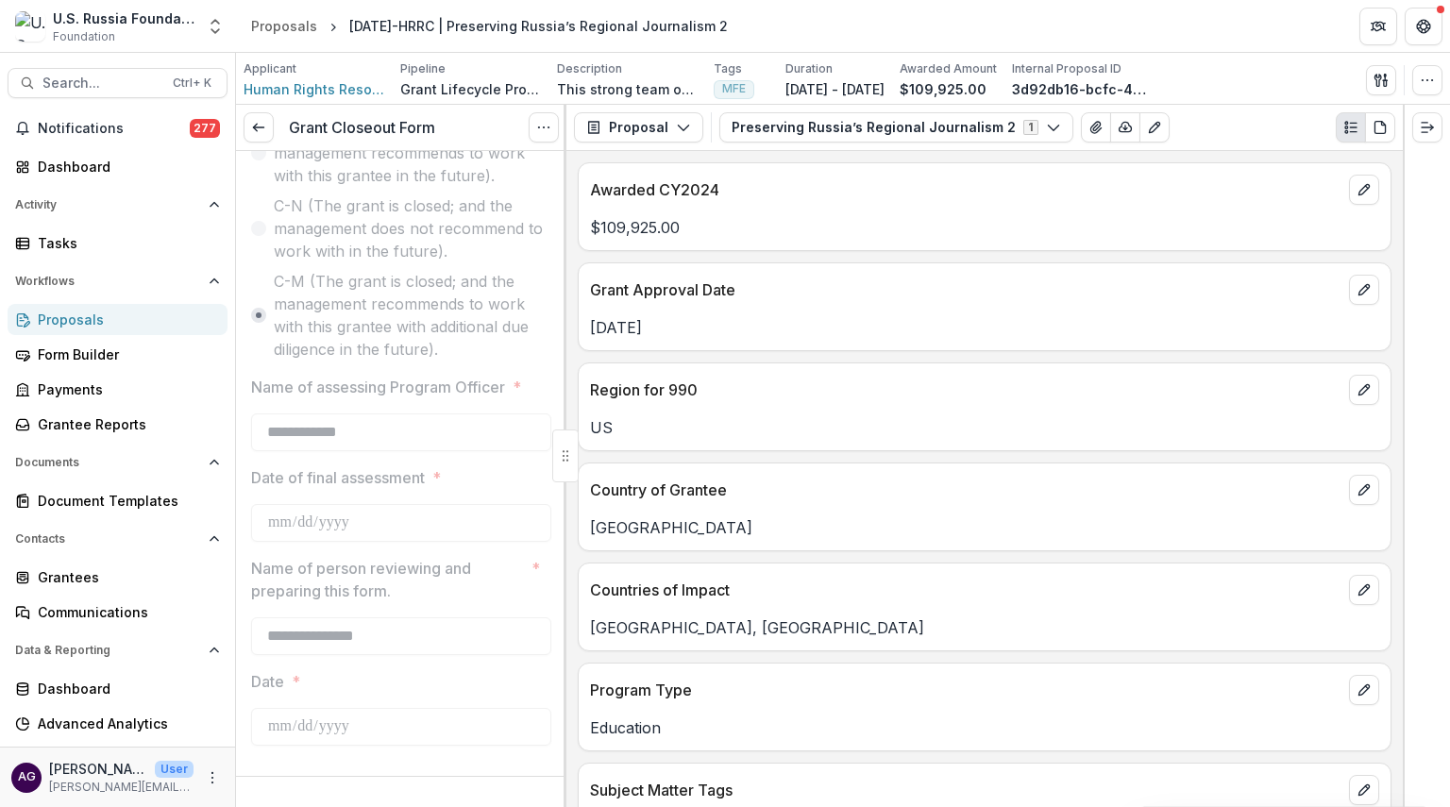
click at [81, 325] on div "Proposals" at bounding box center [125, 320] width 175 height 20
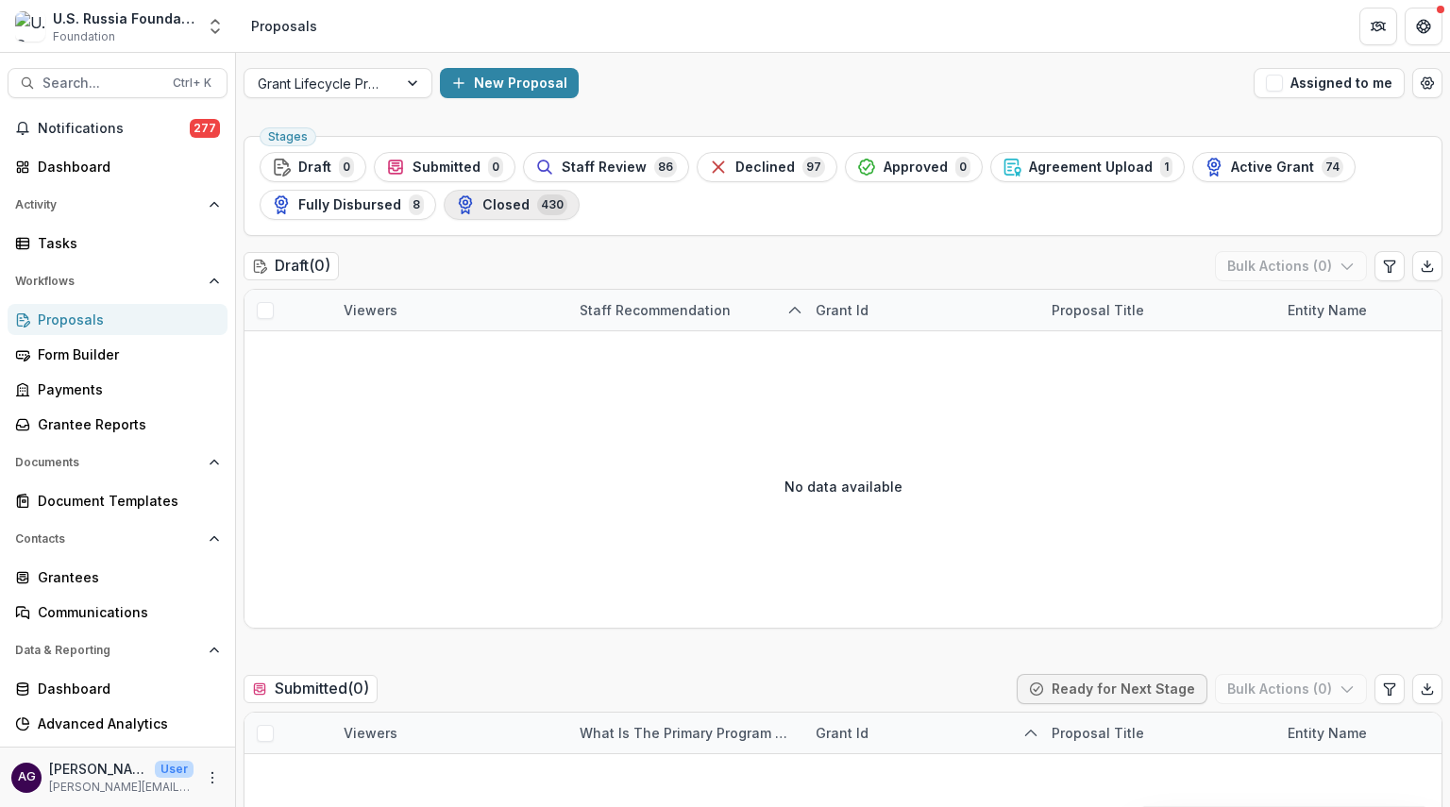
click at [480, 212] on div "Closed 430" at bounding box center [511, 204] width 111 height 21
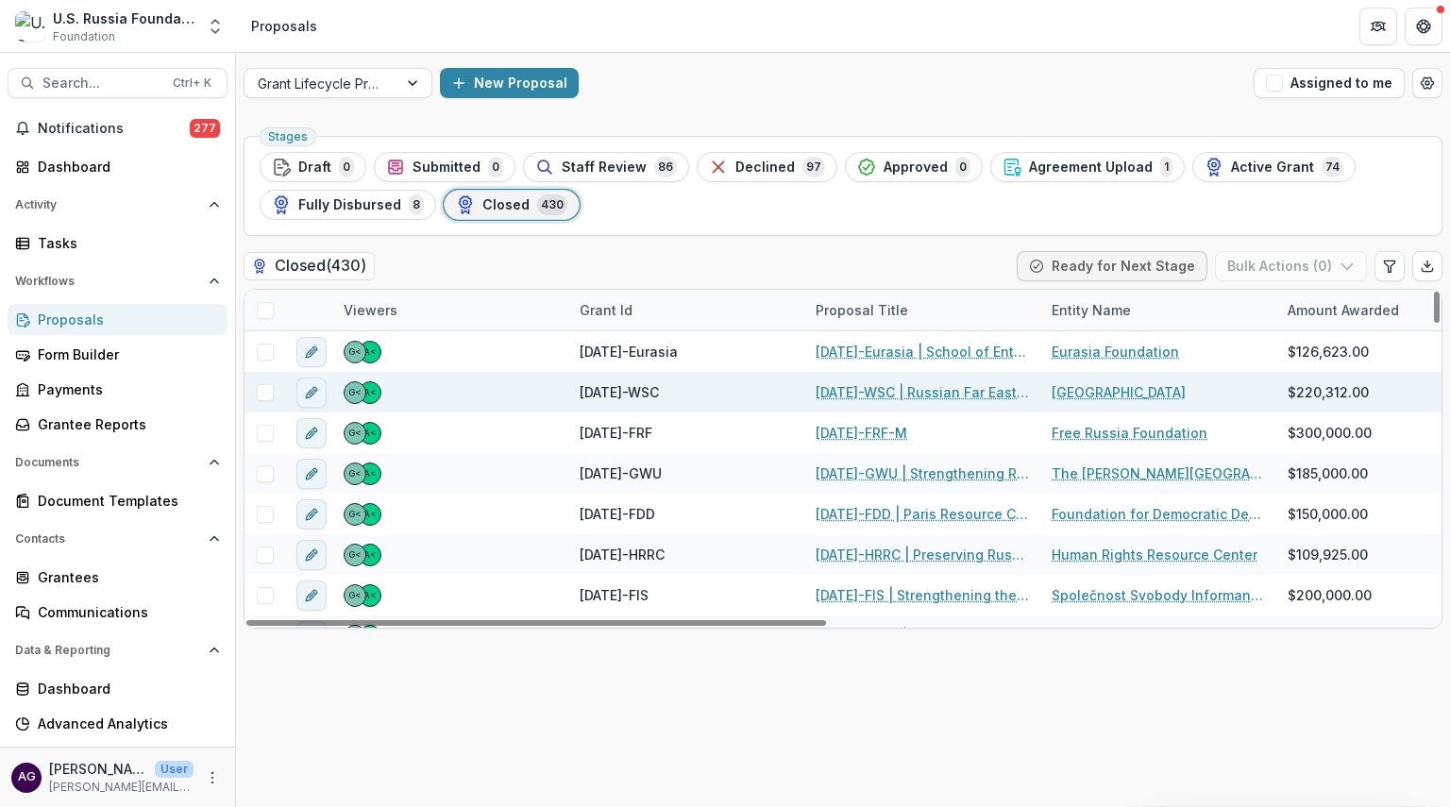
click at [857, 394] on link "[DATE]-WSC | Russian Far East Salmon Biodiversity Partnership" at bounding box center [922, 392] width 213 height 20
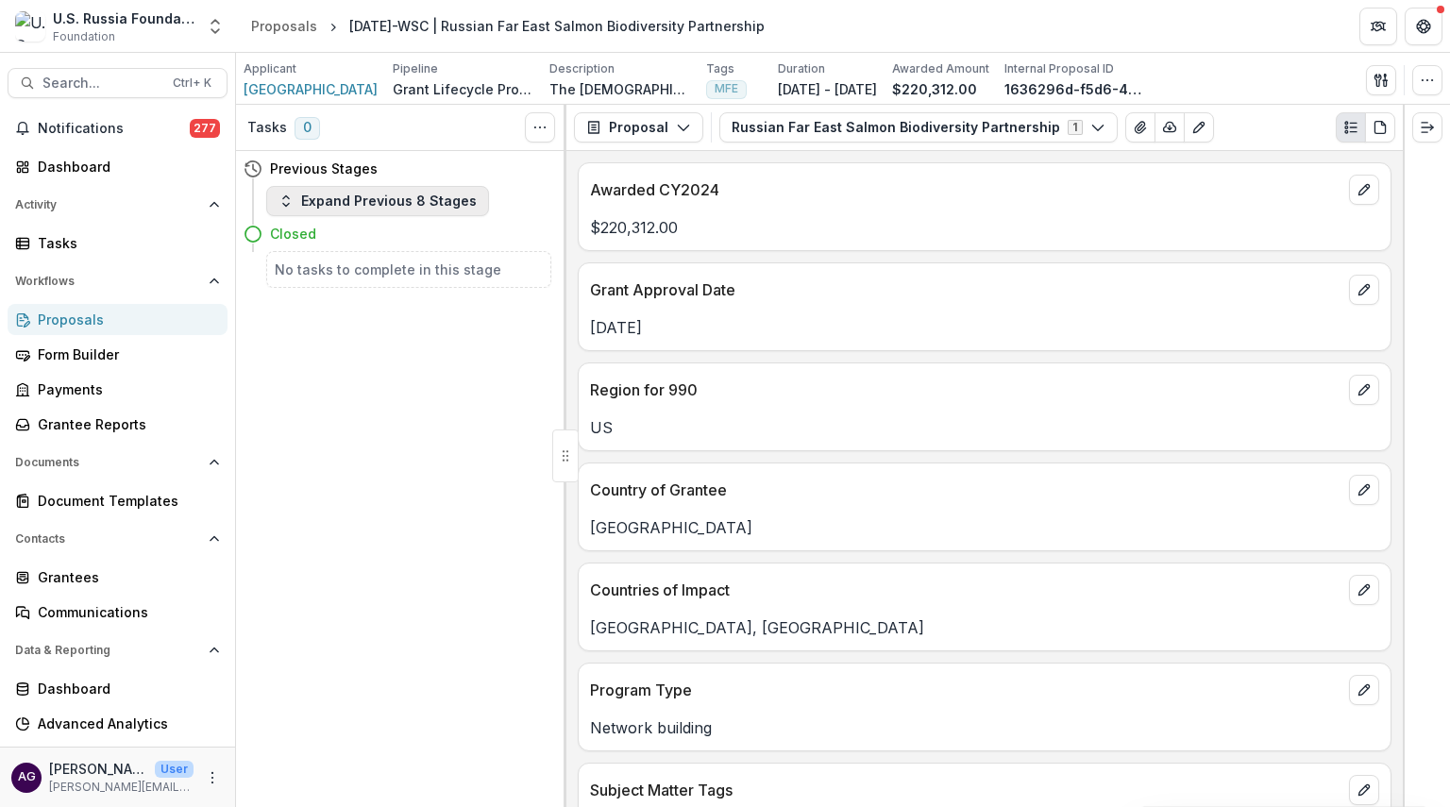
click at [439, 209] on button "Expand Previous 8 Stages" at bounding box center [377, 201] width 223 height 30
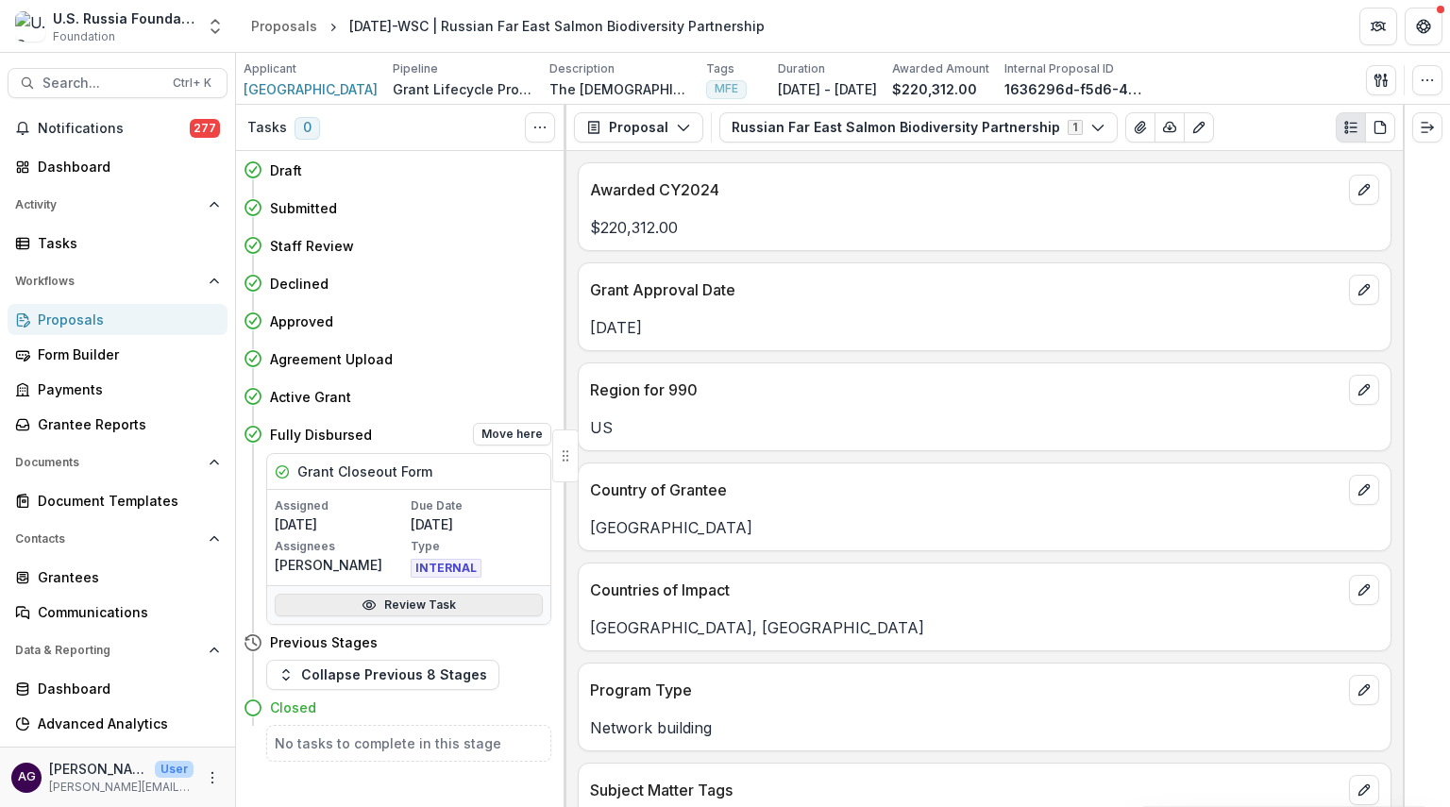
click at [396, 601] on link "Review Task" at bounding box center [409, 605] width 268 height 23
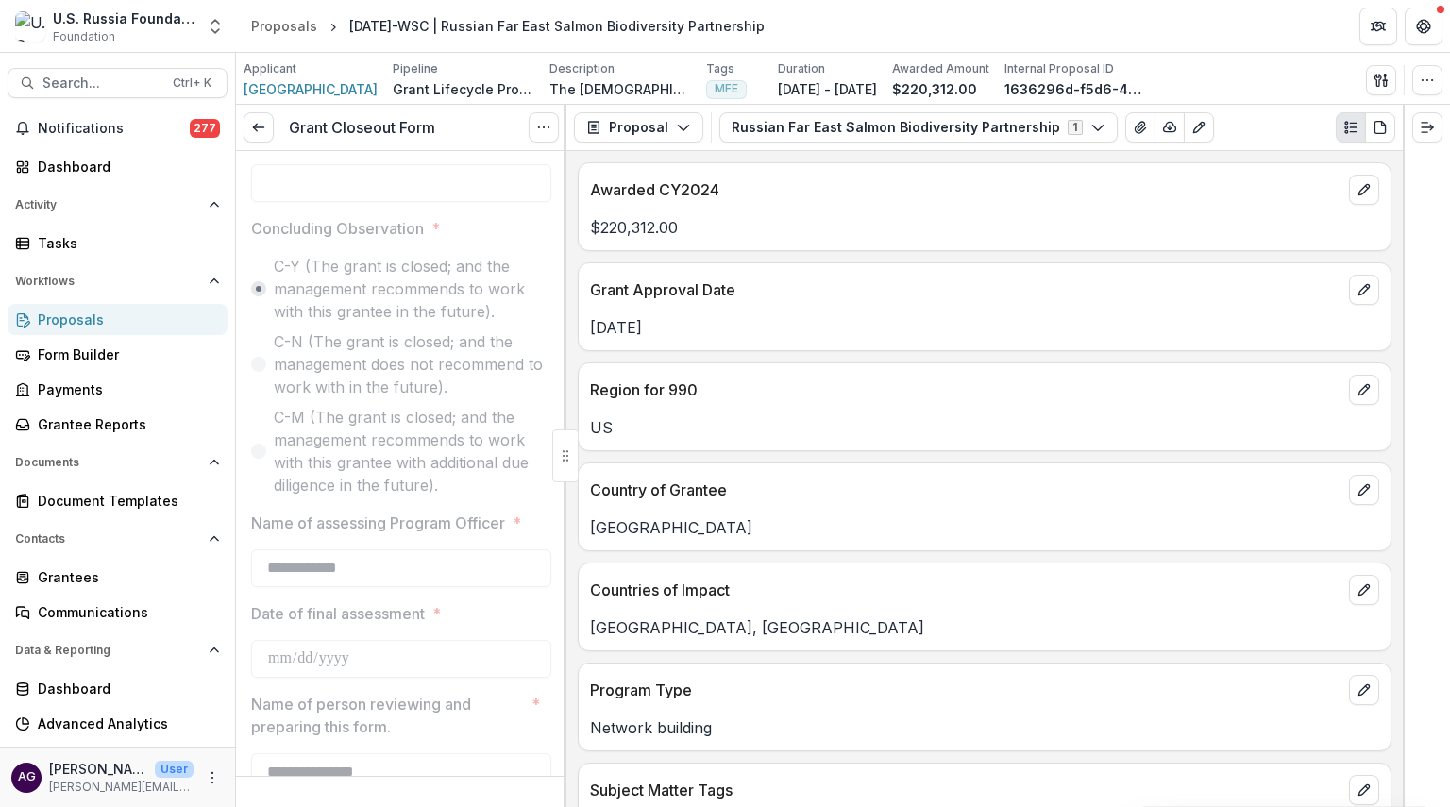
scroll to position [2569, 0]
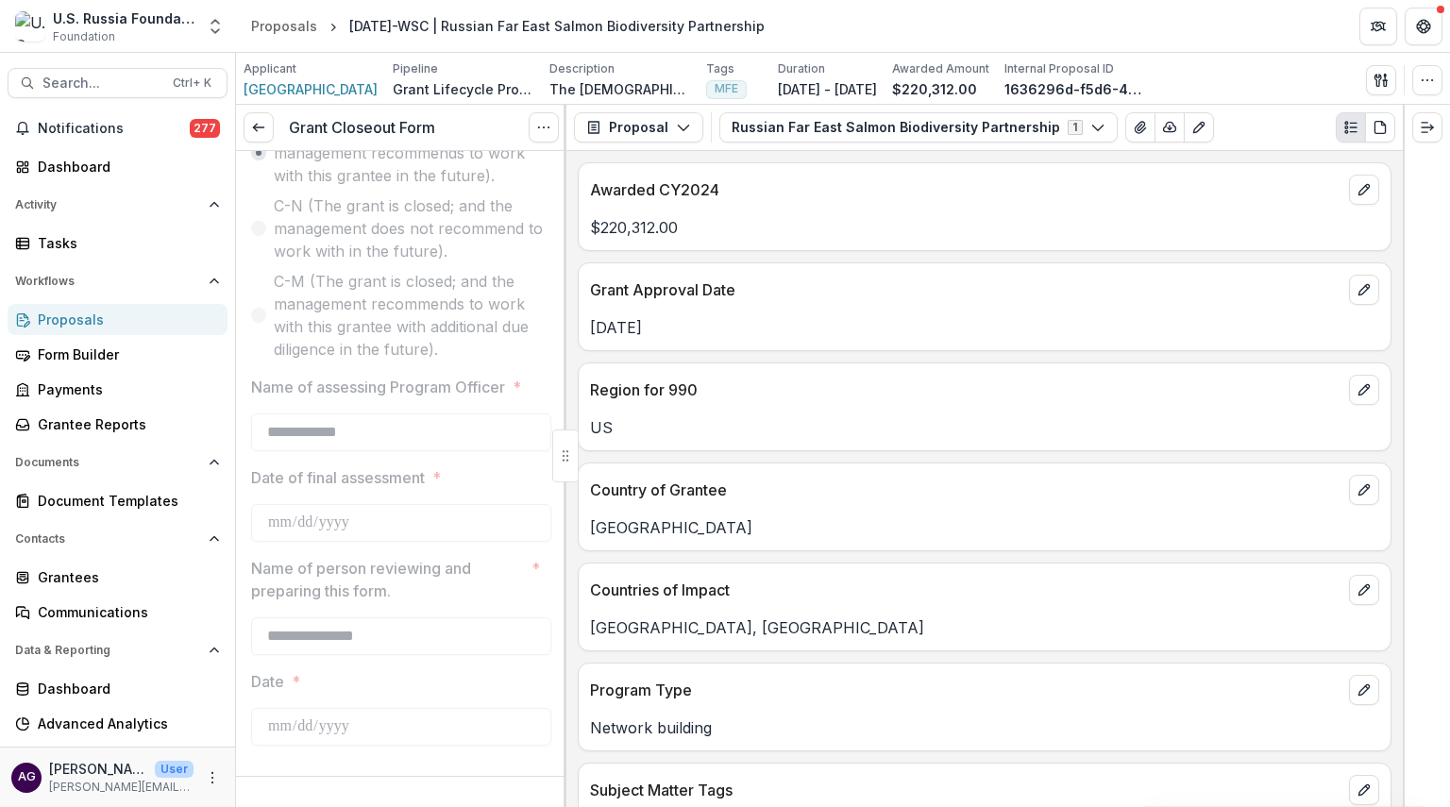
click at [74, 320] on div "Proposals" at bounding box center [125, 320] width 175 height 20
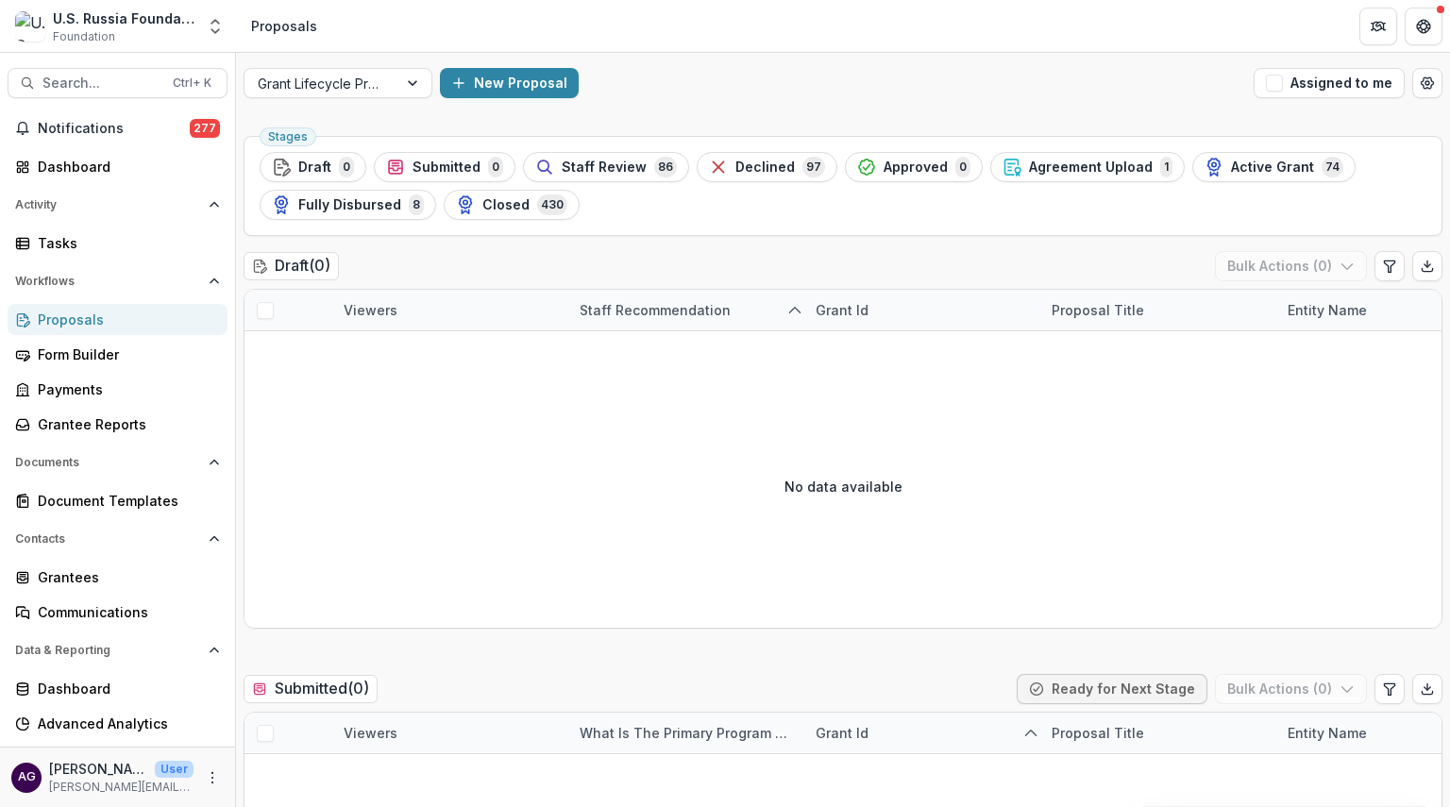
click at [488, 200] on span "Closed" at bounding box center [505, 205] width 47 height 16
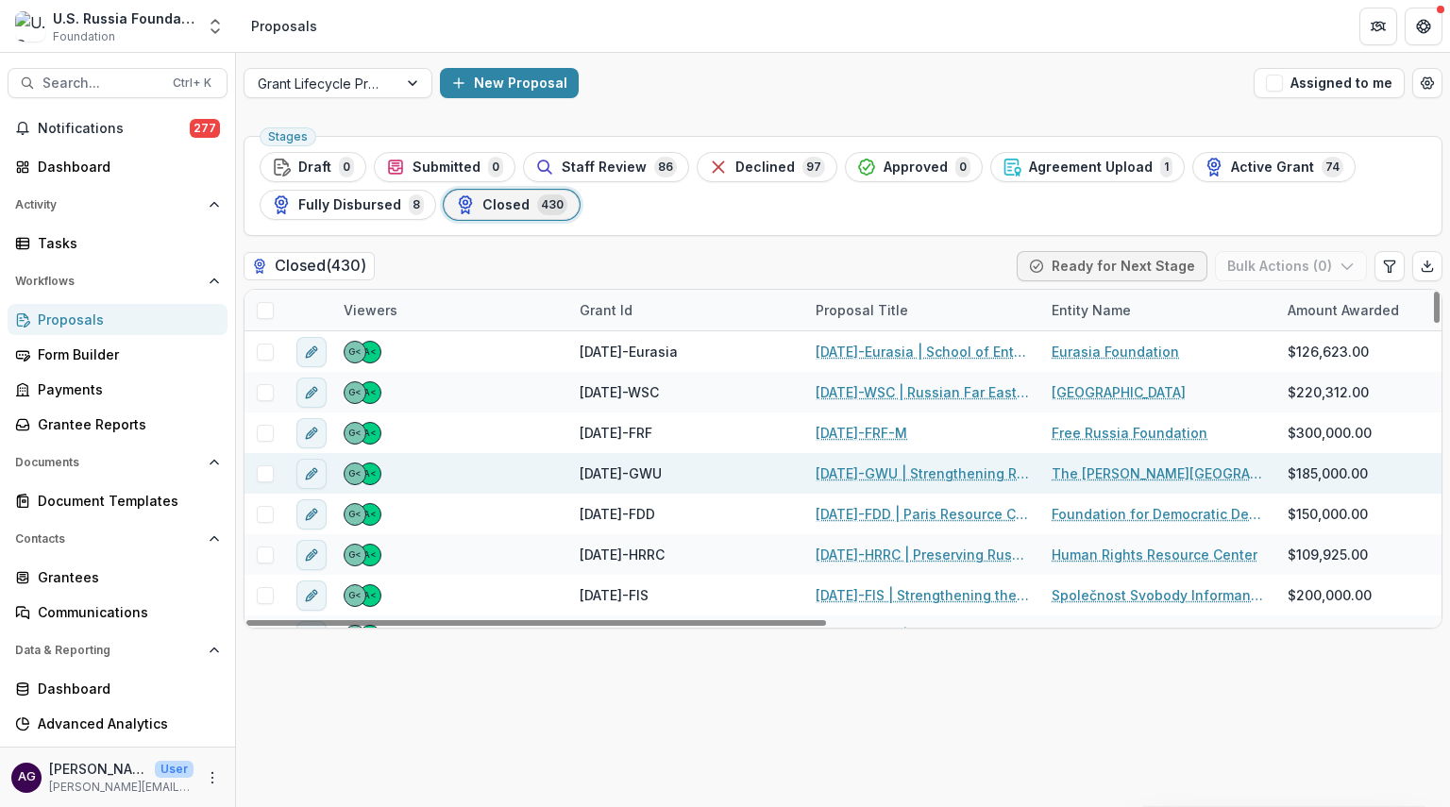
click at [857, 463] on link "[DATE]-GWU | Strengthening Russian Society and Expertise In and Out" at bounding box center [922, 473] width 213 height 20
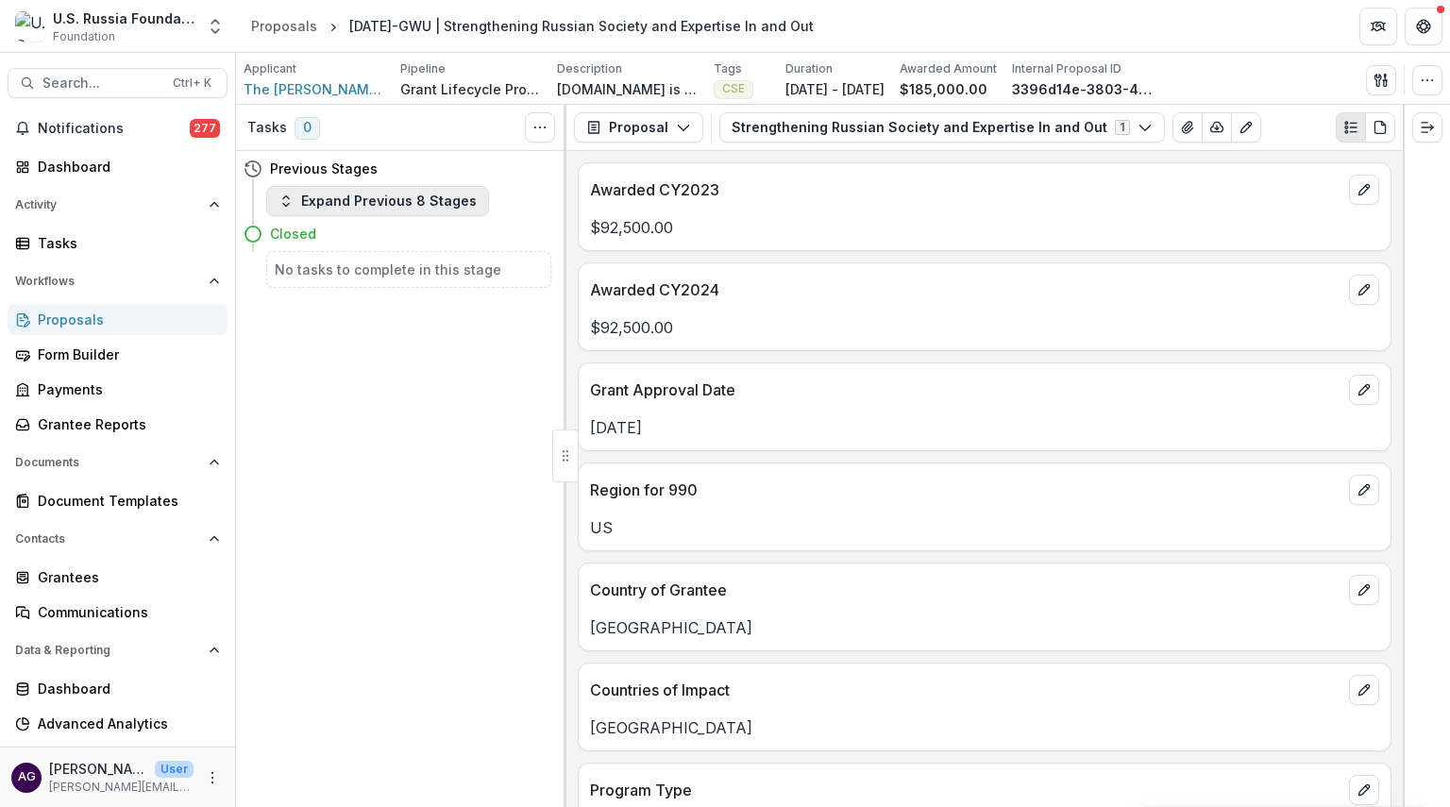
click at [398, 205] on button "Expand Previous 8 Stages" at bounding box center [377, 201] width 223 height 30
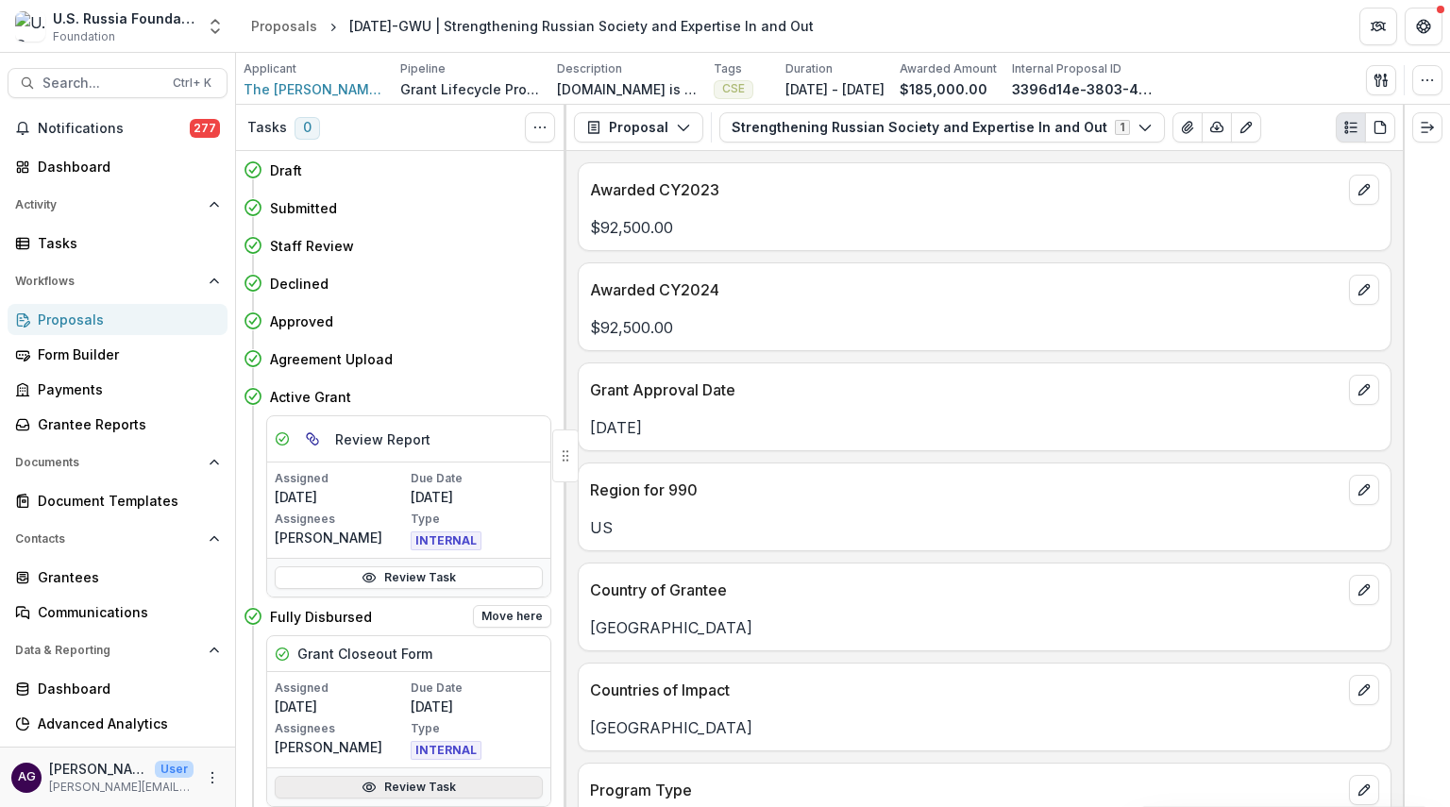
click at [395, 786] on link "Review Task" at bounding box center [409, 787] width 268 height 23
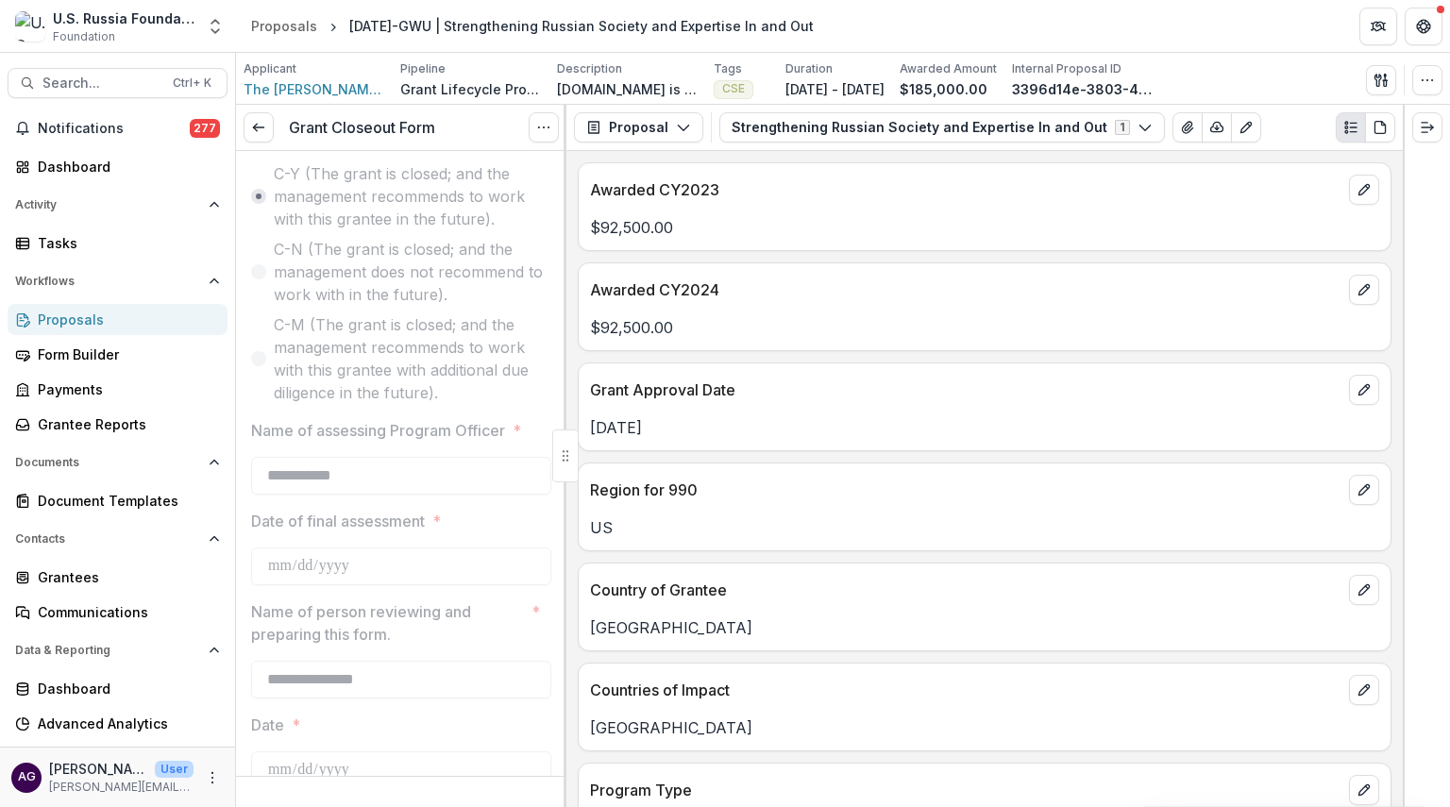
scroll to position [2563, 0]
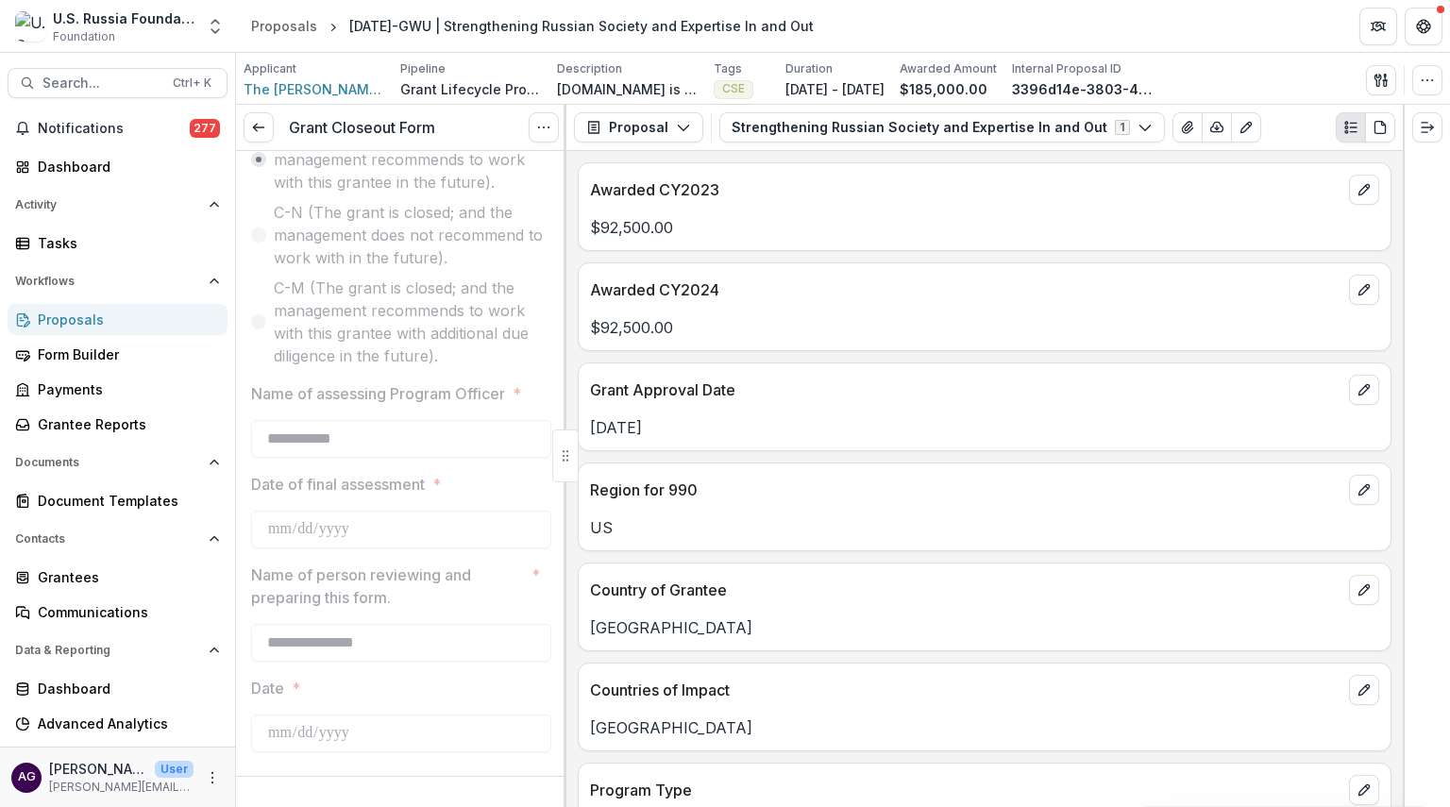
click at [98, 318] on div "Proposals" at bounding box center [125, 320] width 175 height 20
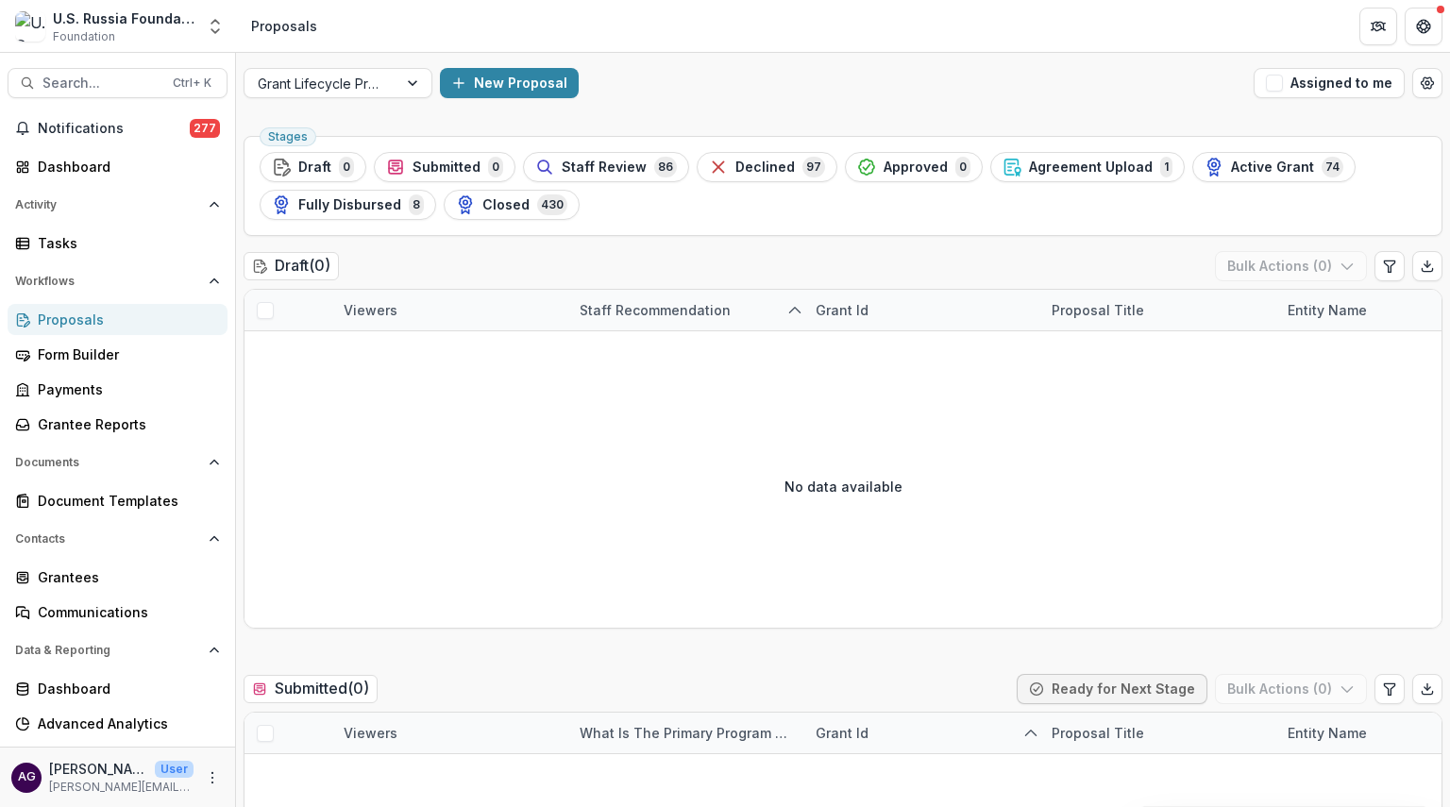
click at [497, 203] on span "Closed" at bounding box center [505, 205] width 47 height 16
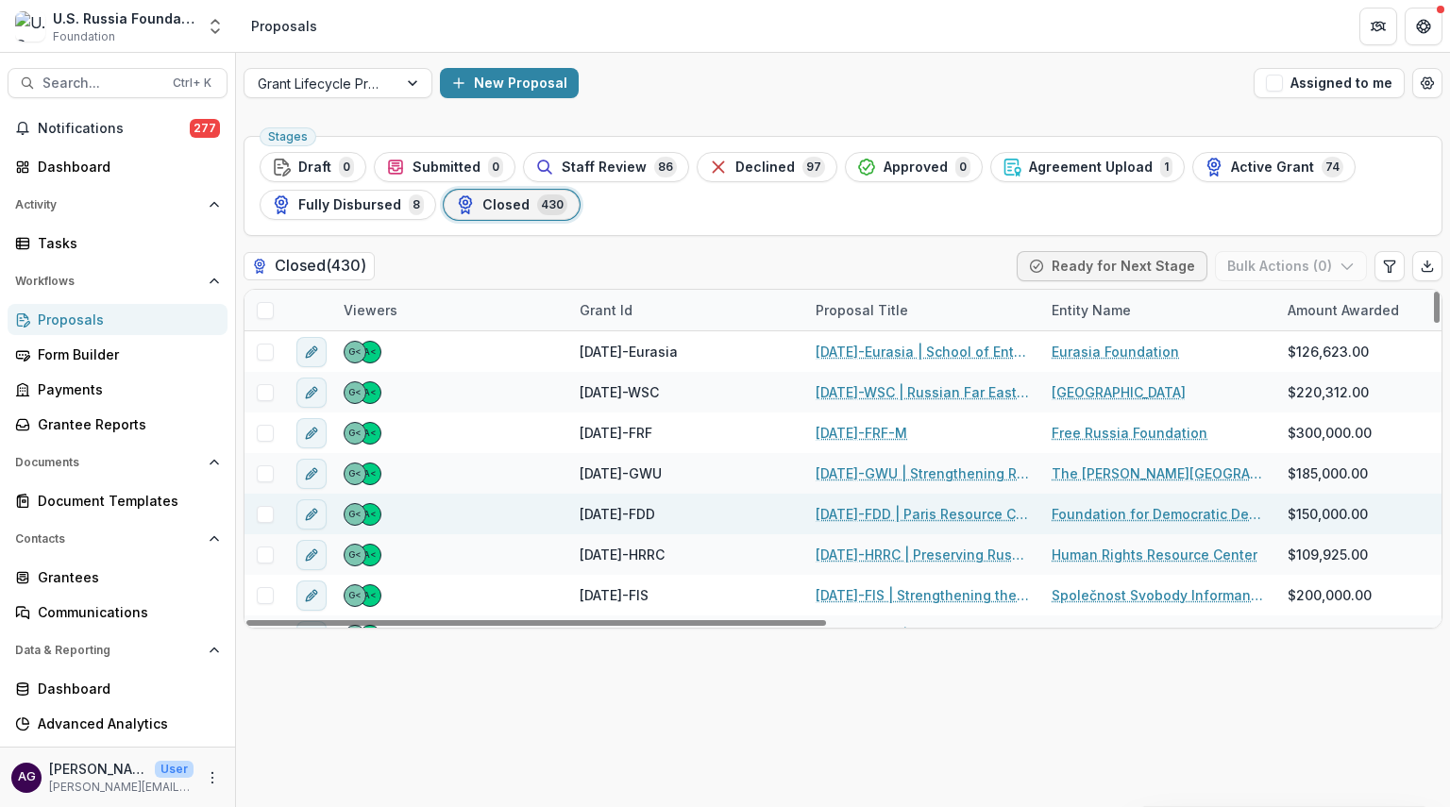
click at [850, 508] on link "[DATE]-FDD | Paris Resource Center" at bounding box center [922, 514] width 213 height 20
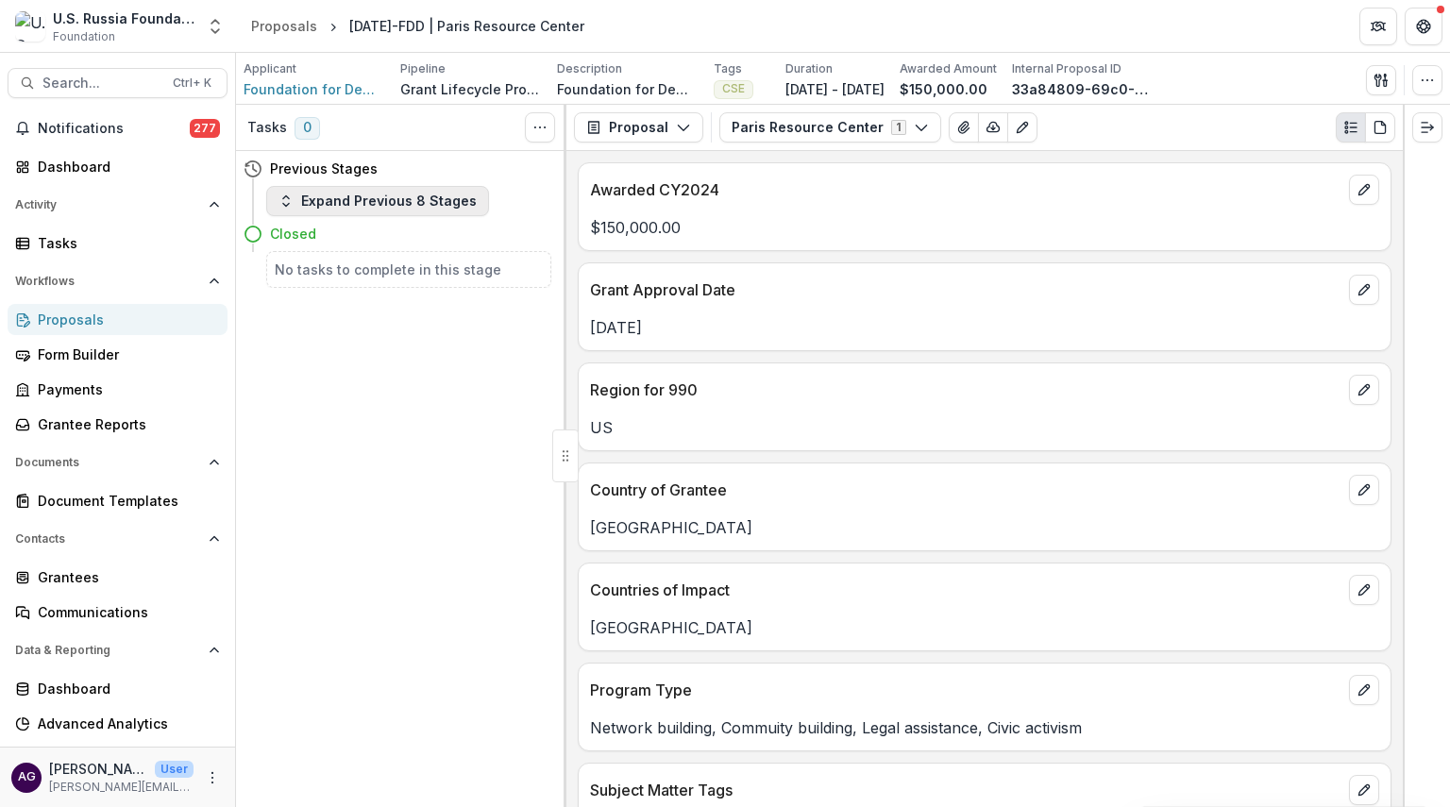
click at [347, 205] on button "Expand Previous 8 Stages" at bounding box center [377, 201] width 223 height 30
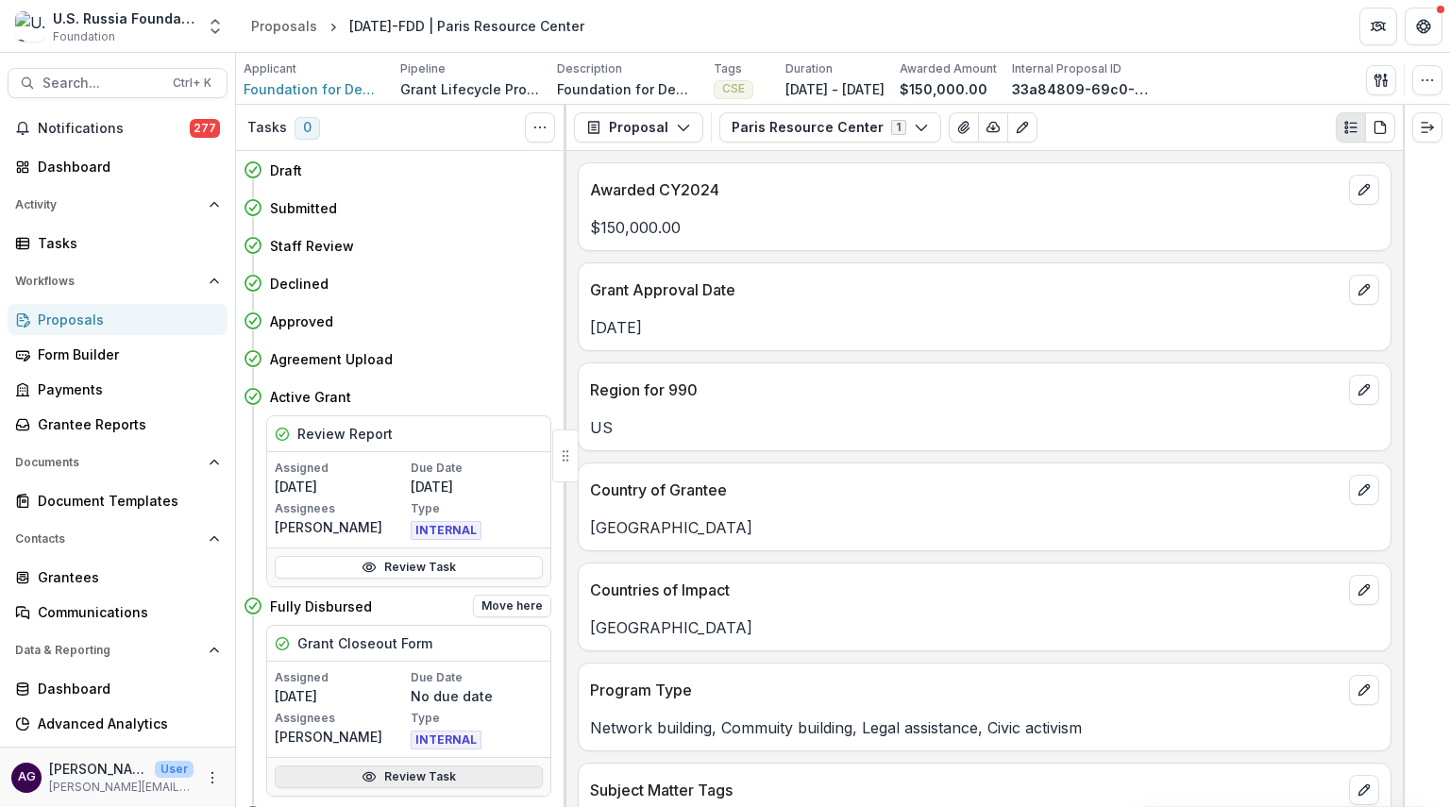
click at [406, 778] on link "Review Task" at bounding box center [409, 777] width 268 height 23
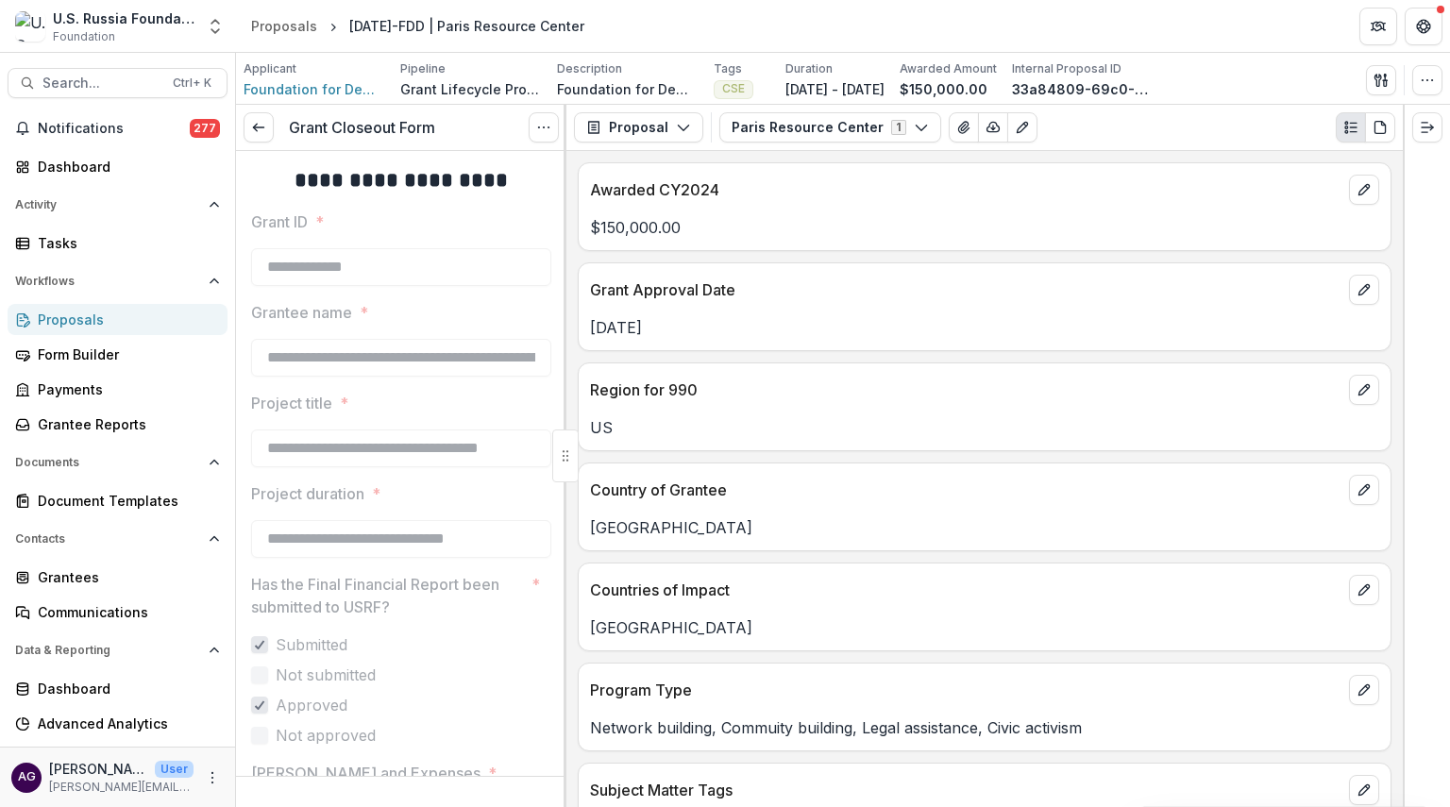
drag, startPoint x: 560, startPoint y: 242, endPoint x: 560, endPoint y: 252, distance: 10.4
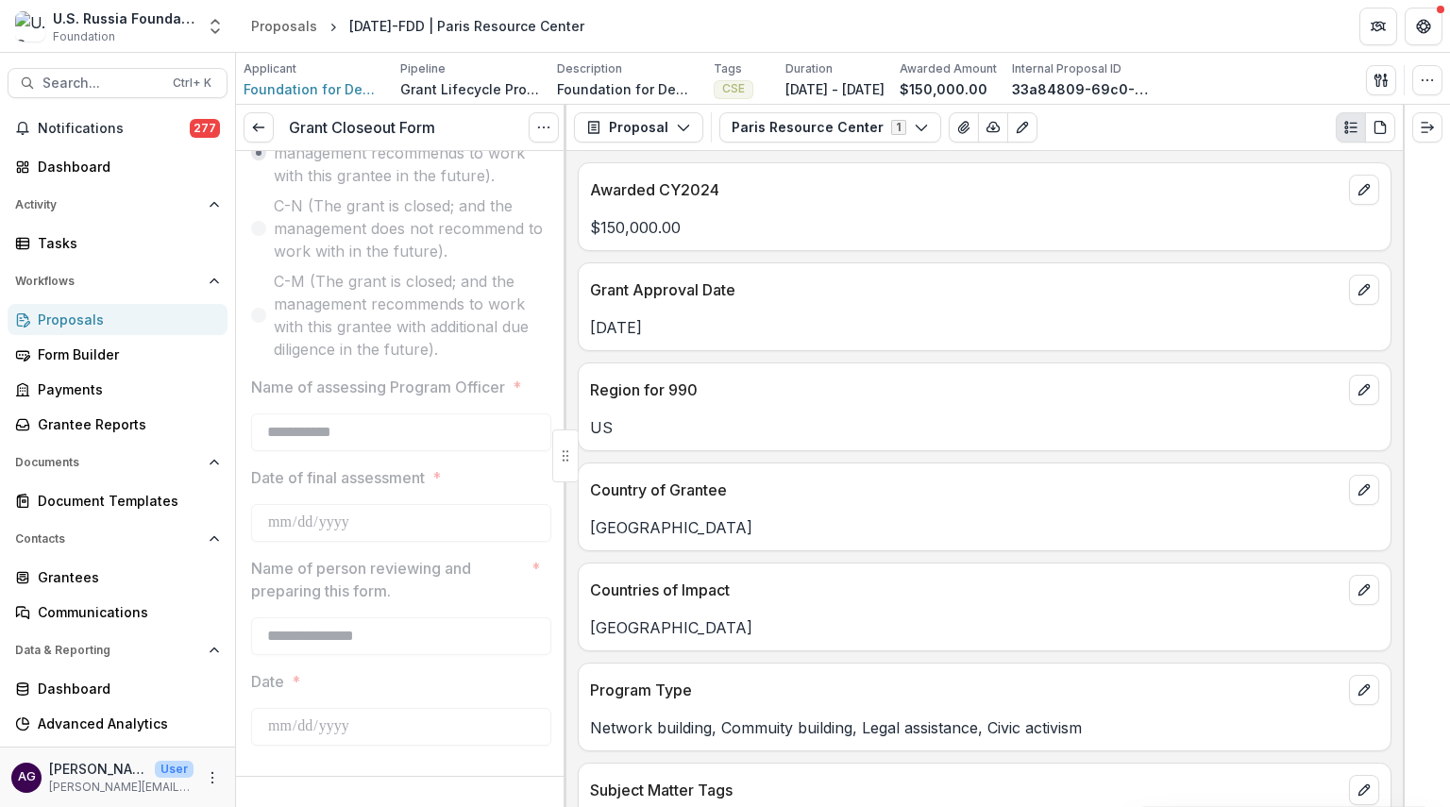
scroll to position [1940, 0]
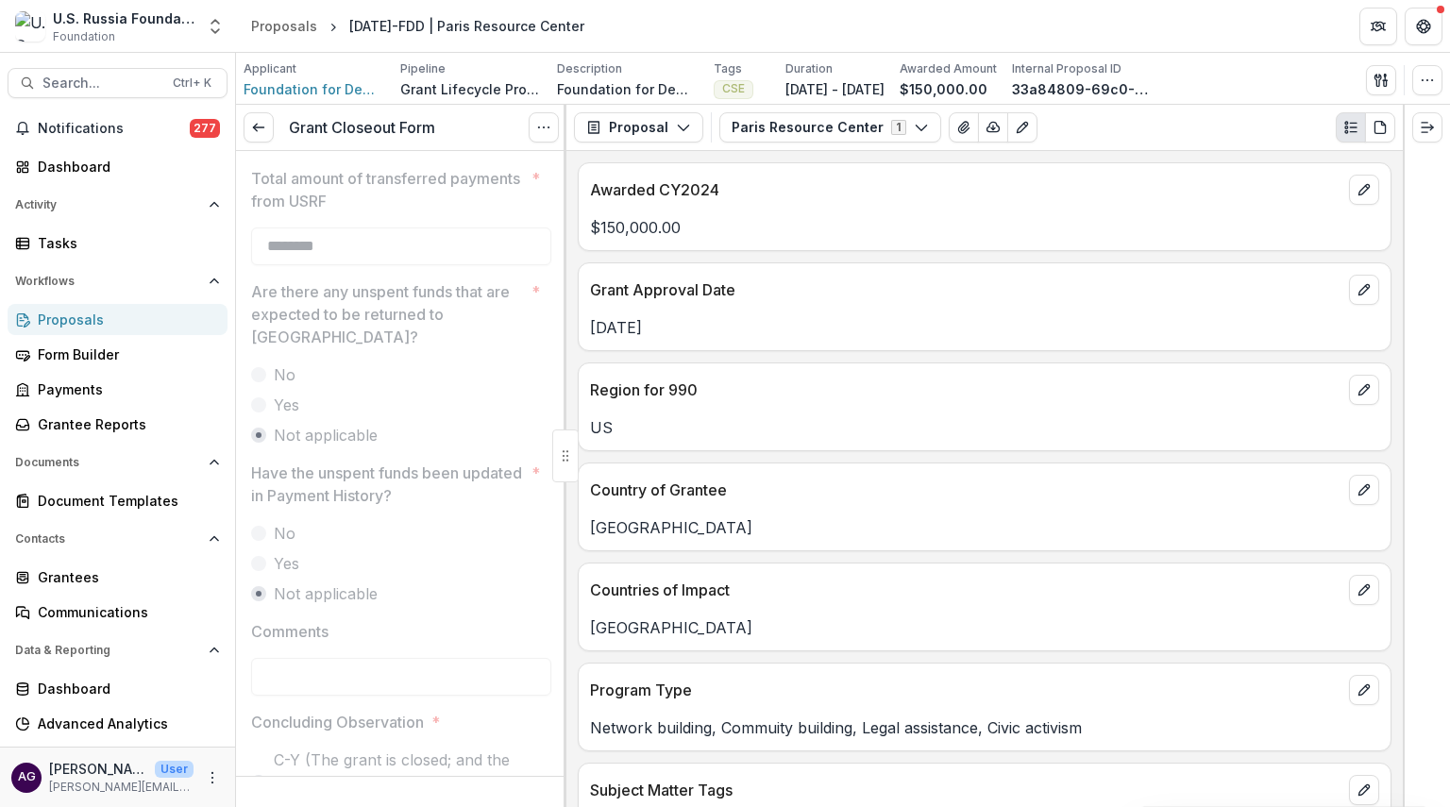
click at [127, 316] on div "Proposals" at bounding box center [125, 320] width 175 height 20
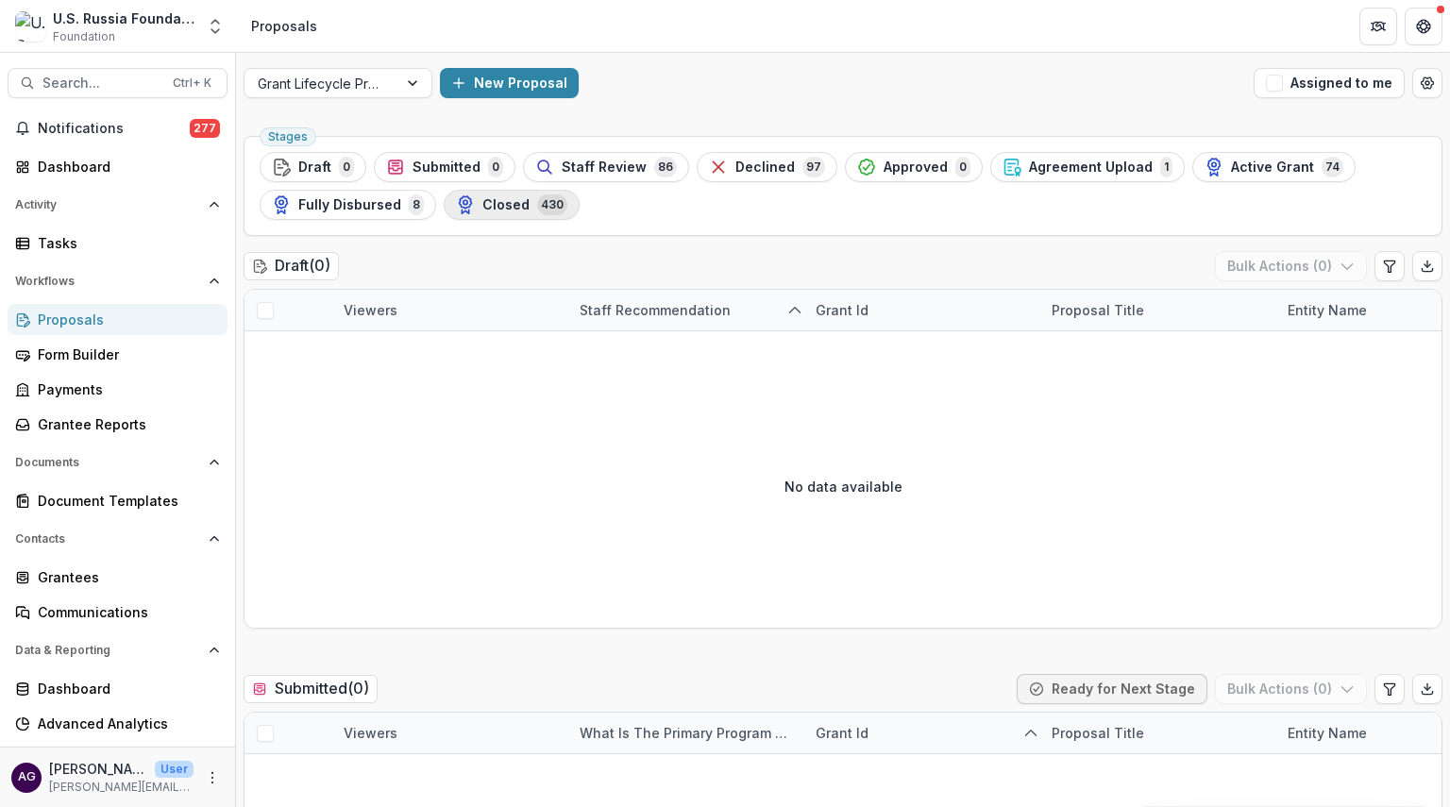
click at [501, 205] on span "Closed" at bounding box center [505, 205] width 47 height 16
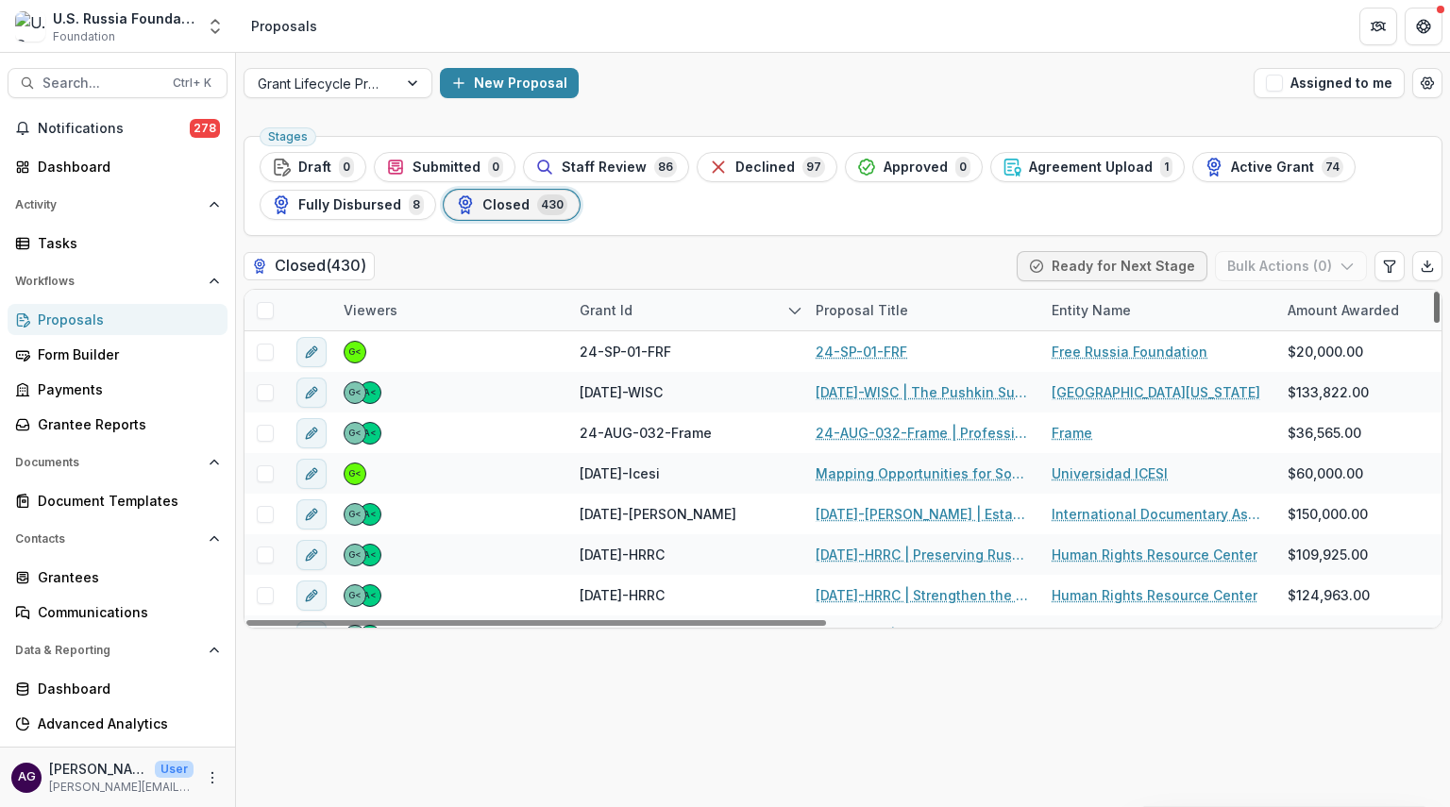
click at [1315, 308] on div at bounding box center [1437, 307] width 6 height 31
click at [595, 305] on div "Grant Id" at bounding box center [606, 310] width 76 height 20
click at [610, 346] on input at bounding box center [685, 352] width 227 height 30
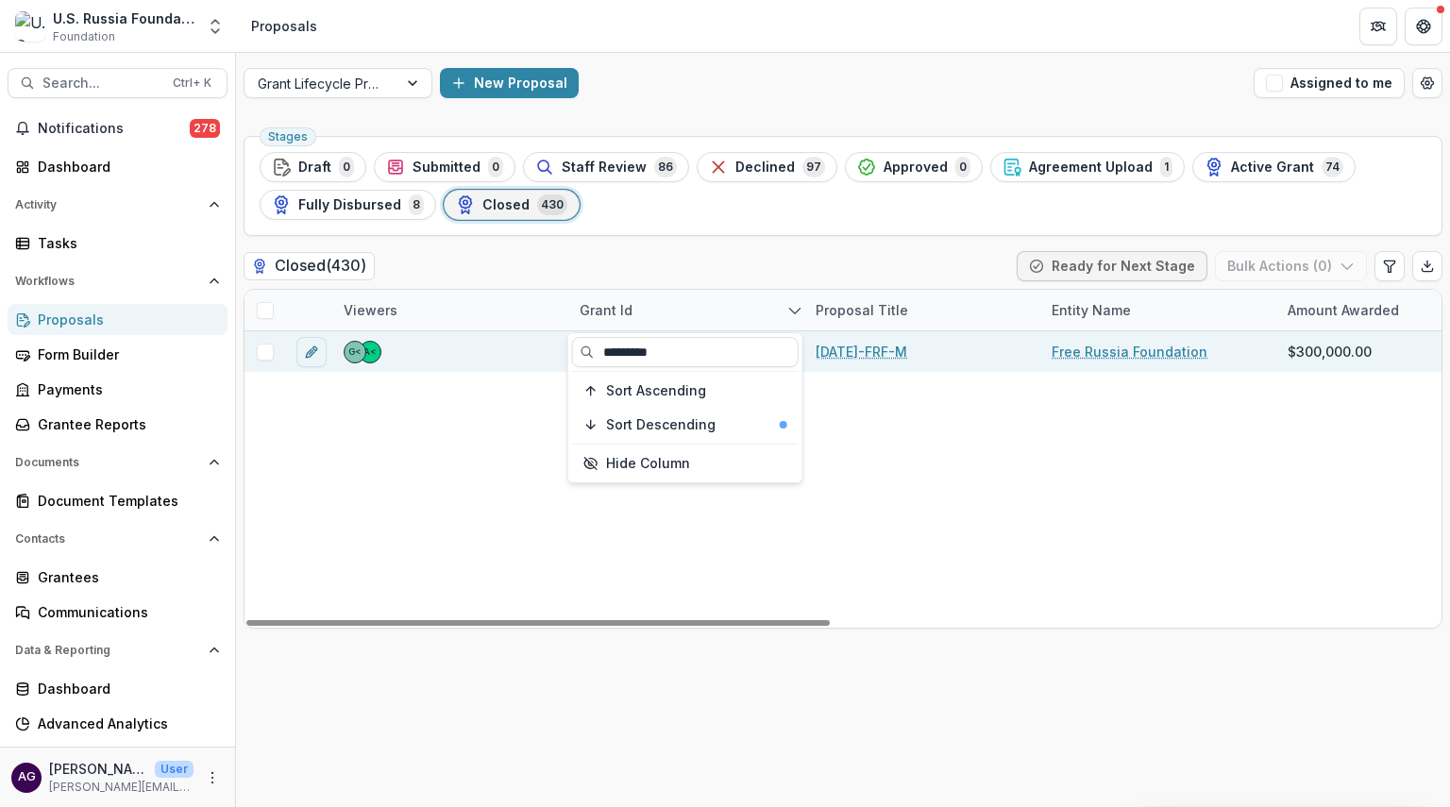
type input "*********"
click at [865, 348] on link "[DATE]-FRF-M" at bounding box center [862, 352] width 92 height 20
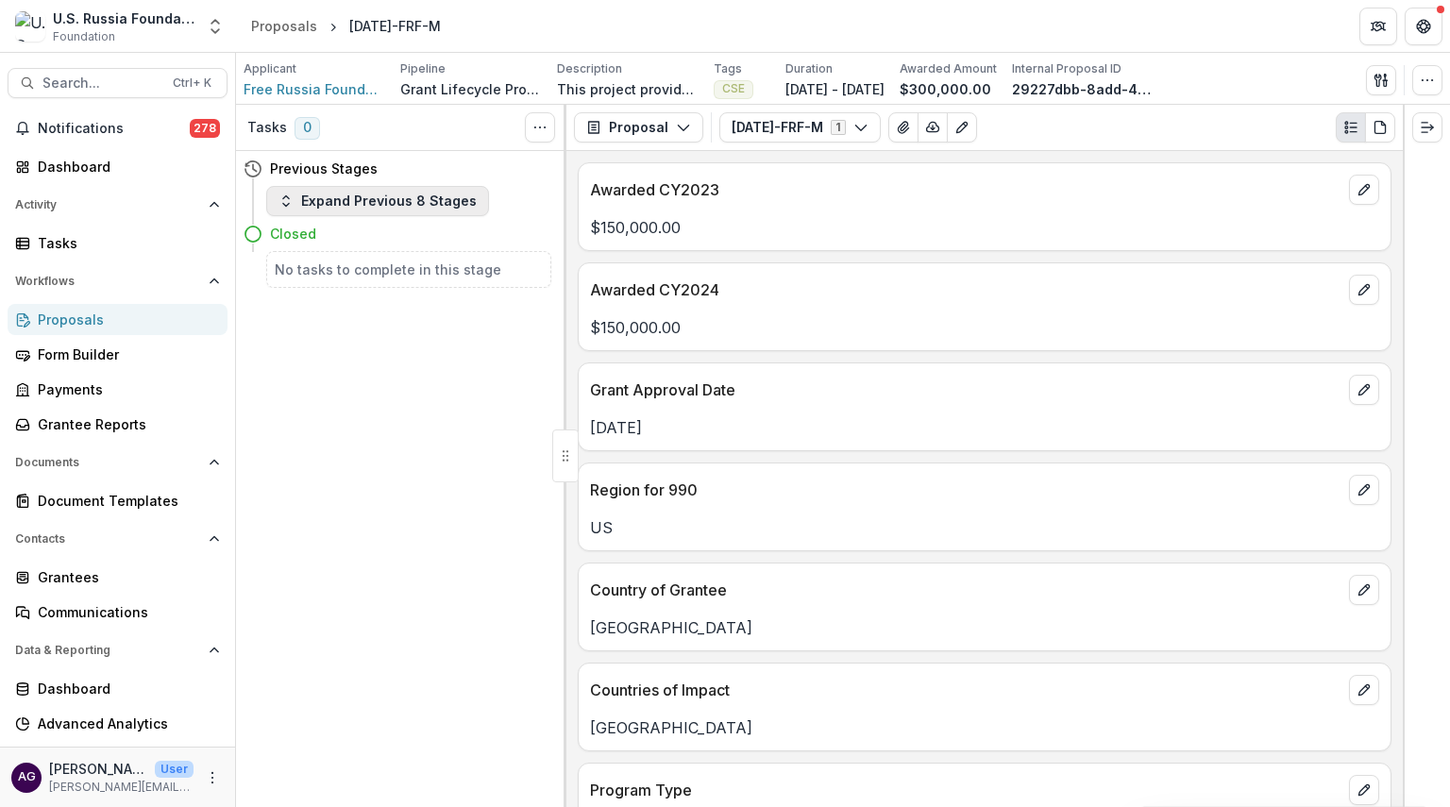
click at [359, 203] on button "Expand Previous 8 Stages" at bounding box center [377, 201] width 223 height 30
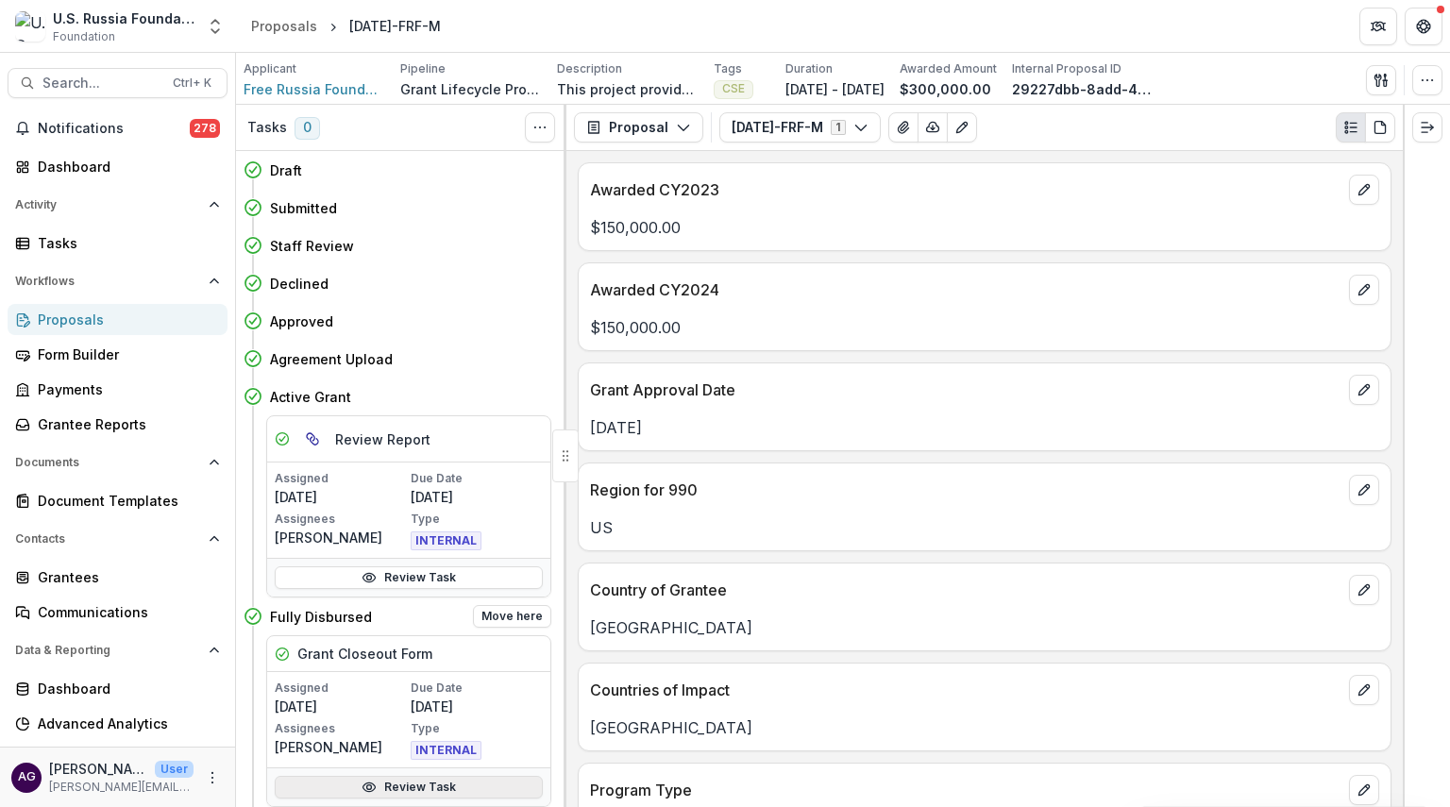
click at [395, 787] on link "Review Task" at bounding box center [409, 787] width 268 height 23
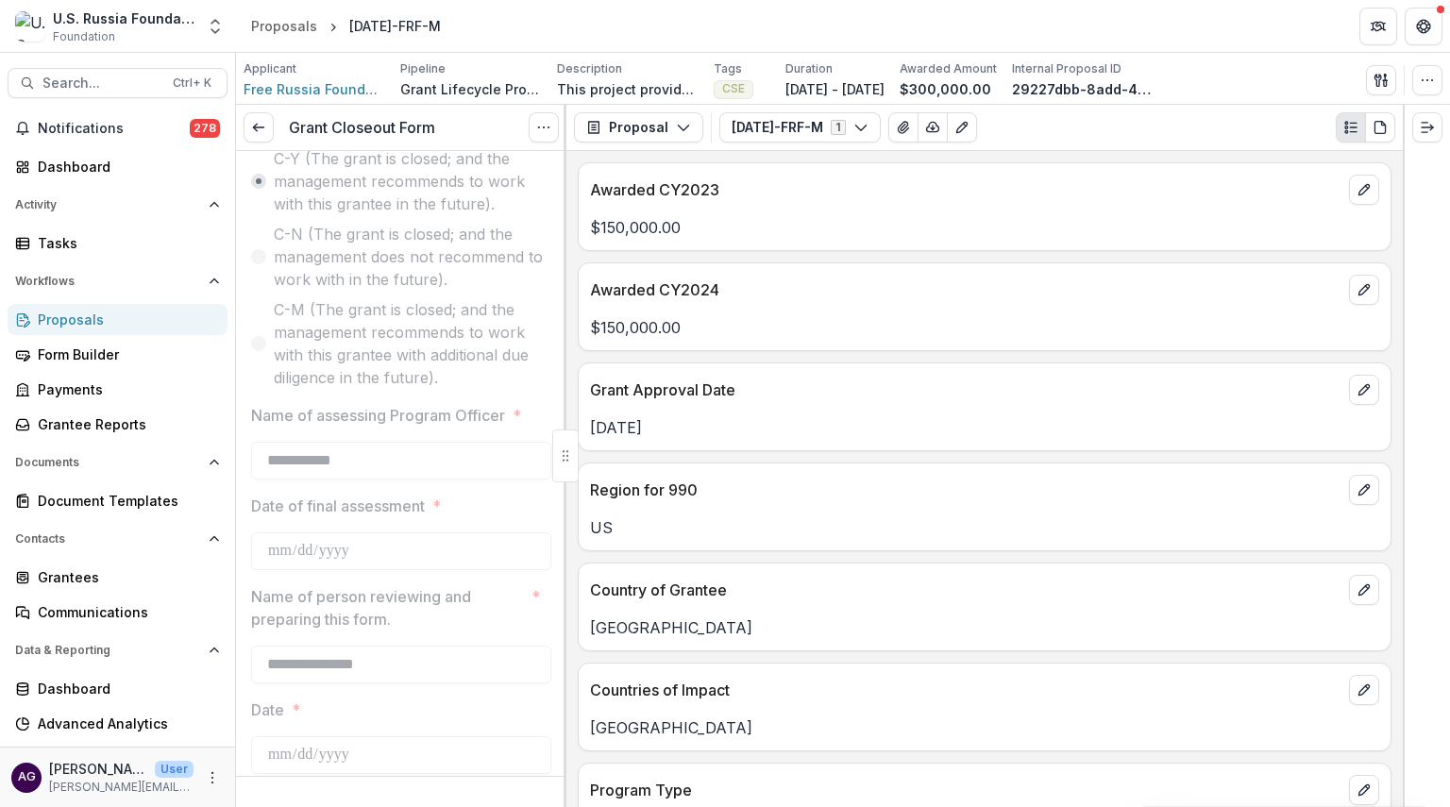
scroll to position [2569, 0]
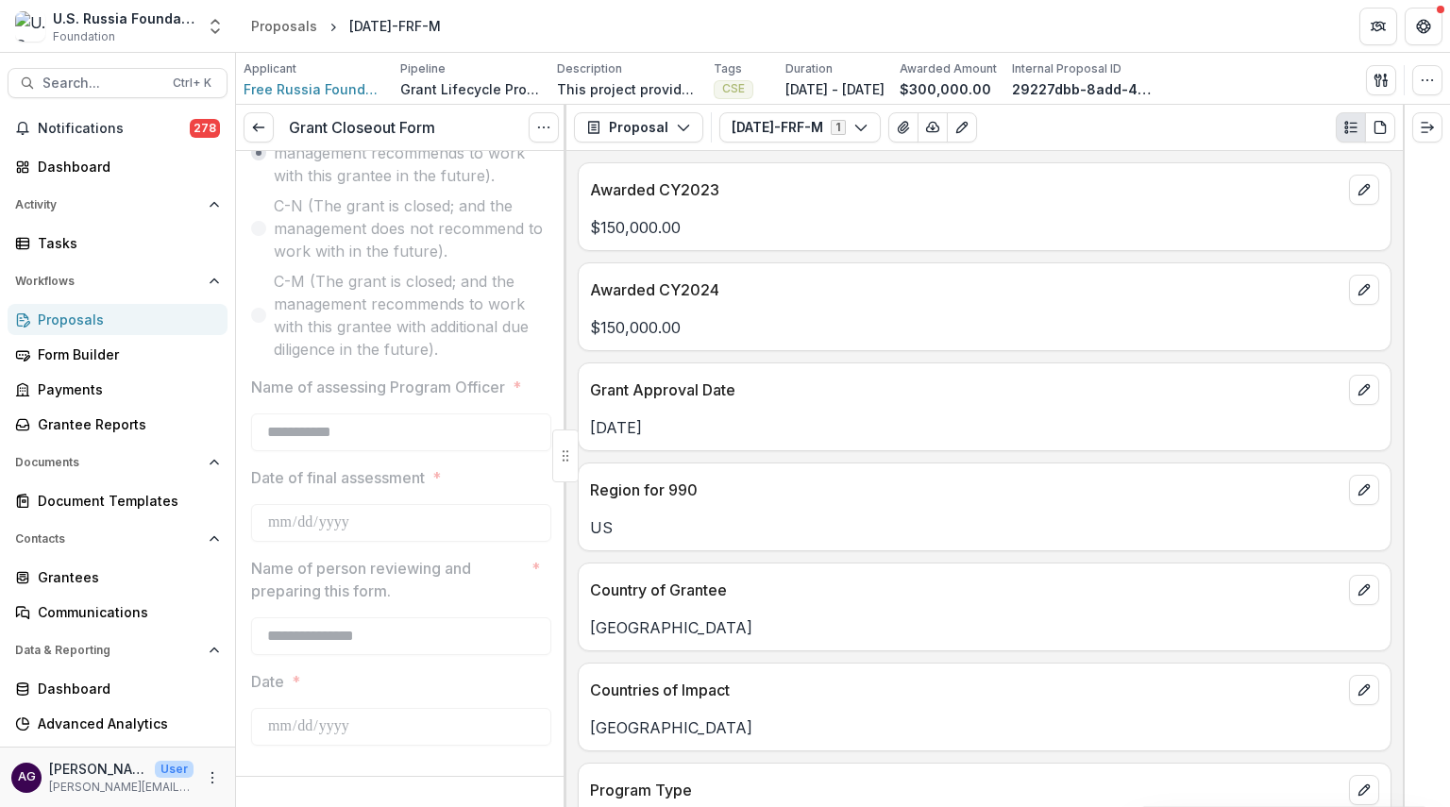
click at [86, 323] on div "Proposals" at bounding box center [125, 320] width 175 height 20
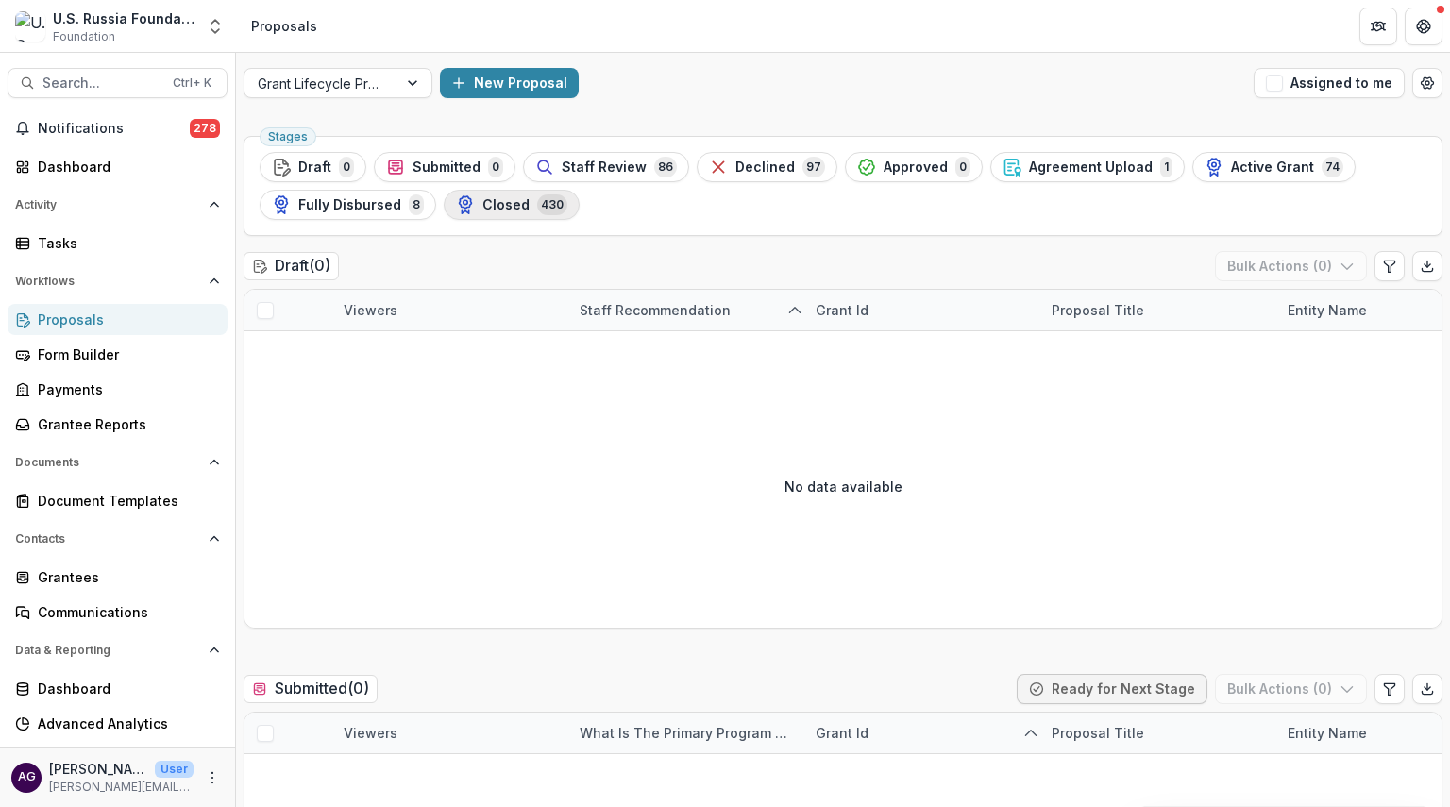
click at [482, 207] on span "Closed" at bounding box center [505, 205] width 47 height 16
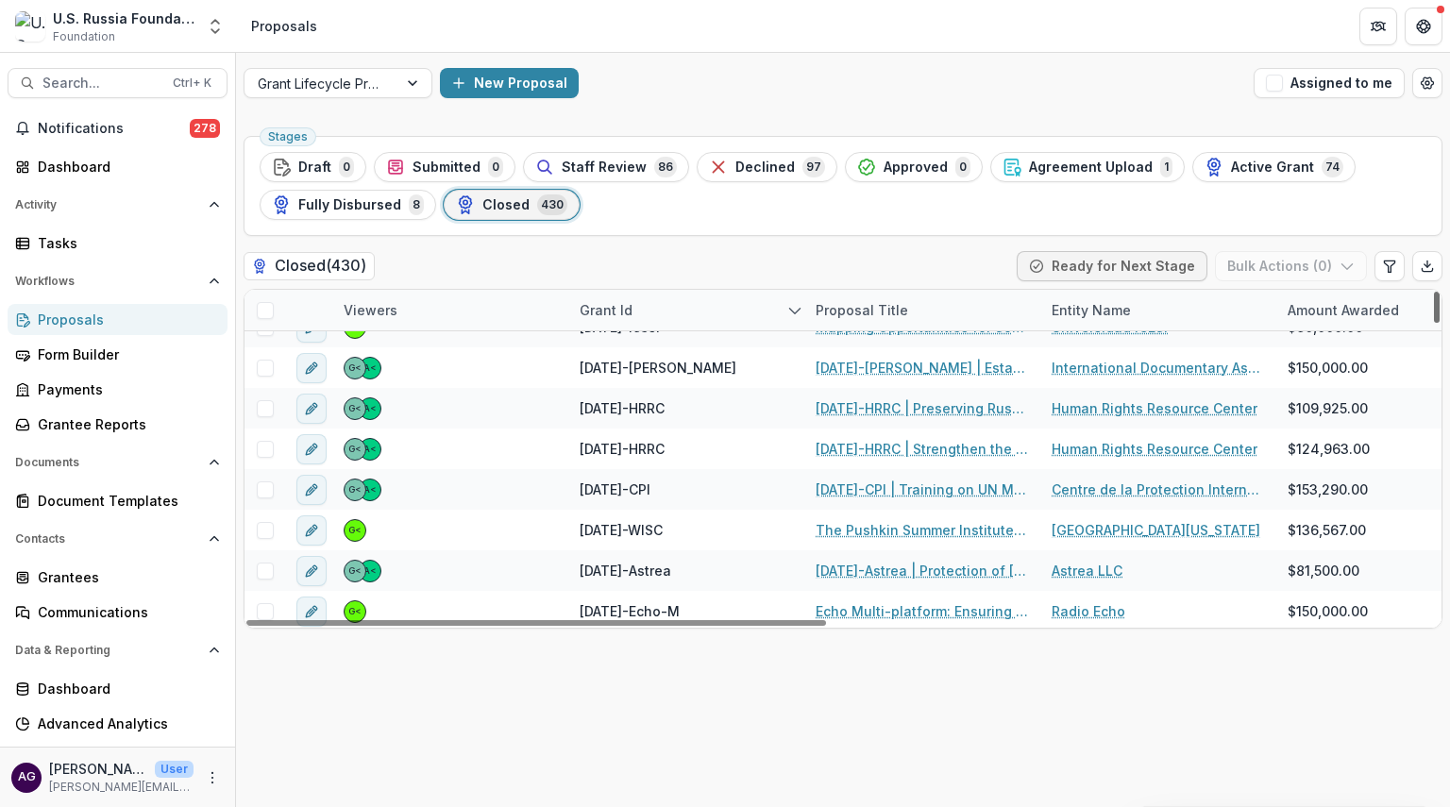
scroll to position [220, 0]
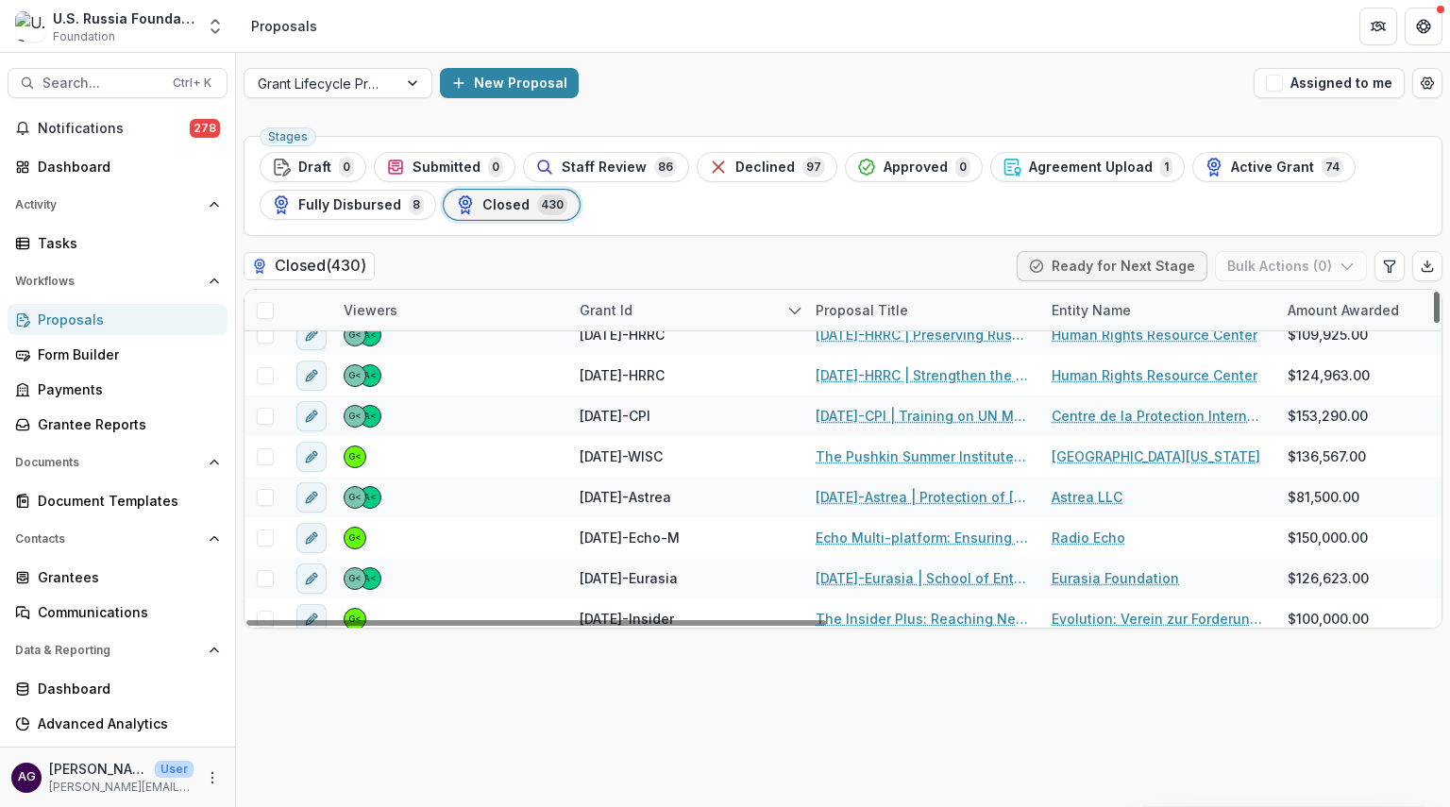
click at [1315, 322] on div at bounding box center [1437, 307] width 6 height 31
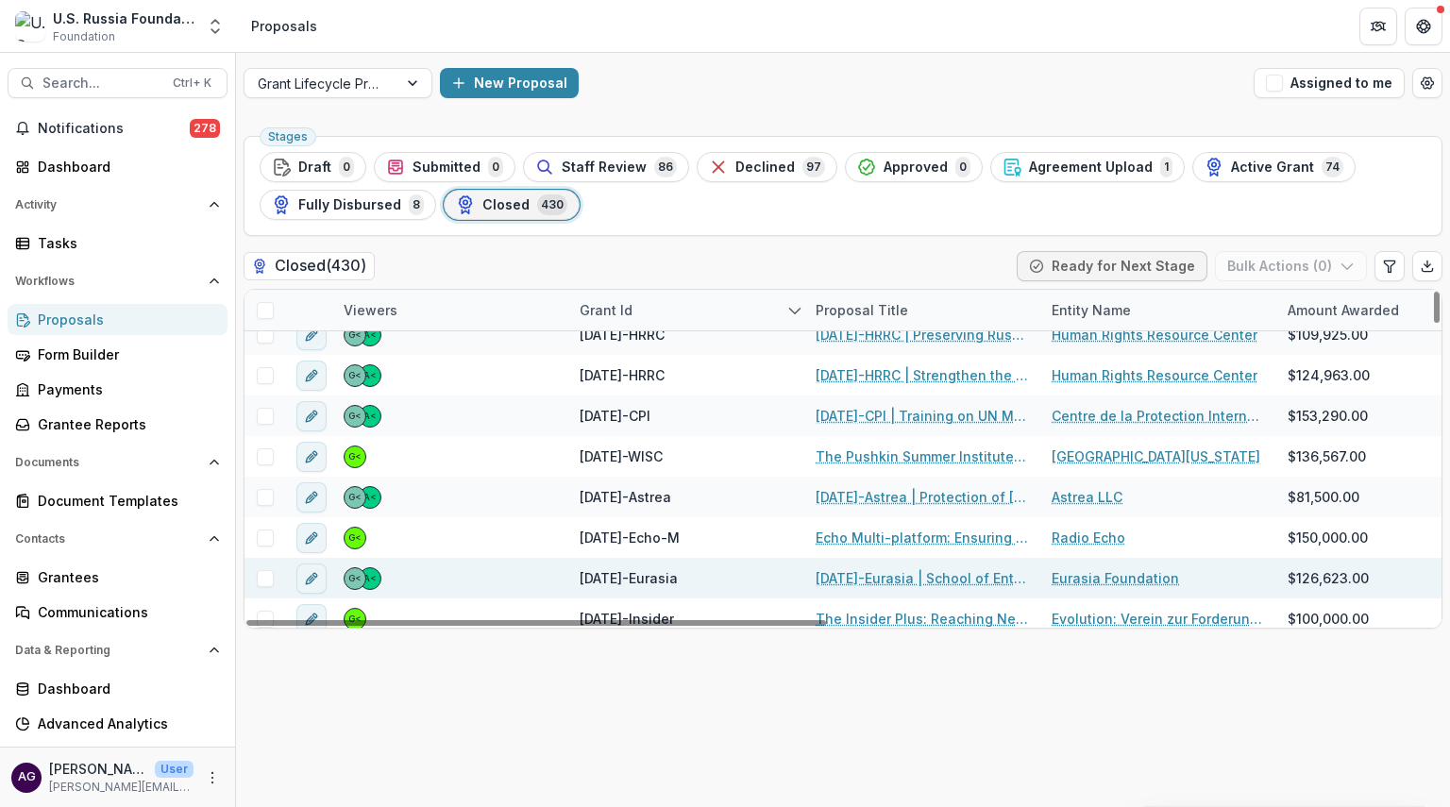
click at [902, 580] on link "[DATE]-Eurasia | School of Entrepreneurship and Leadership (SEAL) Initiative" at bounding box center [922, 578] width 213 height 20
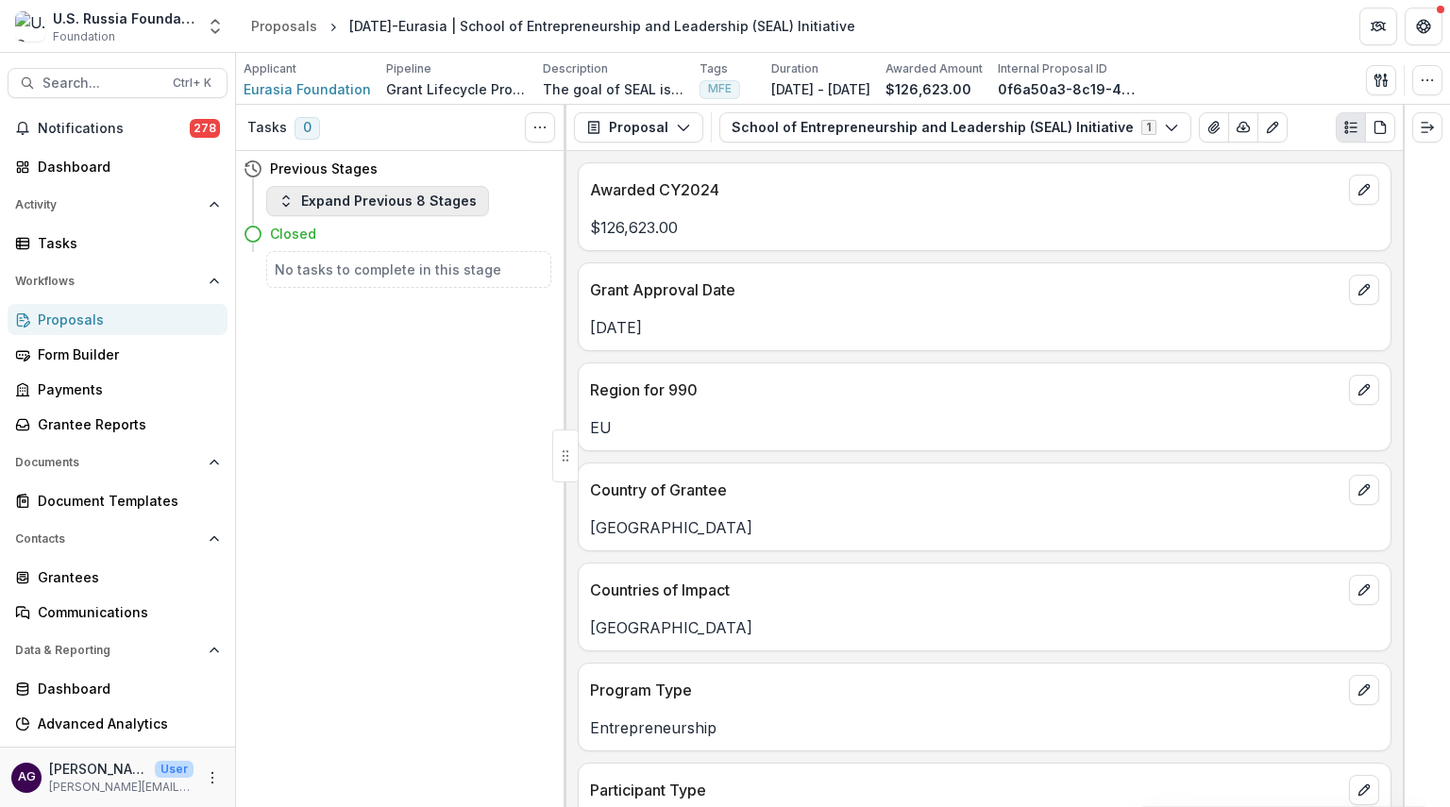
click at [373, 197] on button "Expand Previous 8 Stages" at bounding box center [377, 201] width 223 height 30
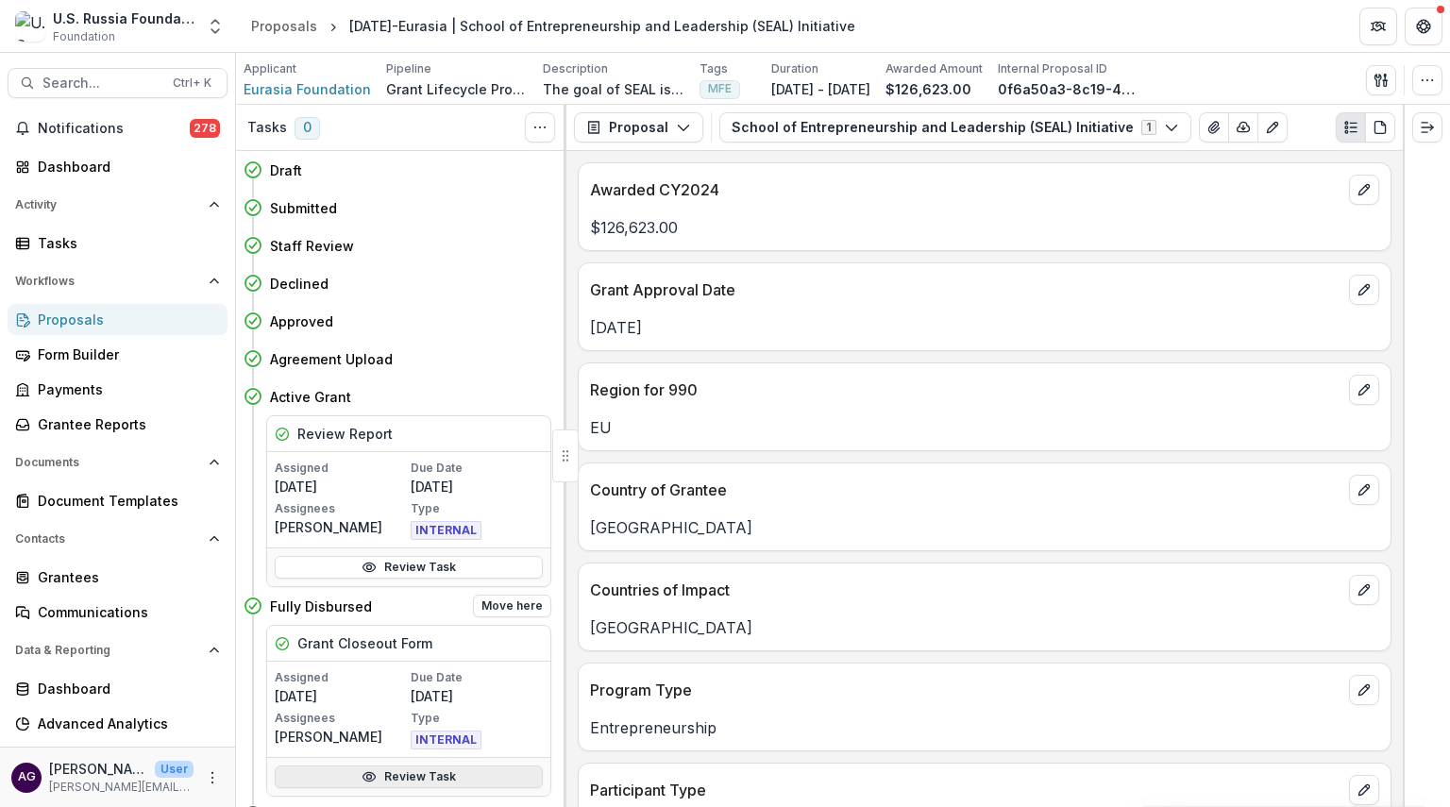
click at [387, 773] on link "Review Task" at bounding box center [409, 777] width 268 height 23
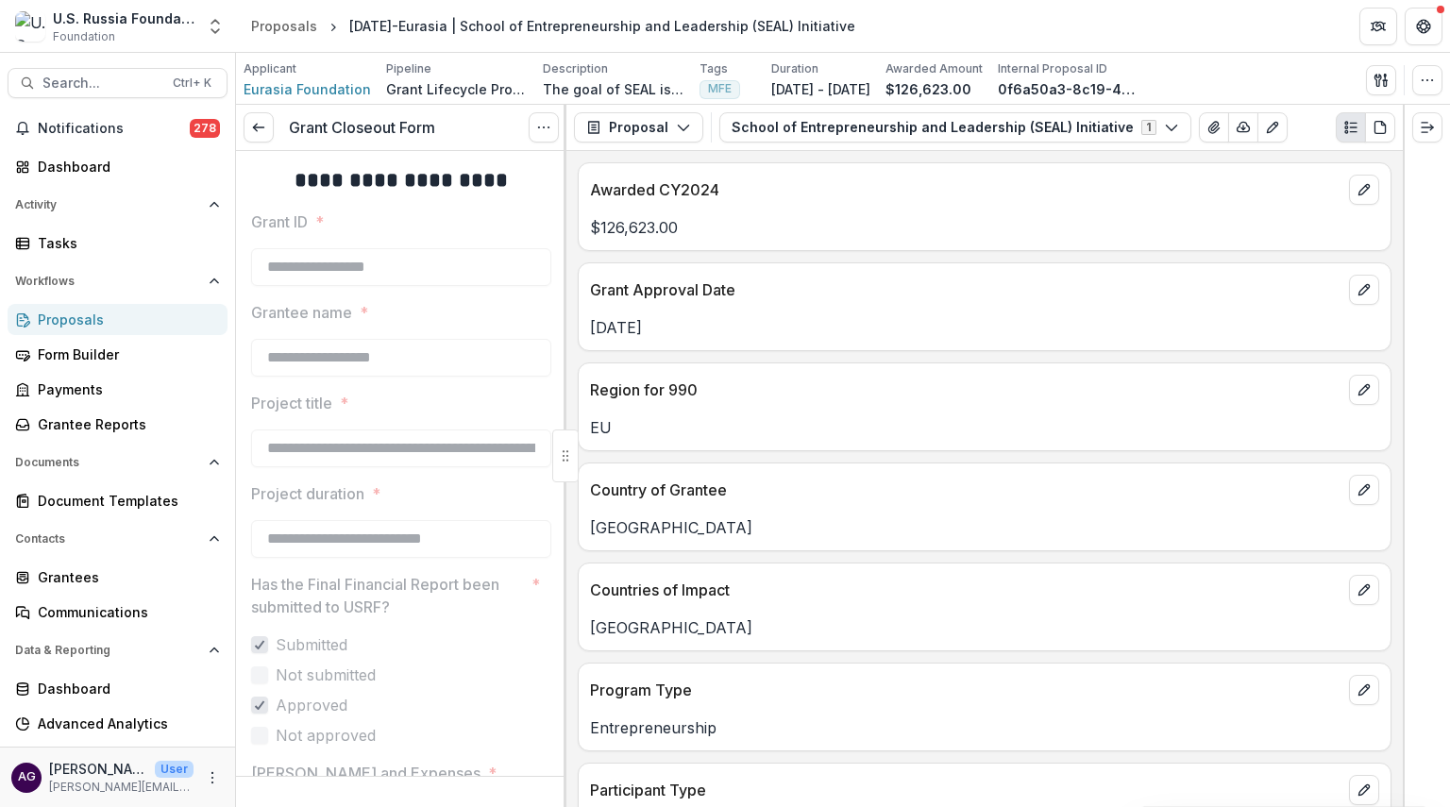
drag, startPoint x: 559, startPoint y: 226, endPoint x: 563, endPoint y: 235, distance: 10.2
click at [563, 235] on div "**********" at bounding box center [401, 479] width 330 height 656
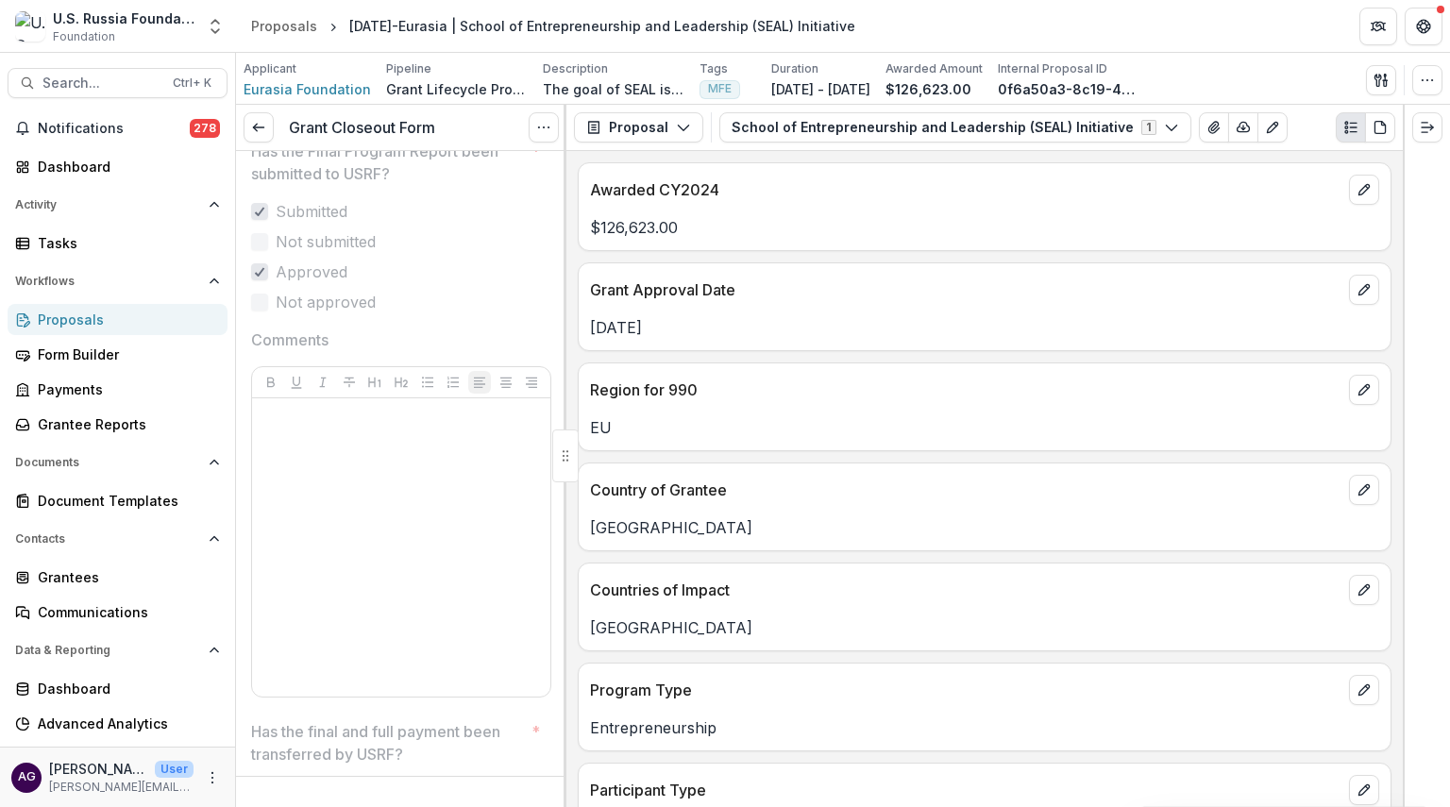
scroll to position [629, 0]
